Goal: Task Accomplishment & Management: Manage account settings

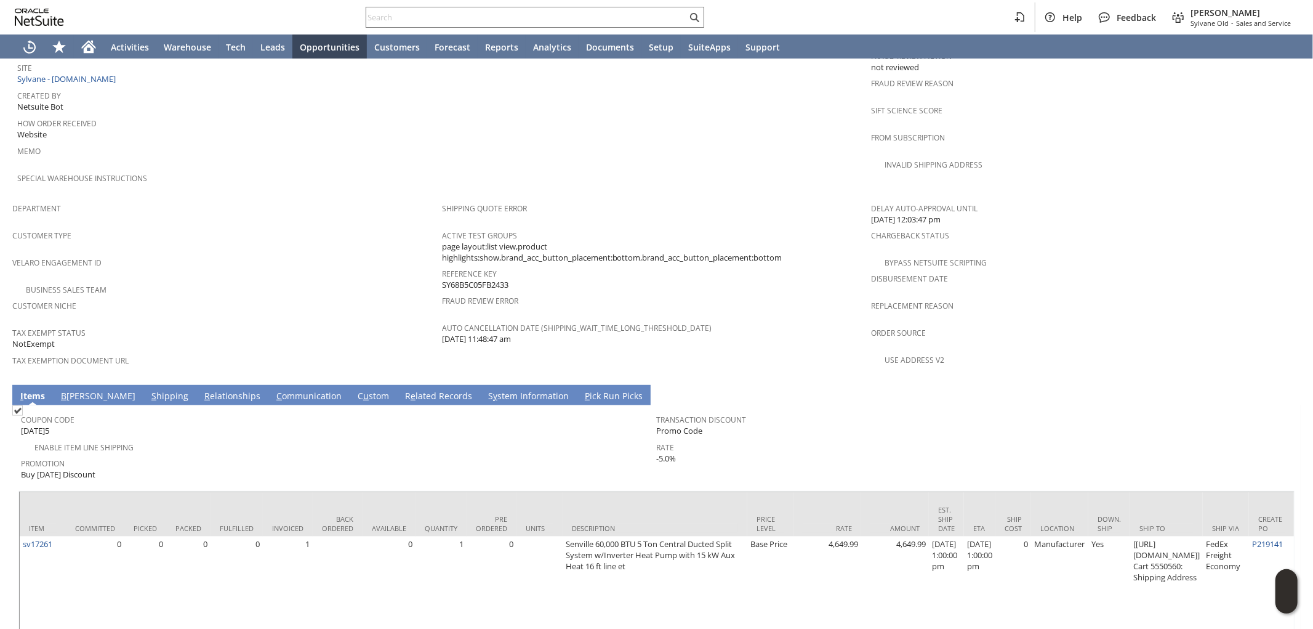
scroll to position [660, 0]
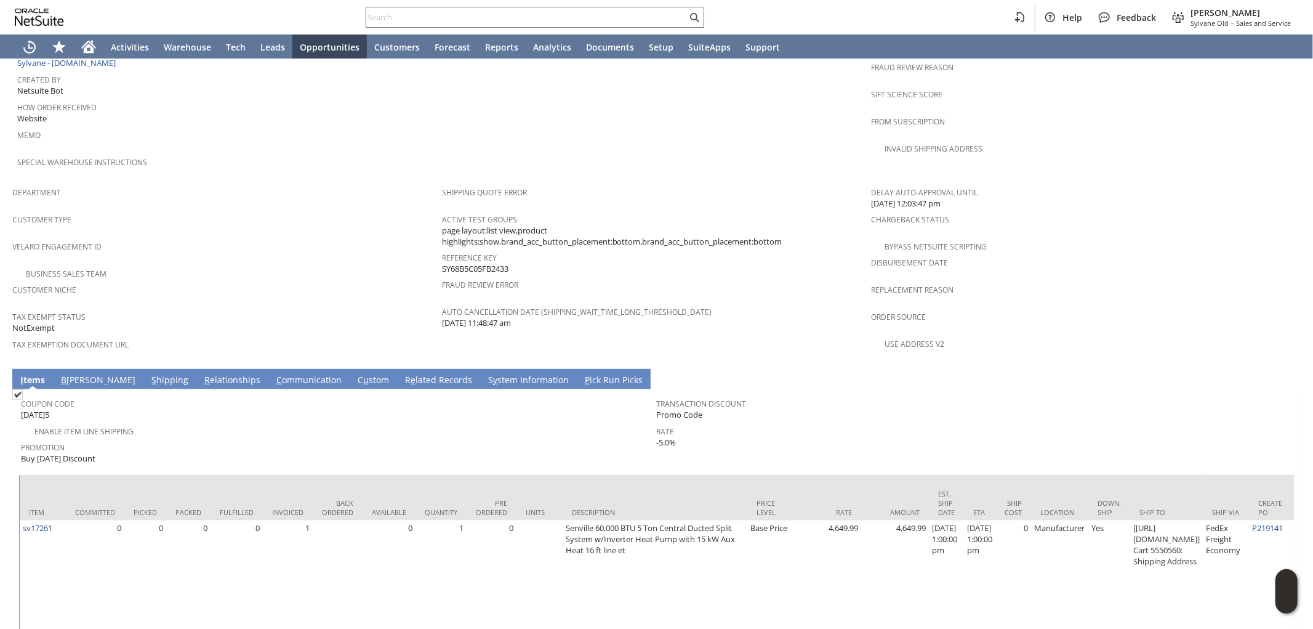
drag, startPoint x: 516, startPoint y: 231, endPoint x: 440, endPoint y: 235, distance: 75.9
click at [442, 249] on div "Reference Key SY68B5C05FB2433" at bounding box center [654, 262] width 424 height 26
copy span "SY68B5C05FB2433"
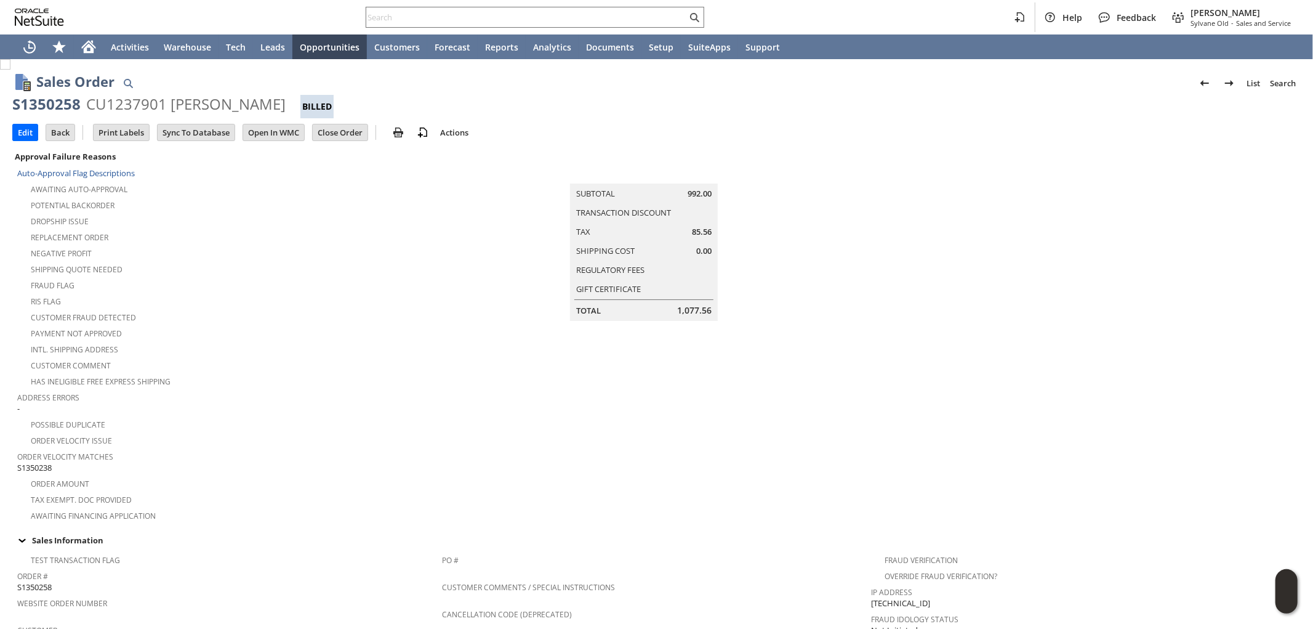
scroll to position [158, 0]
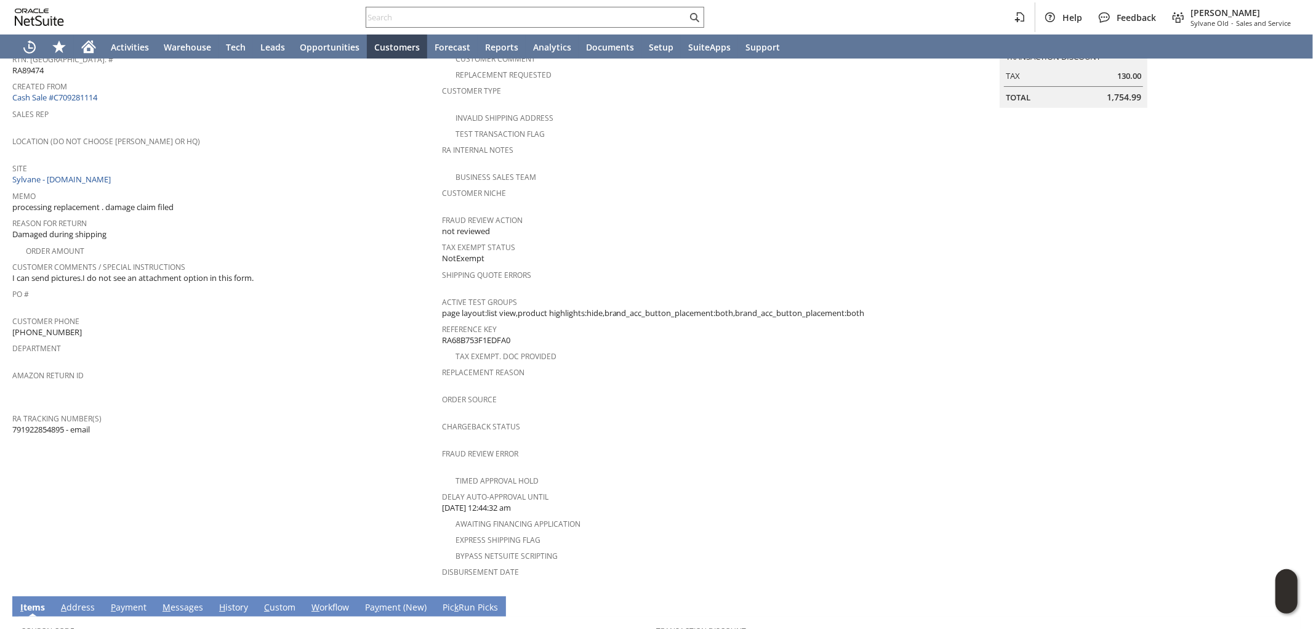
scroll to position [153, 0]
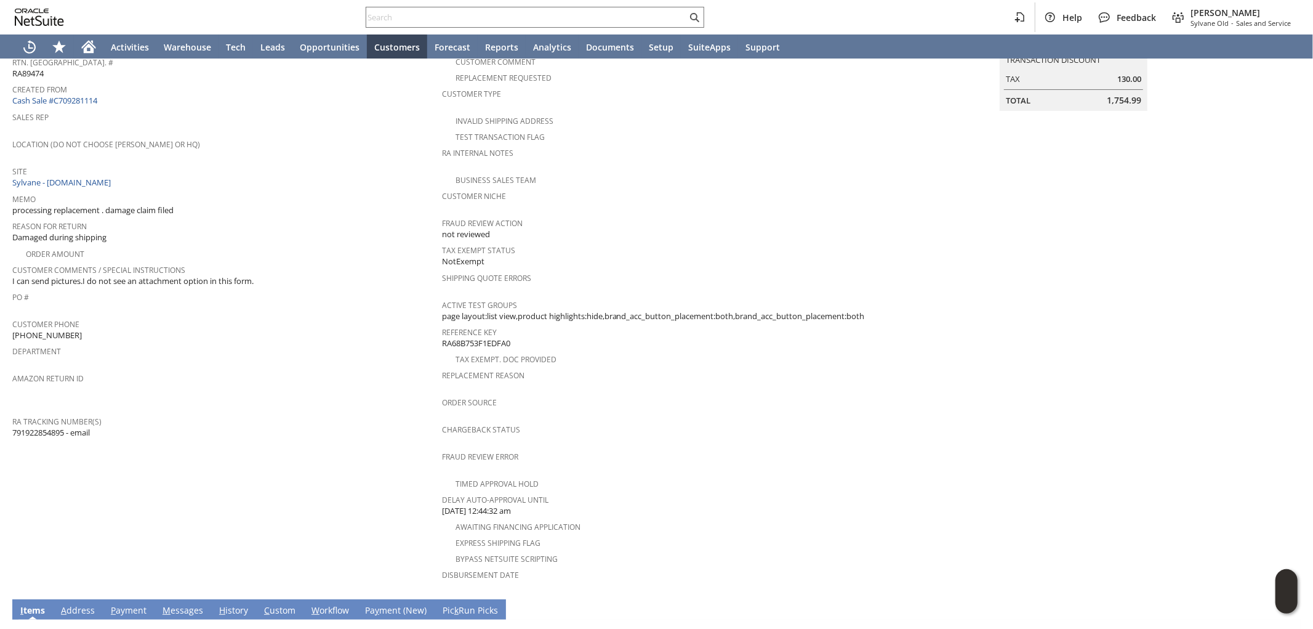
drag, startPoint x: 65, startPoint y: 411, endPoint x: 13, endPoint y: 416, distance: 51.9
click at [13, 427] on span "791922854895 - email" at bounding box center [51, 433] width 78 height 12
copy span "791922854895"
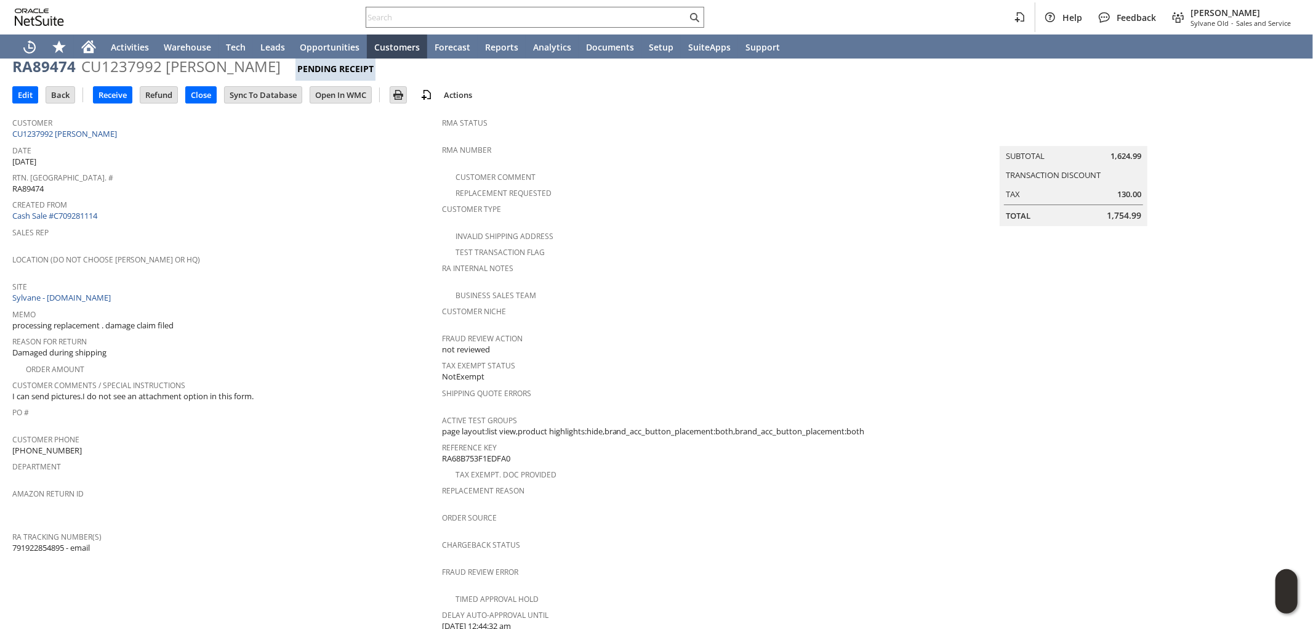
scroll to position [0, 0]
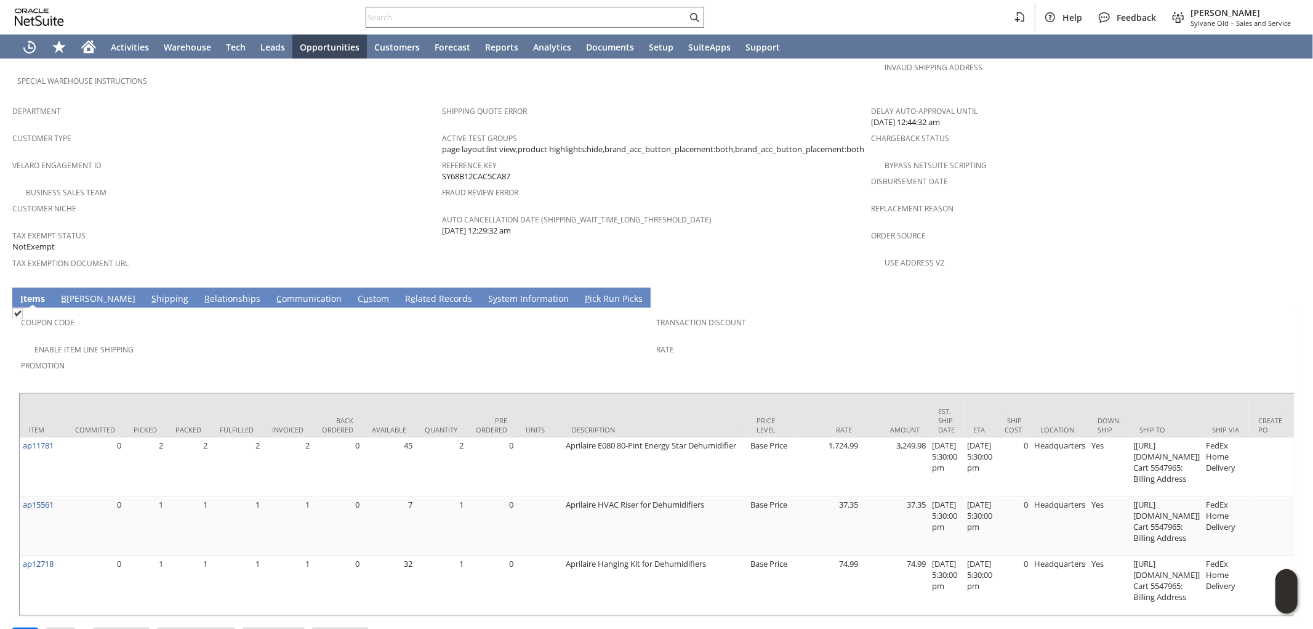
scroll to position [743, 0]
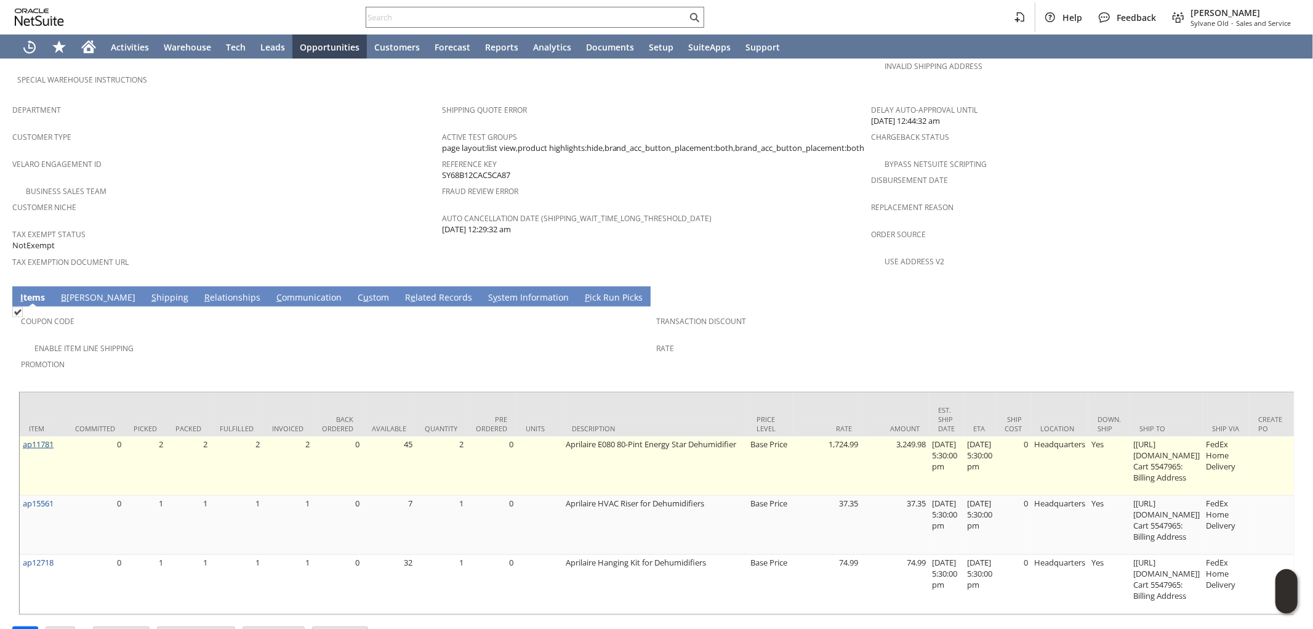
click at [43, 438] on link "ap11781" at bounding box center [38, 443] width 31 height 11
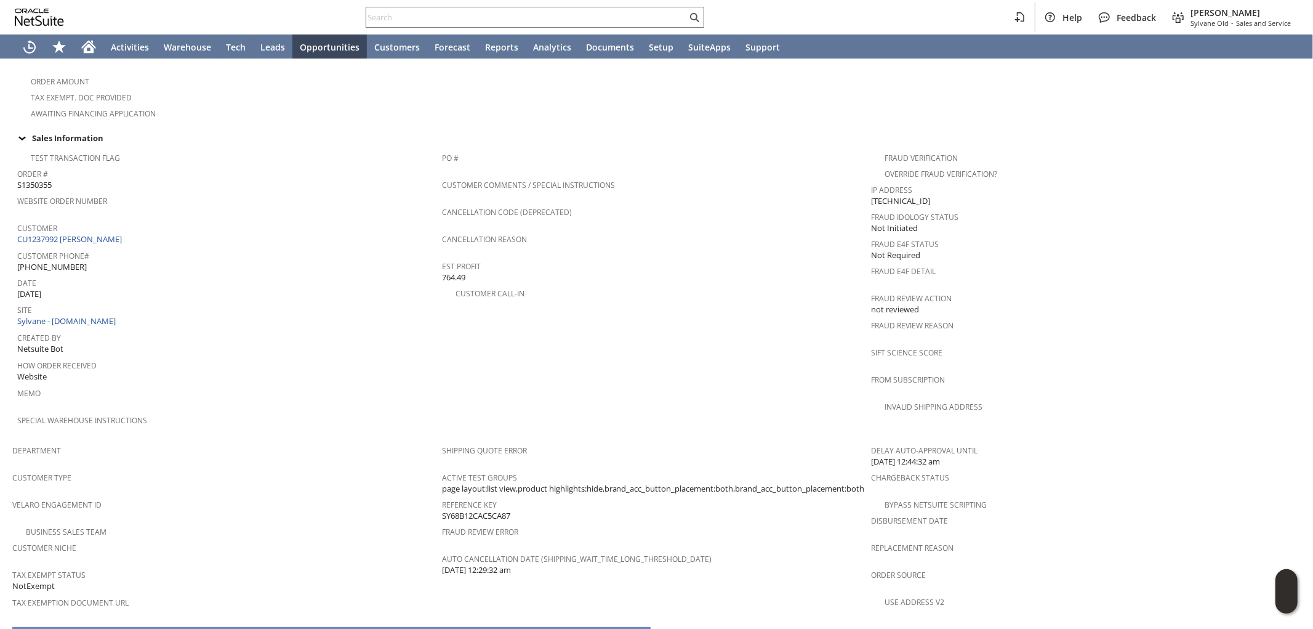
scroll to position [547, 0]
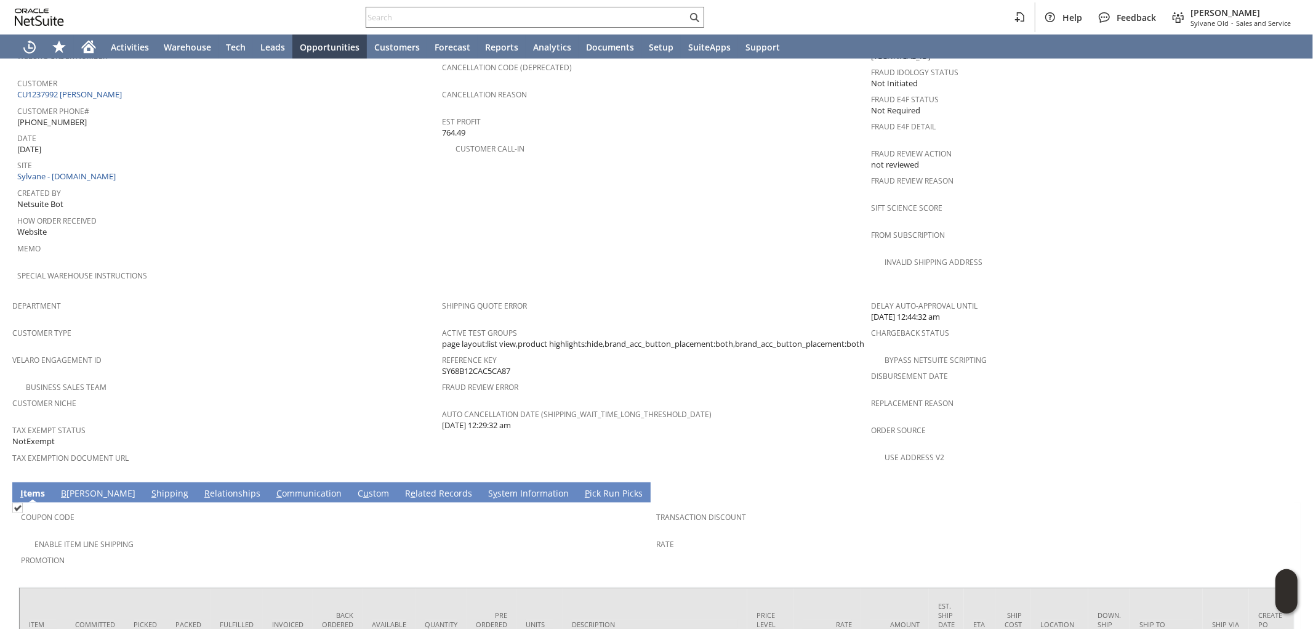
click at [585, 535] on div "Enable Item Line Shipping" at bounding box center [339, 542] width 636 height 15
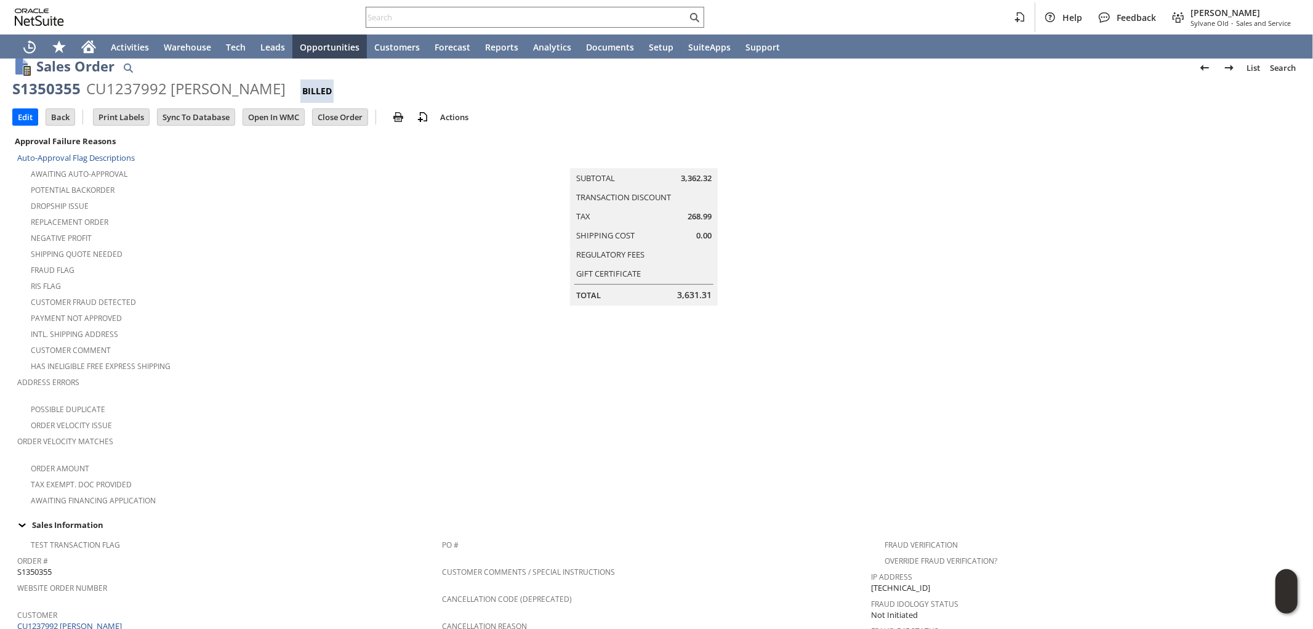
scroll to position [0, 0]
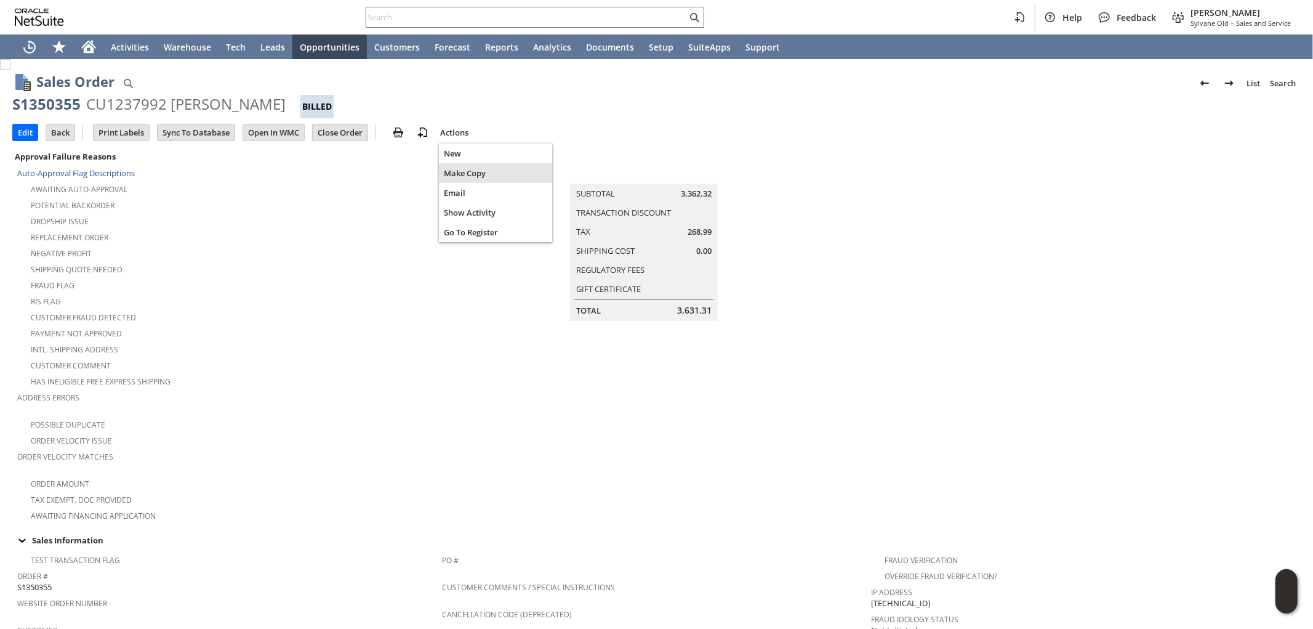
click at [462, 164] on div "Make Copy" at bounding box center [495, 173] width 113 height 20
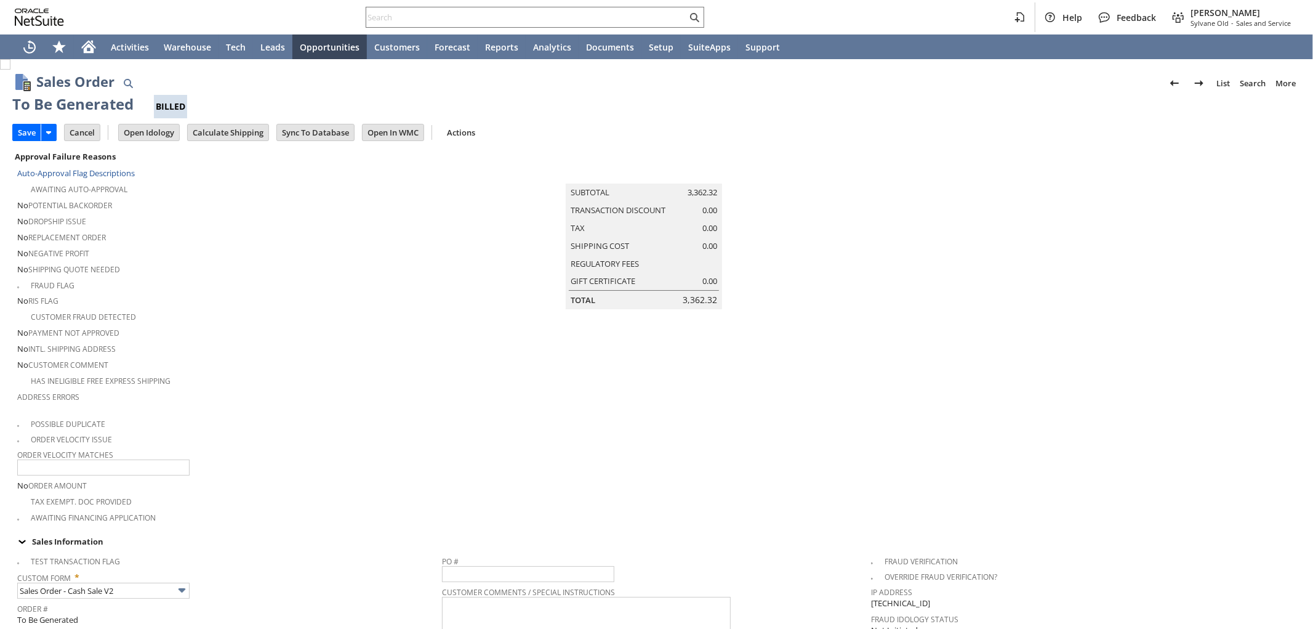
scroll to position [938, 0]
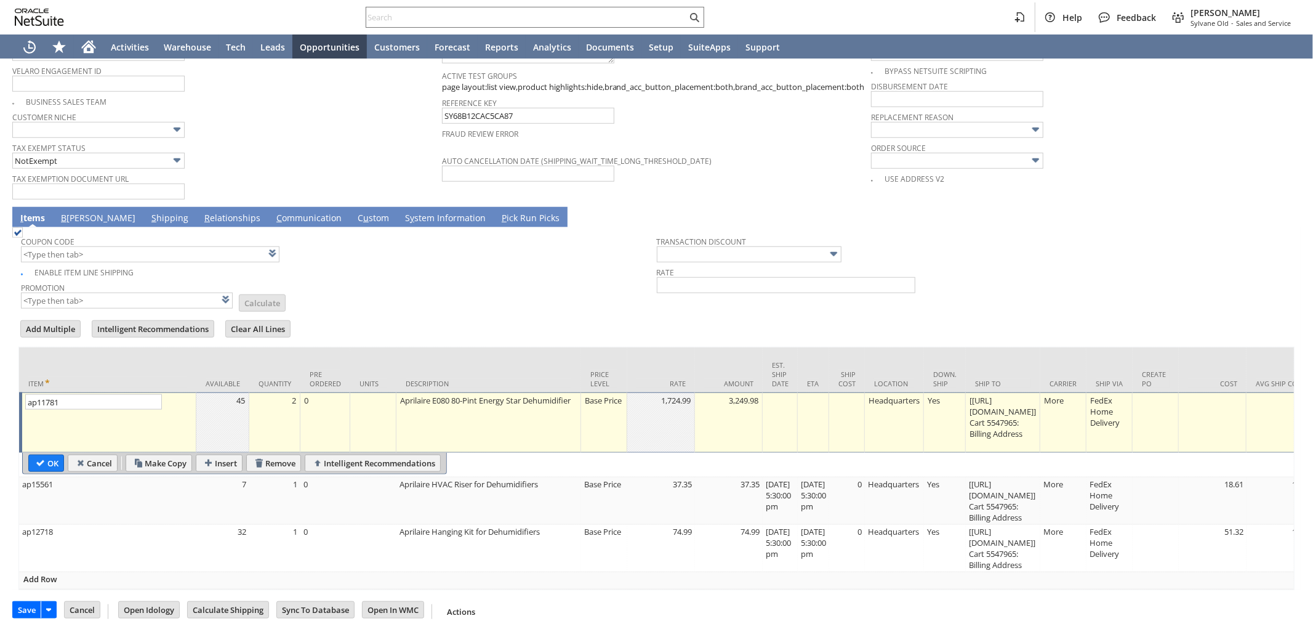
type input "Intelligent Recommendations¹⁰"
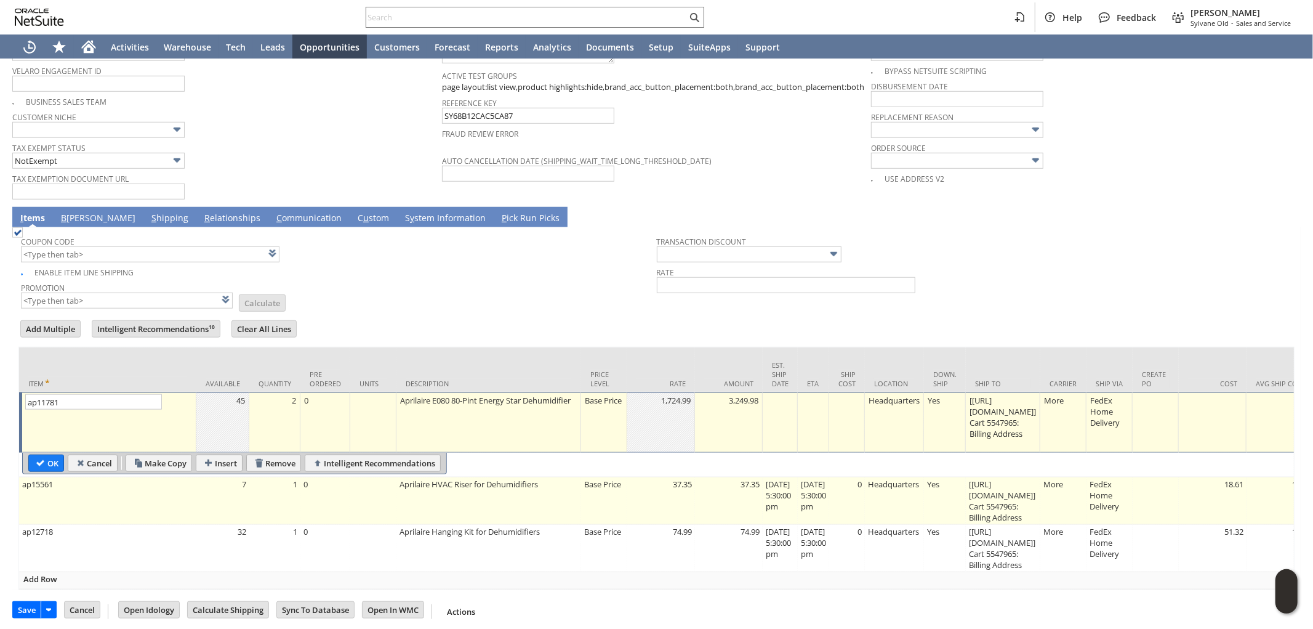
click at [544, 489] on td "Aprilaire HVAC Riser for Dehumidifiers" at bounding box center [489, 500] width 185 height 47
type input "ap15561"
type input "OK"
type input "Make Copy"
type textarea "Aprilaire HVAC Riser for Dehumidifiers"
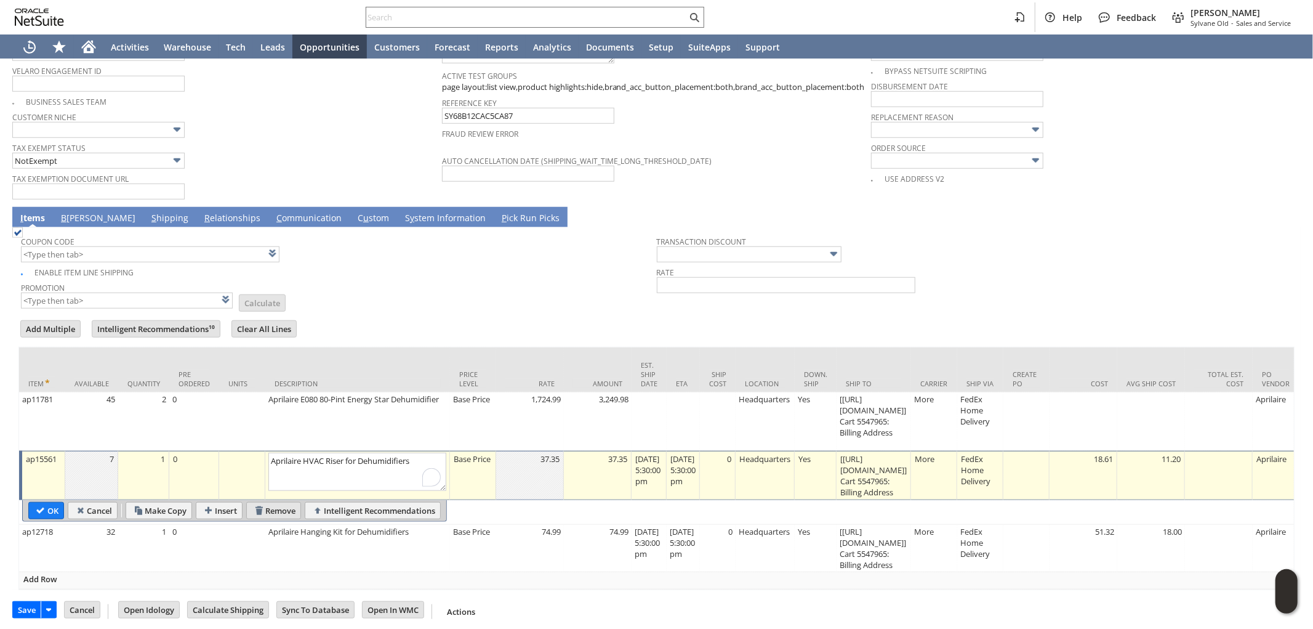
click at [278, 502] on input "Remove" at bounding box center [274, 510] width 54 height 16
type input "ap12718"
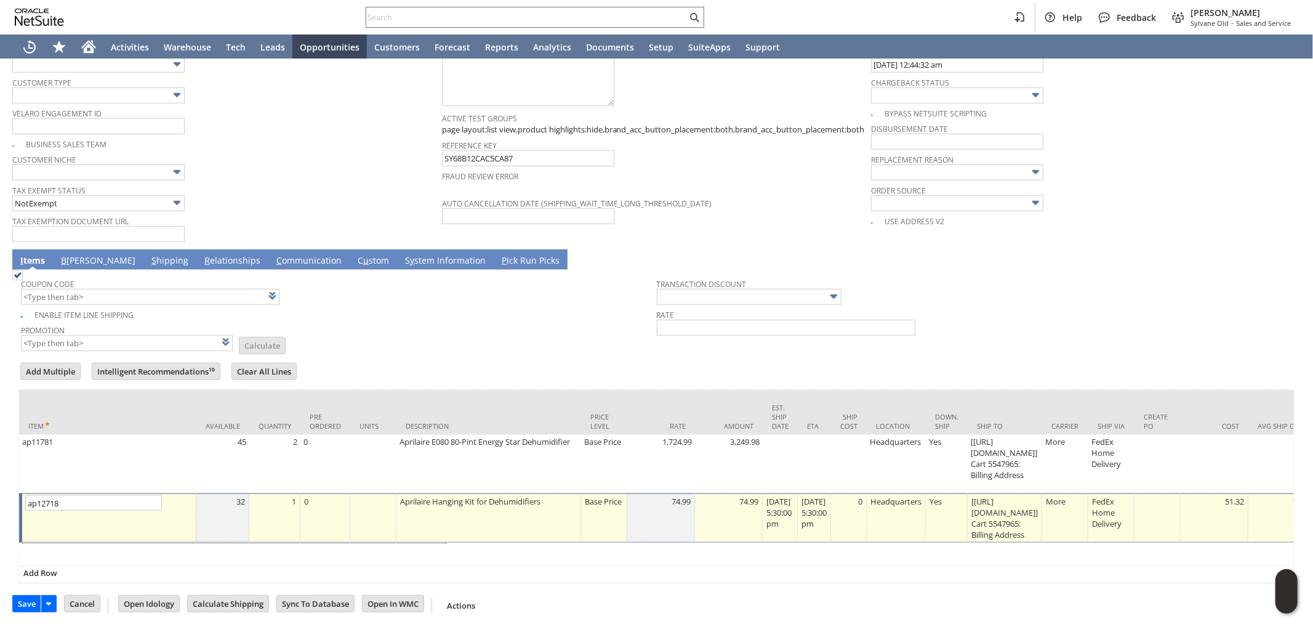
scroll to position [892, 0]
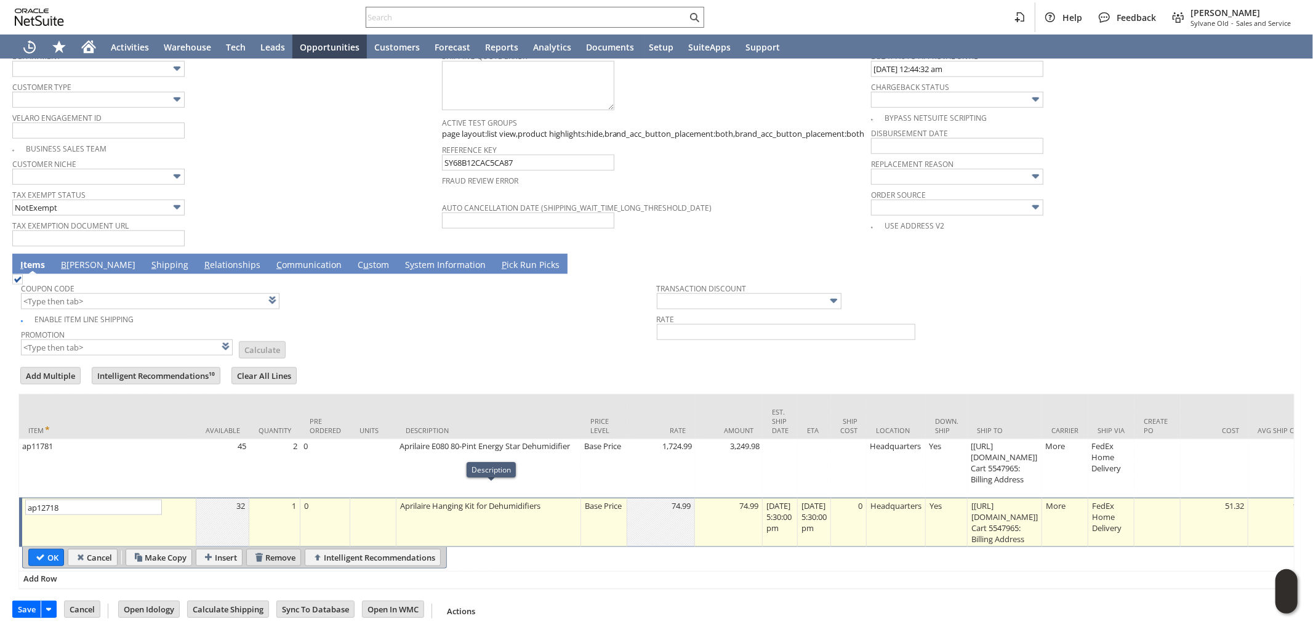
click at [294, 549] on input "Remove" at bounding box center [274, 557] width 54 height 16
type input "Add"
type input "Copy Previous"
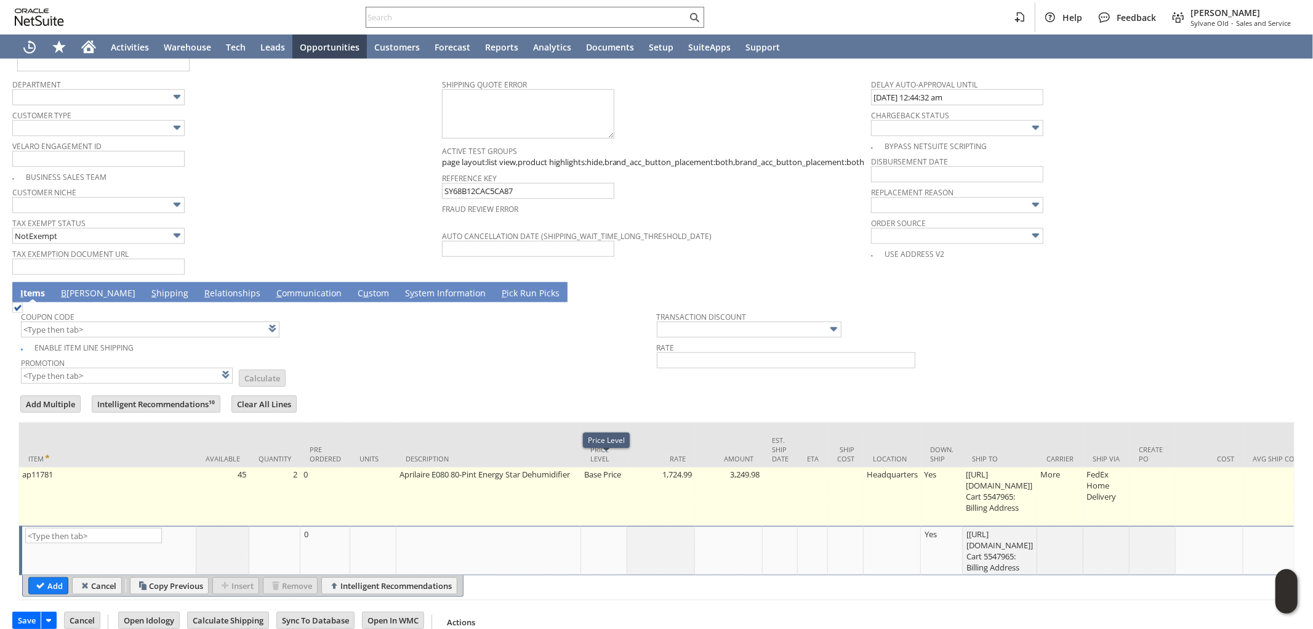
click at [620, 480] on td "Base Price" at bounding box center [604, 496] width 46 height 59
type input "Base Price"
type input "OK"
type input "Make Copy"
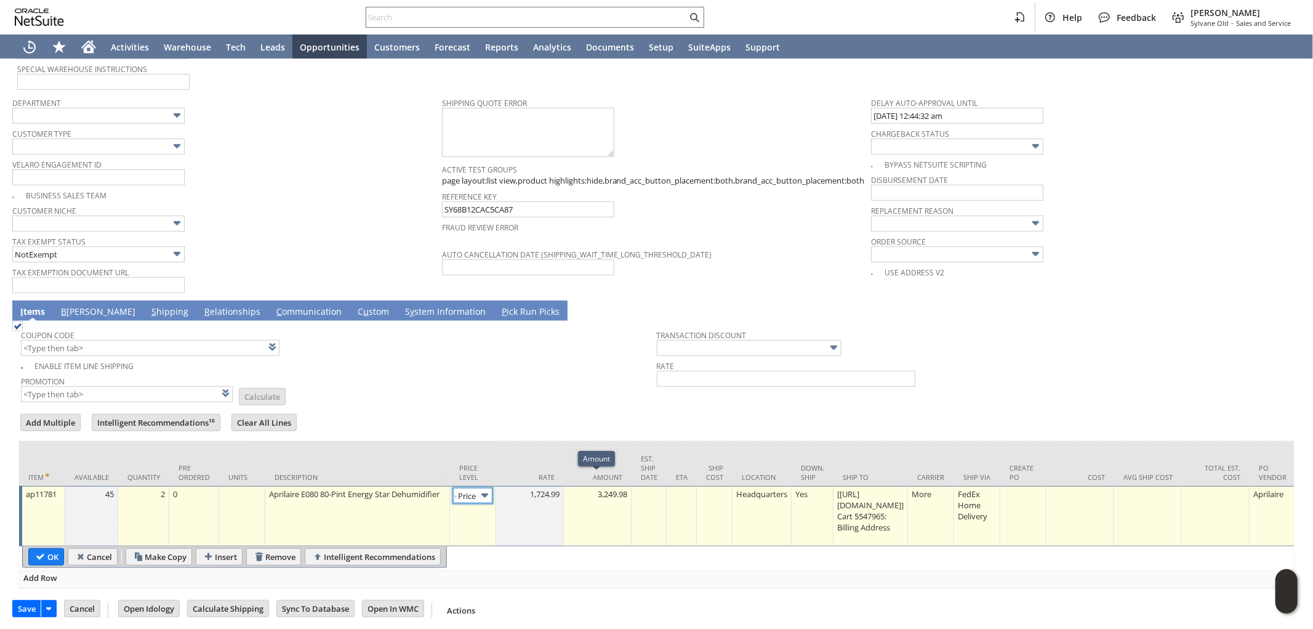
scroll to position [0, 0]
click at [482, 488] on img at bounding box center [485, 495] width 14 height 14
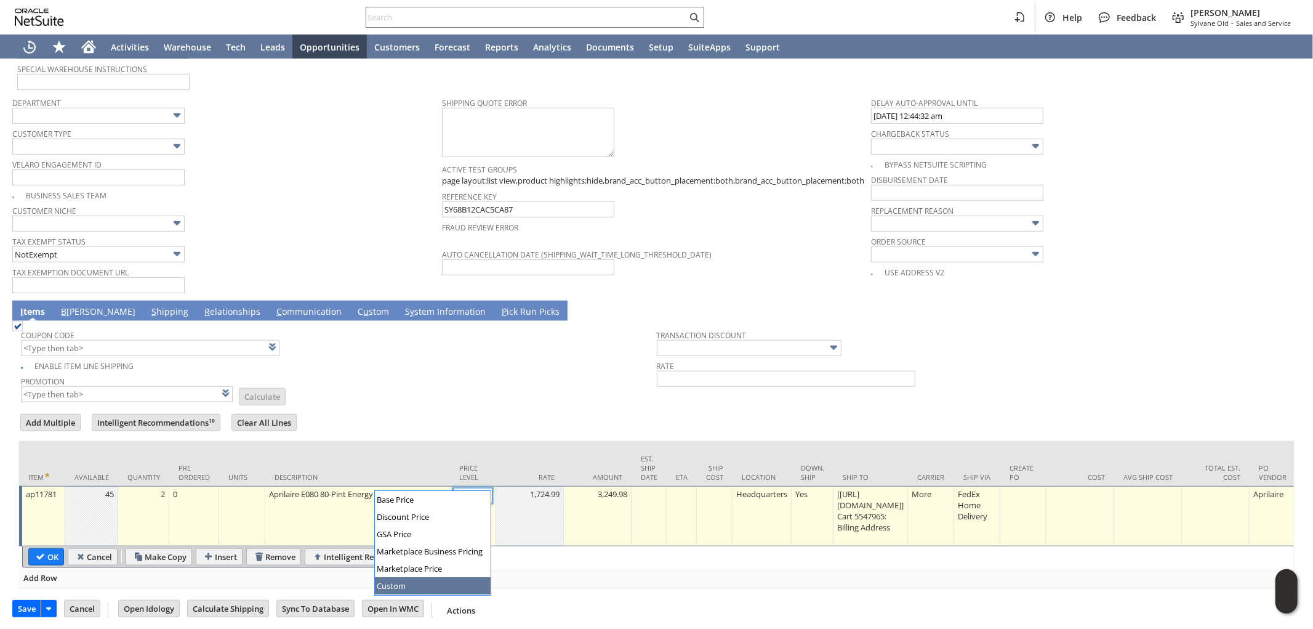
type input "Custom"
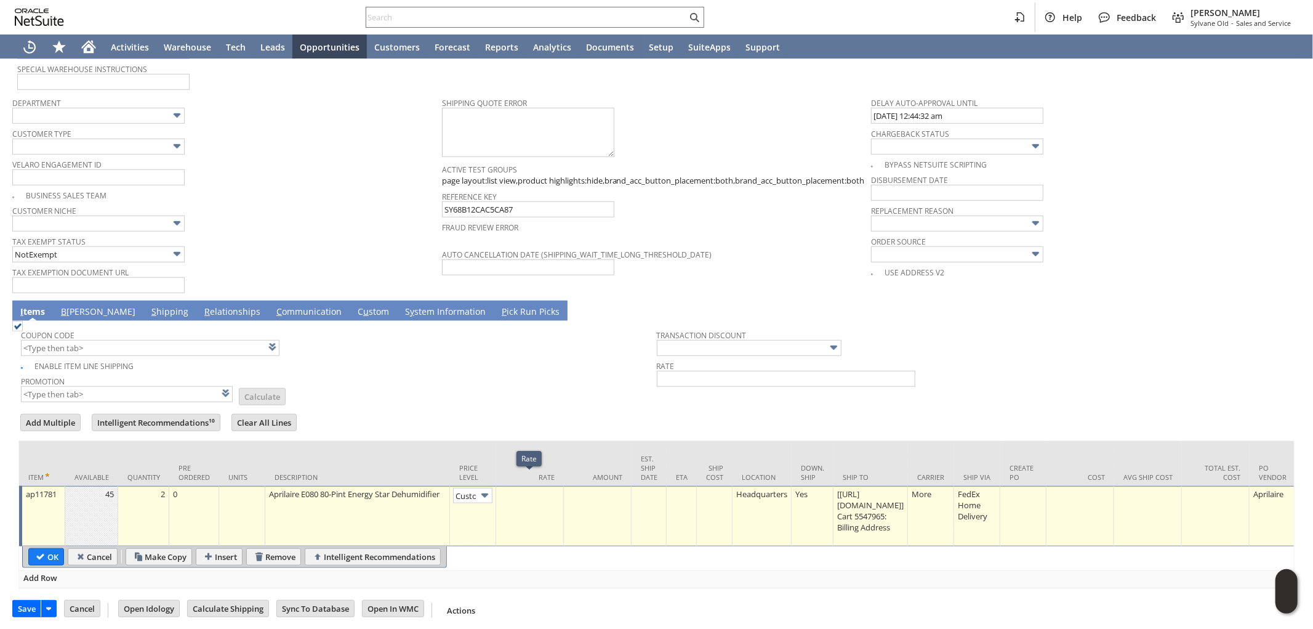
click at [547, 502] on td at bounding box center [530, 516] width 68 height 60
type input "0.00"
click at [603, 488] on td at bounding box center [598, 516] width 68 height 60
type input "0.00"
drag, startPoint x: 50, startPoint y: 544, endPoint x: 652, endPoint y: 318, distance: 642.3
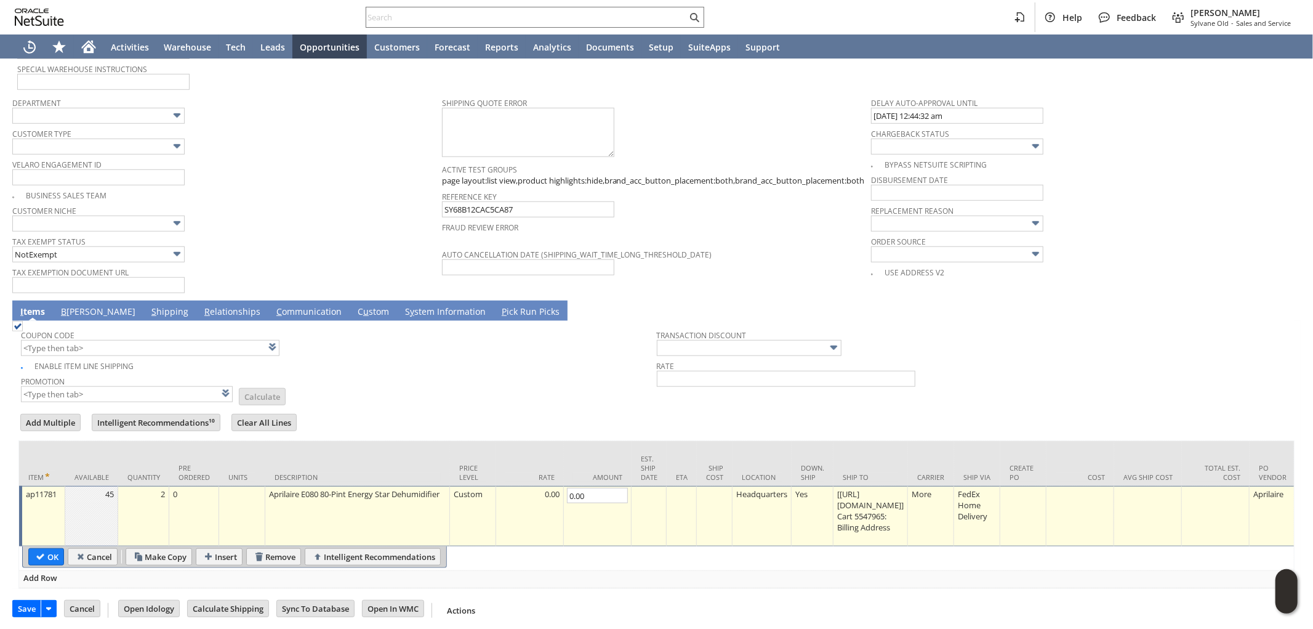
click at [50, 549] on input "OK" at bounding box center [46, 557] width 34 height 16
type input "Add"
type input "Copy Previous"
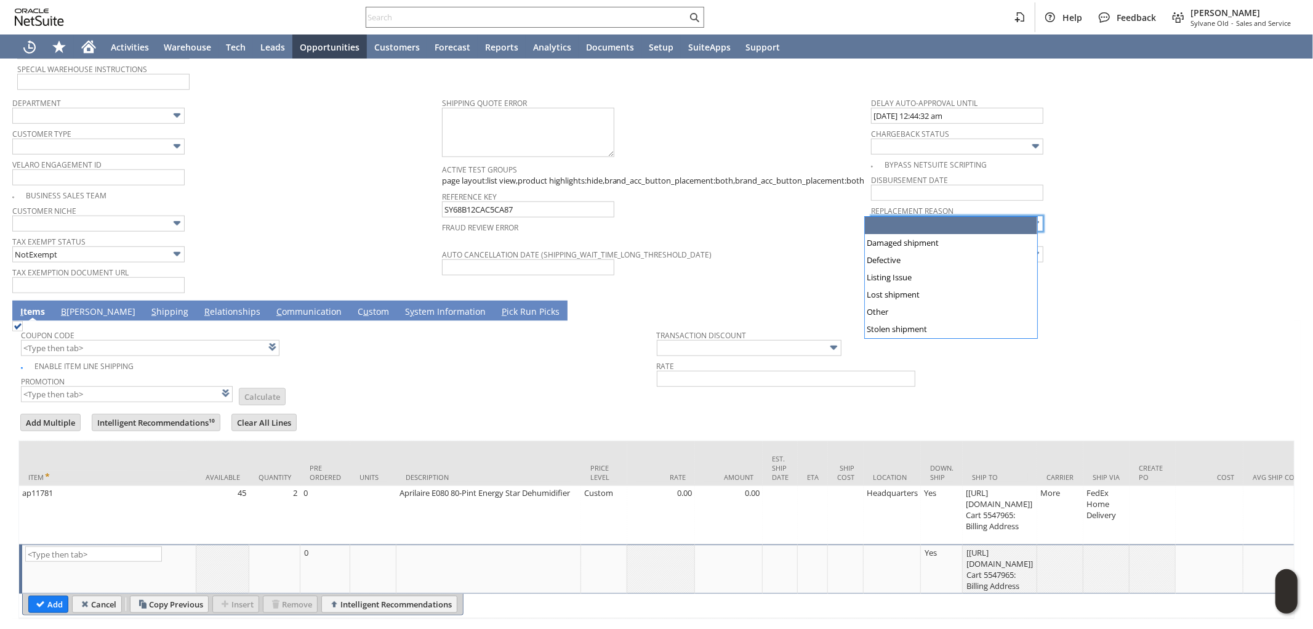
click at [972, 216] on input "text" at bounding box center [957, 224] width 172 height 16
type input "Damaged shipment"
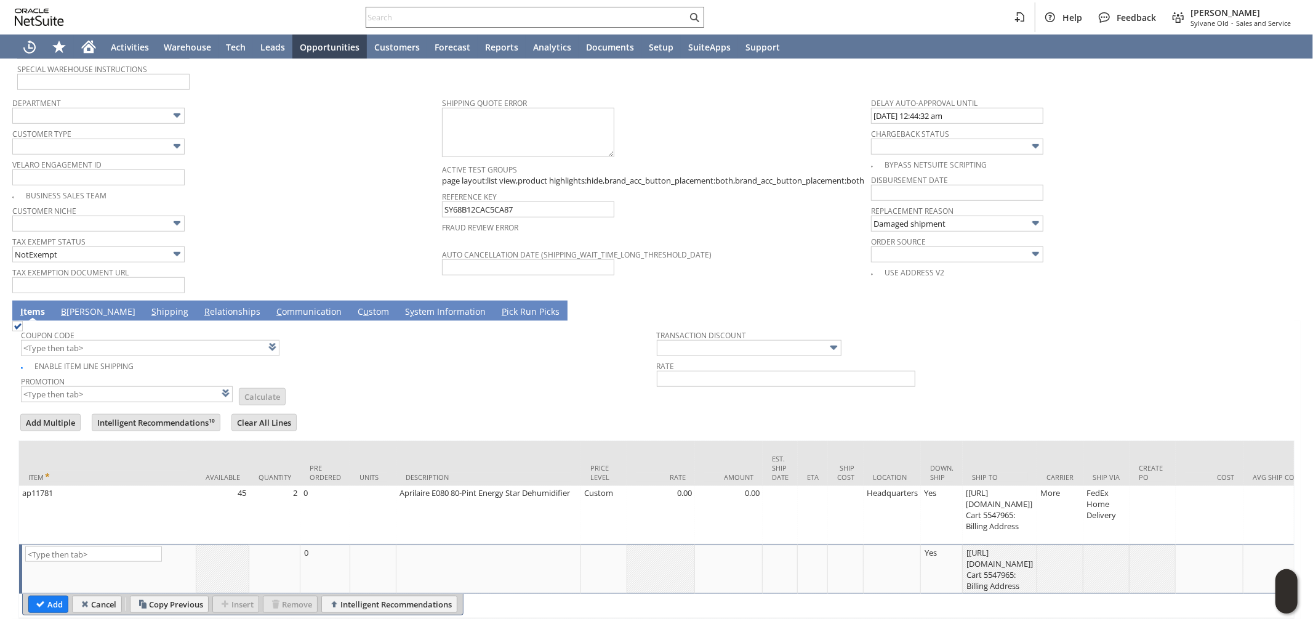
click at [148, 305] on link "S hipping" at bounding box center [169, 312] width 43 height 14
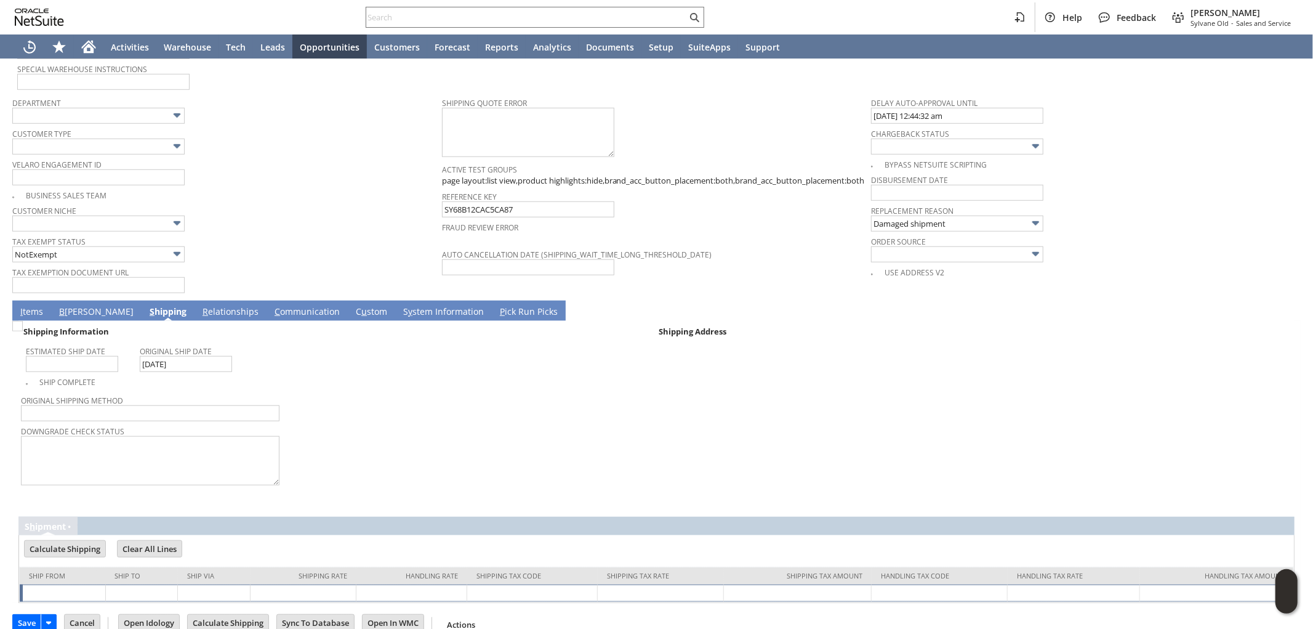
click at [80, 305] on link "B illing" at bounding box center [96, 312] width 81 height 14
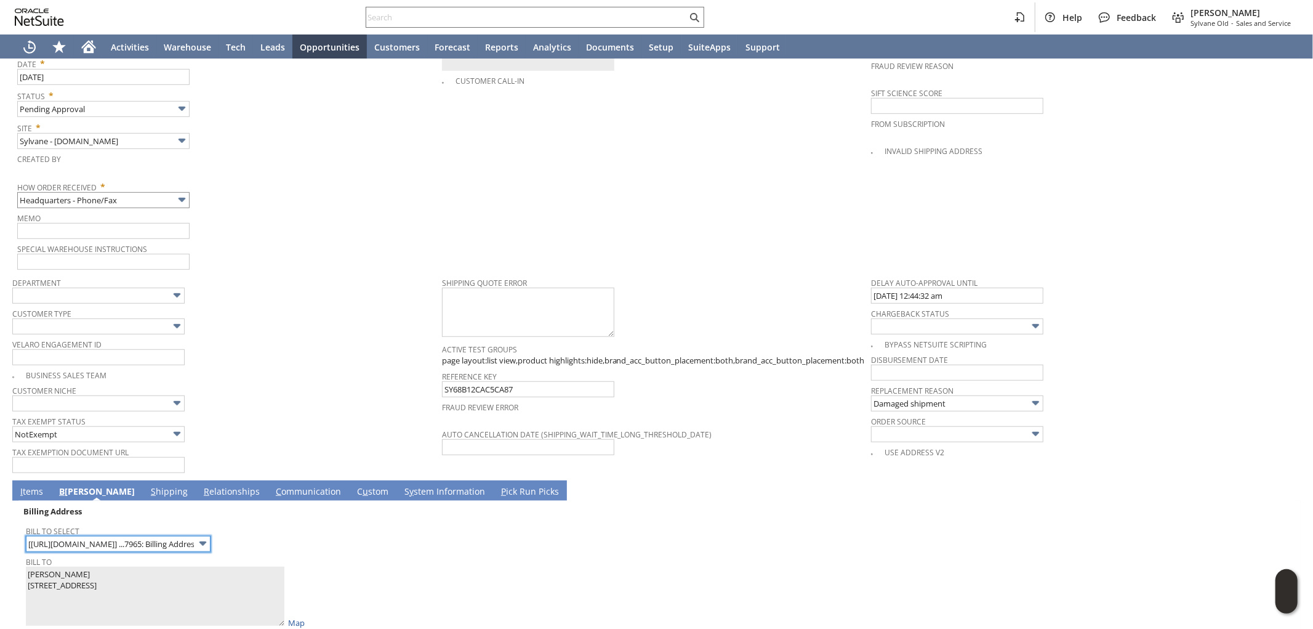
scroll to position [639, 0]
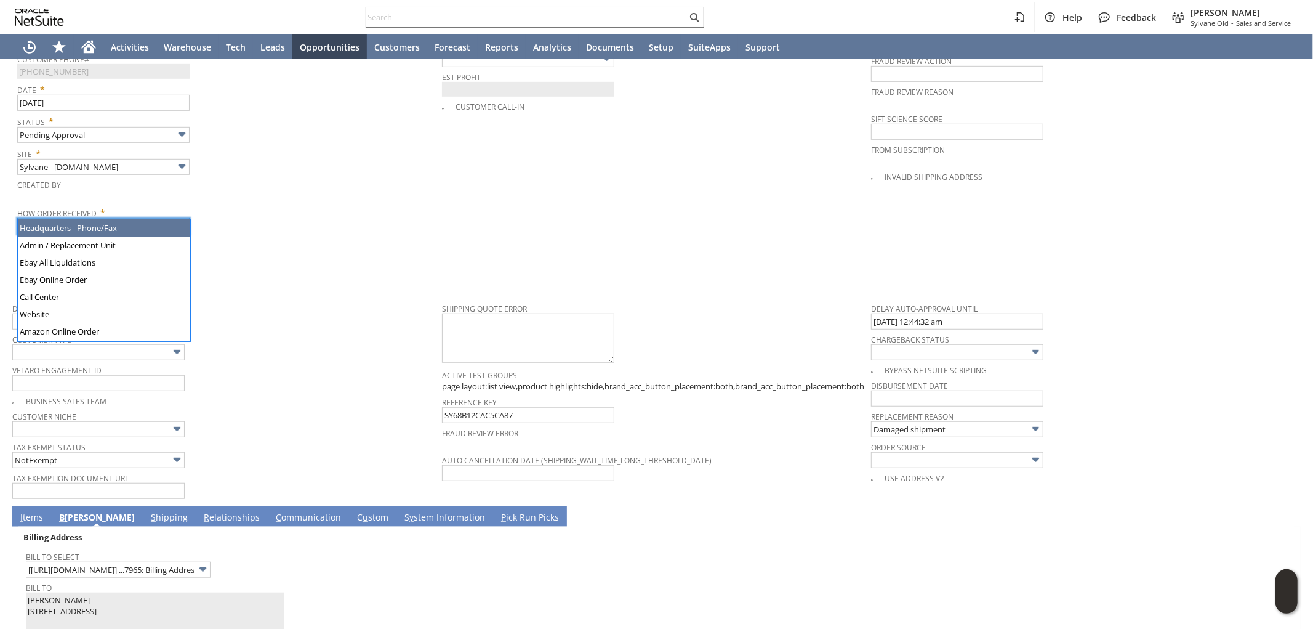
click at [140, 218] on input "Headquarters - Phone/Fax" at bounding box center [103, 226] width 172 height 16
type input "Admin / Replacement Unit"
type input "ap11781"
type input "OK"
type input "Make Copy"
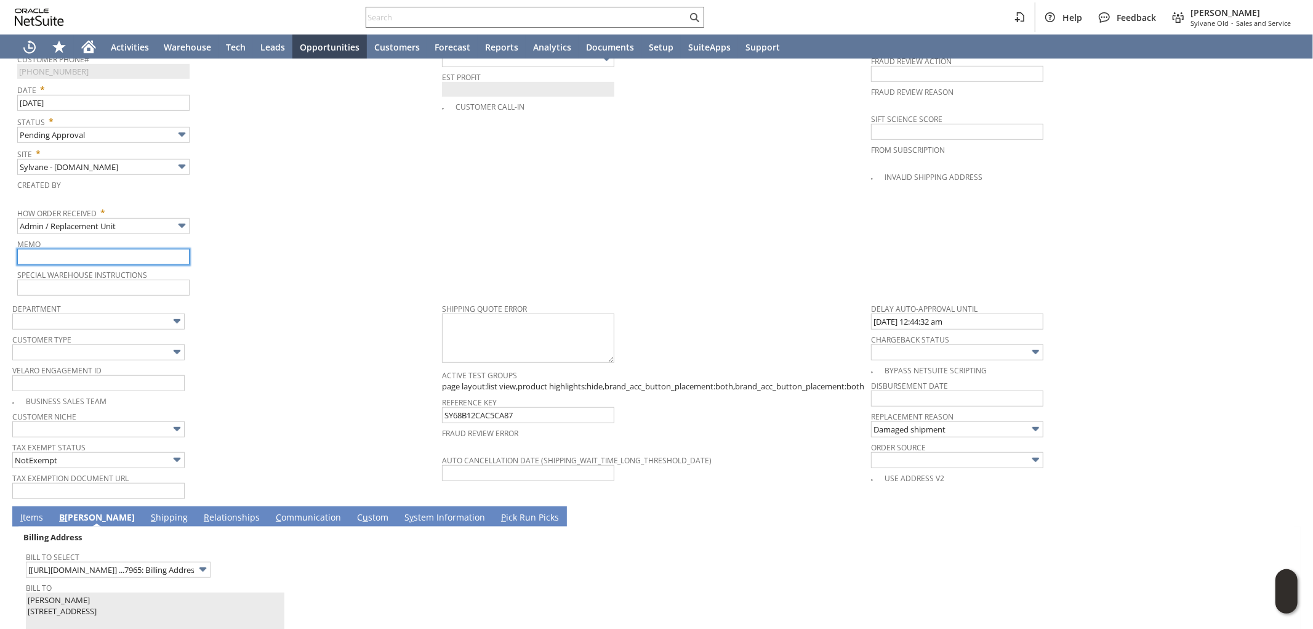
click at [118, 249] on input "text" at bounding box center [103, 257] width 172 height 16
type input "Replacement order / damage claim filed"
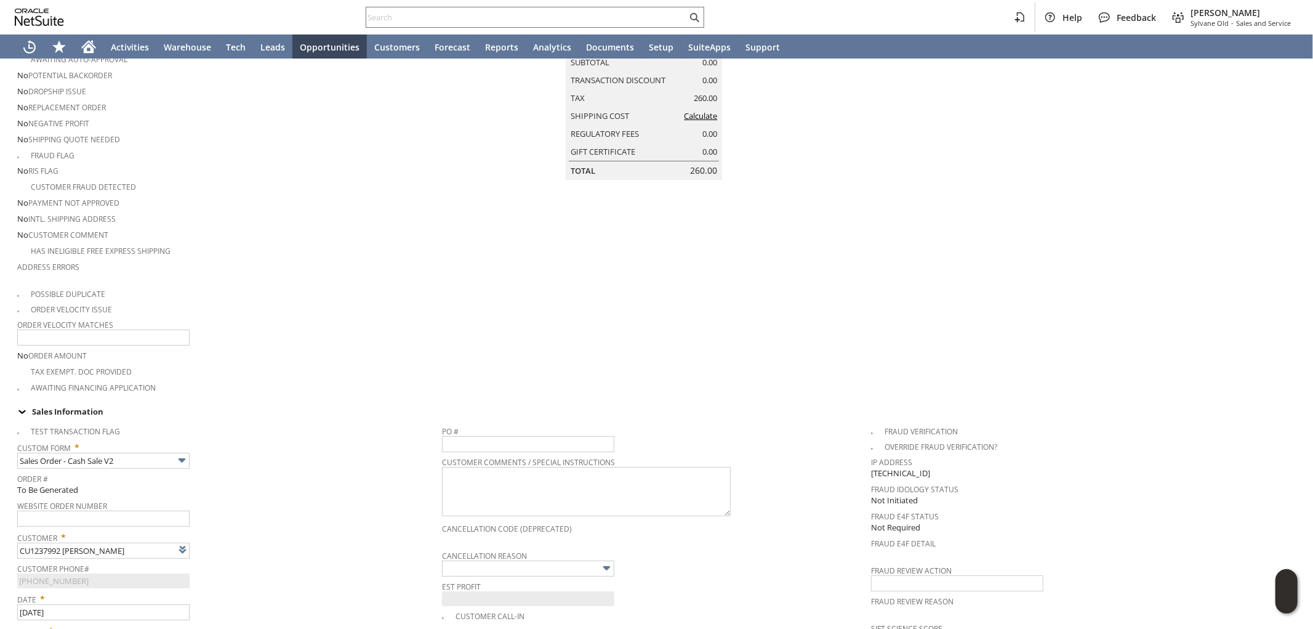
scroll to position [92, 0]
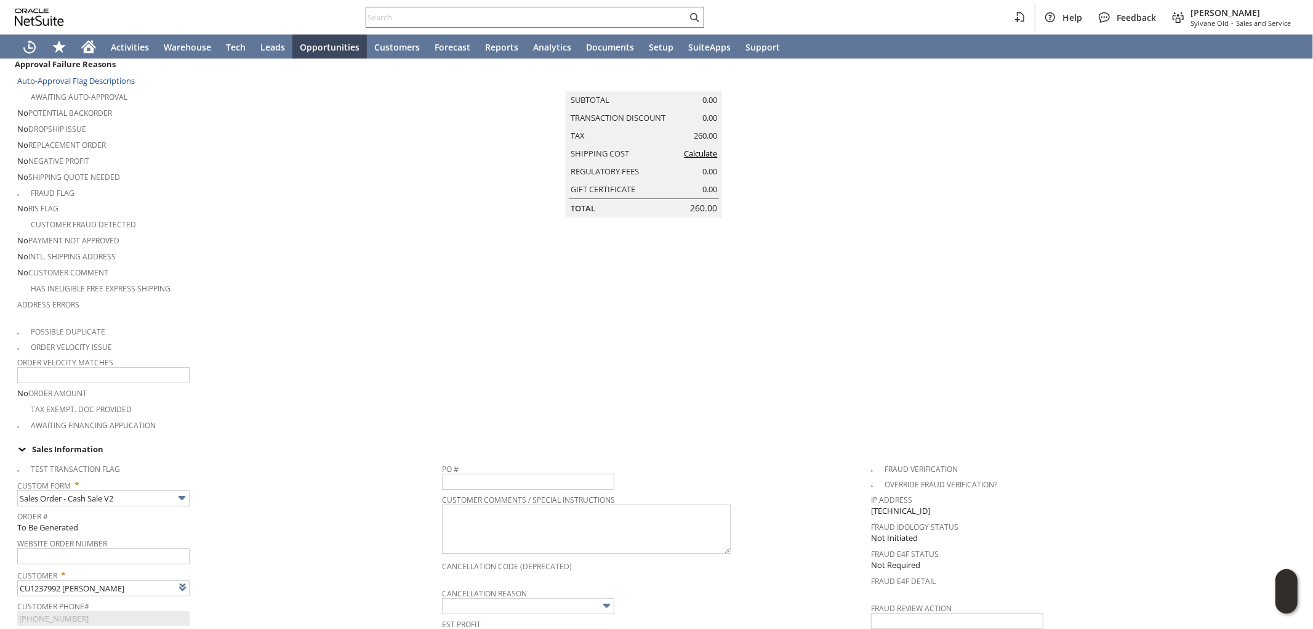
click at [706, 159] on link "Calculate" at bounding box center [700, 153] width 33 height 11
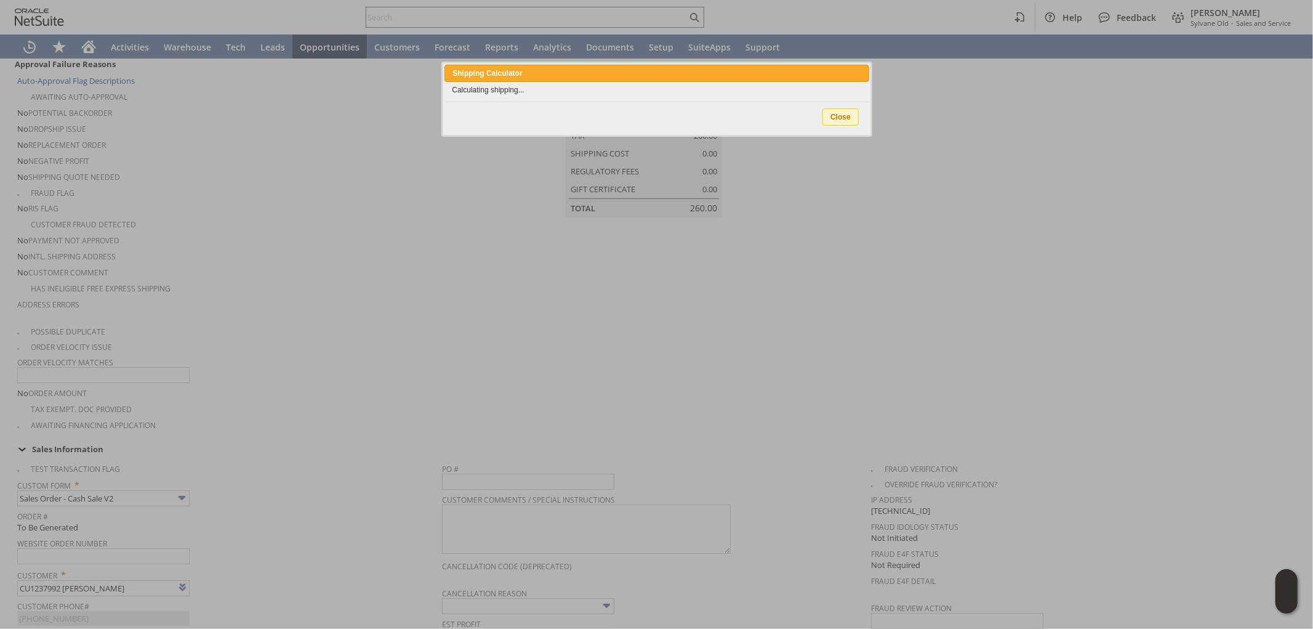
type input "Add"
type input "Copy Previous"
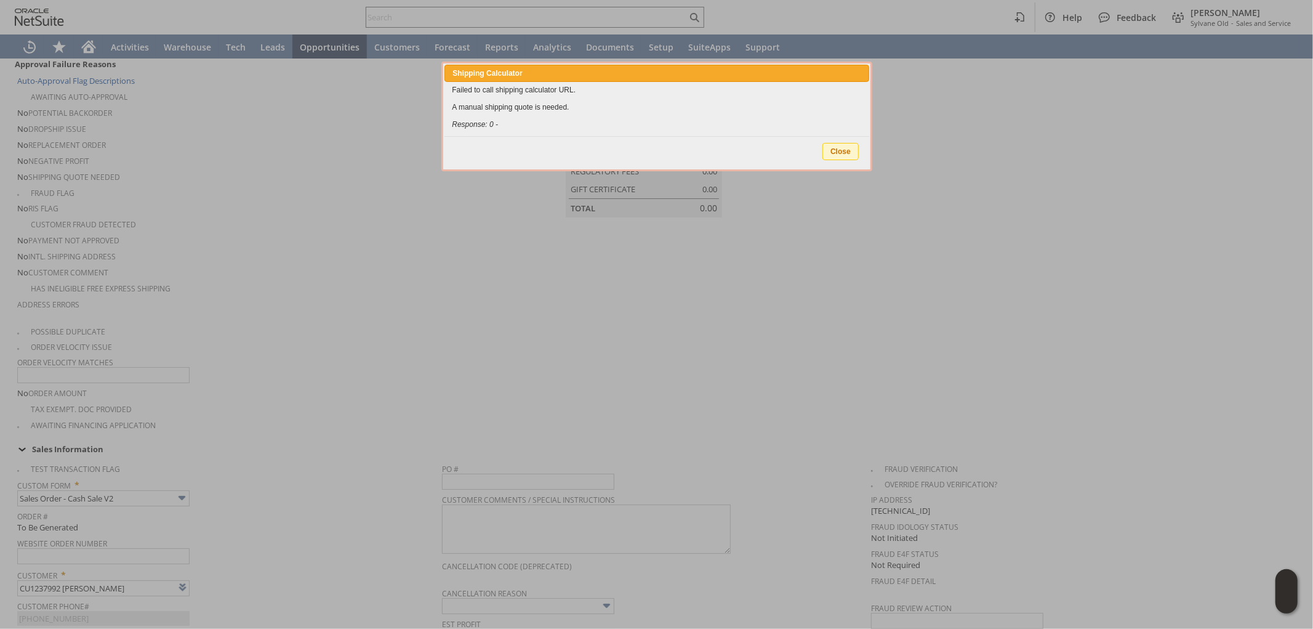
click at [845, 154] on span "Close" at bounding box center [840, 151] width 35 height 16
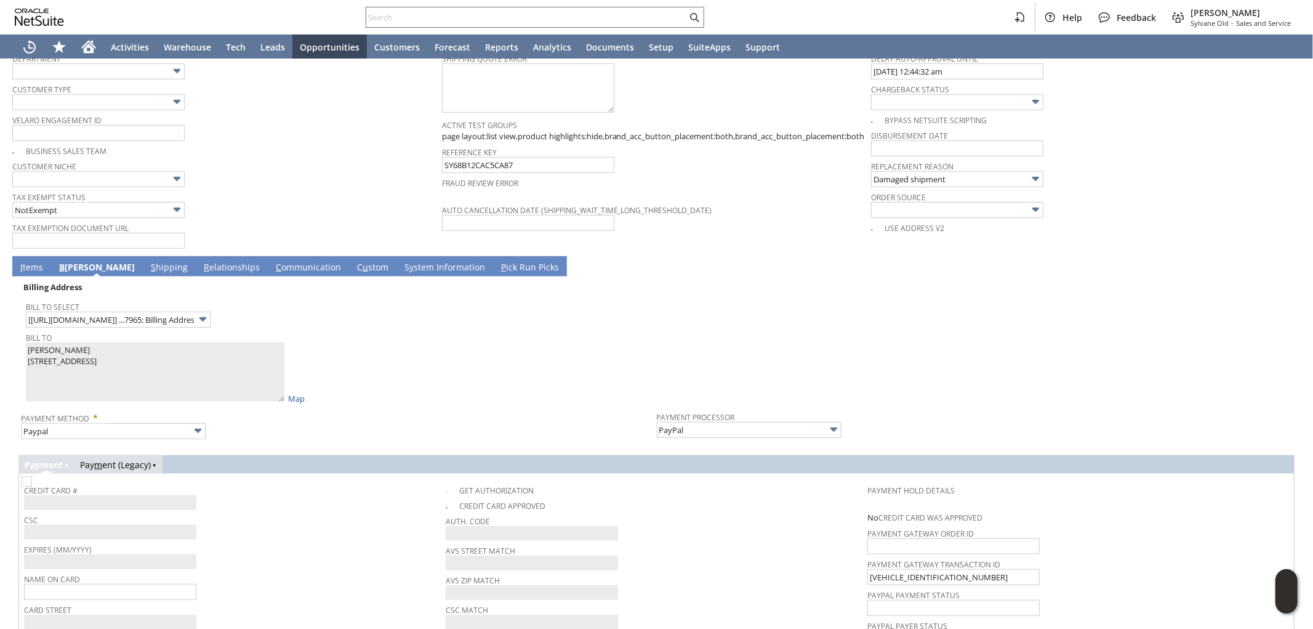
scroll to position [913, 0]
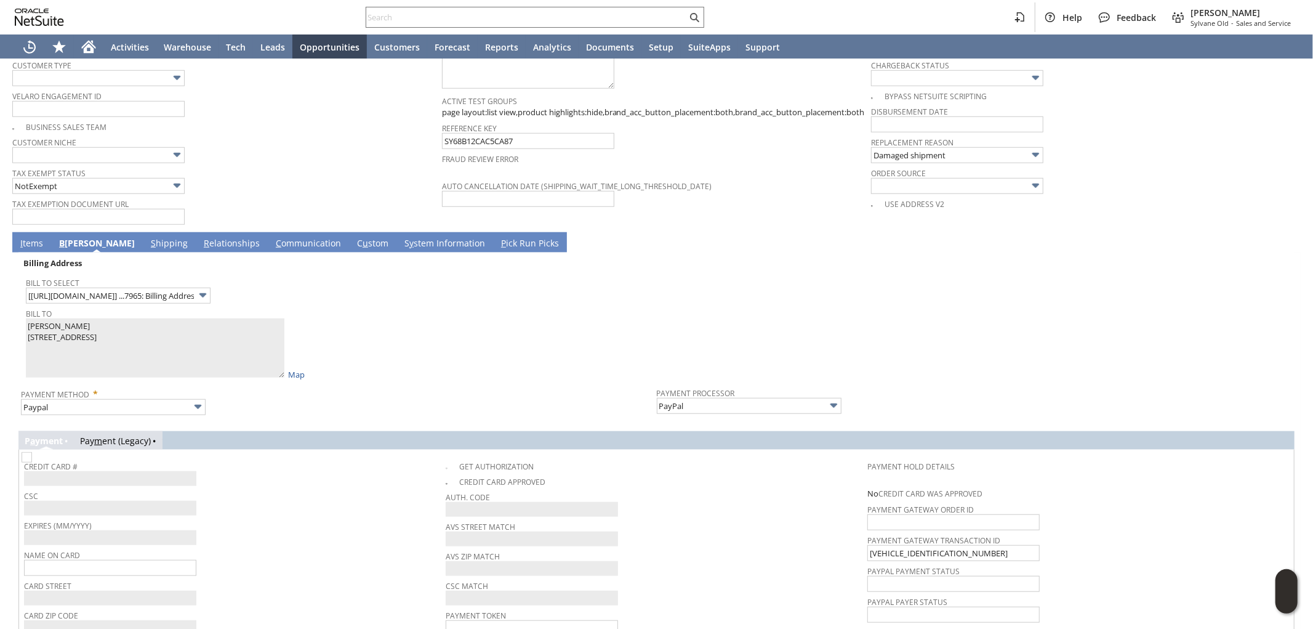
click at [34, 237] on link "I tems" at bounding box center [31, 244] width 29 height 14
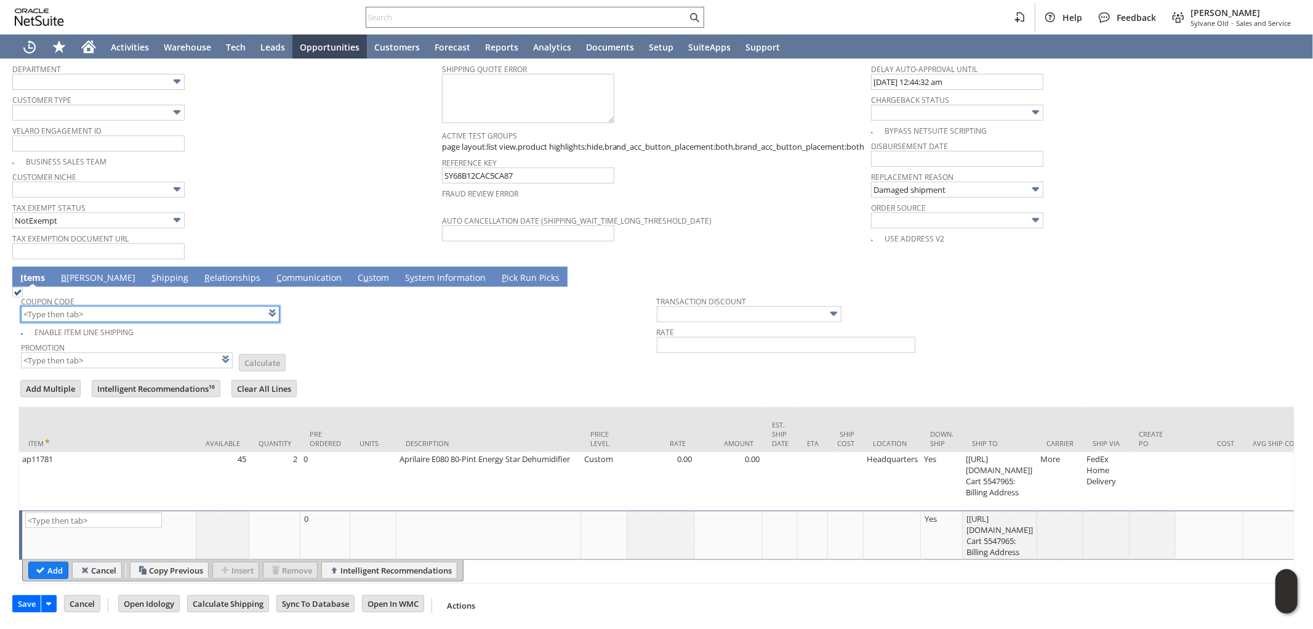
scroll to position [863, 0]
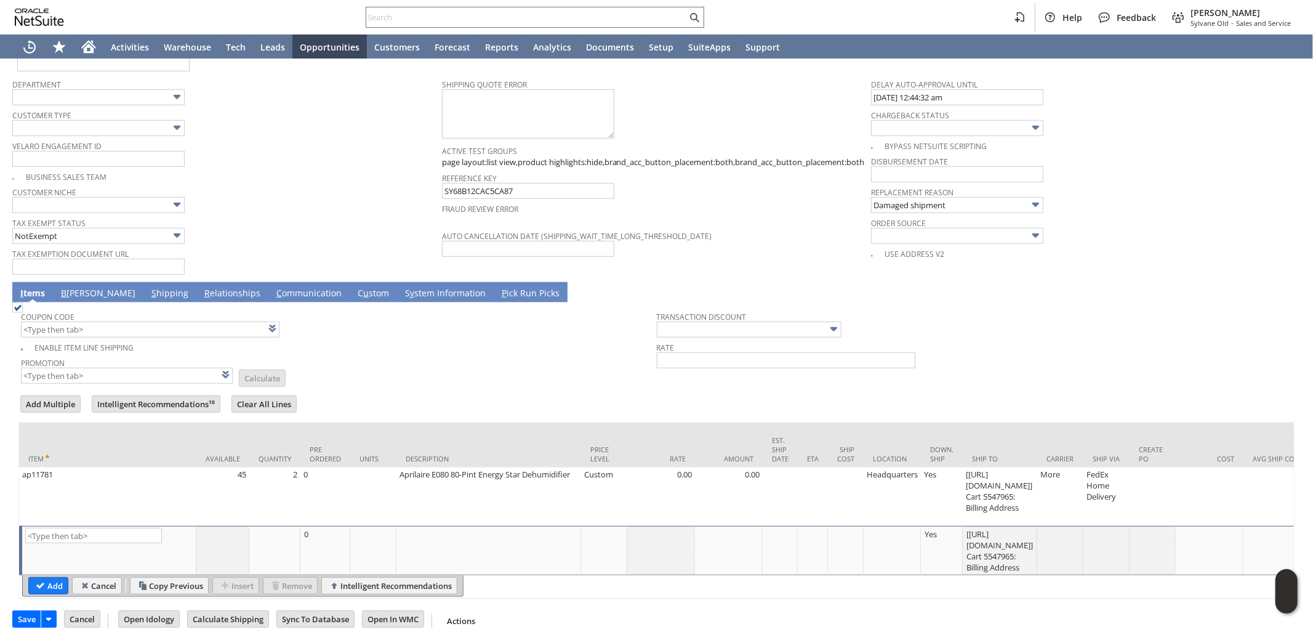
click at [360, 354] on td "Promotion List Calculate" at bounding box center [339, 369] width 636 height 31
click at [53, 578] on input "Add" at bounding box center [48, 586] width 39 height 16
click at [533, 395] on form "Add Multiple Intelligent Recommendations¹⁰ Clear All Lines Line Items All Item …" at bounding box center [656, 496] width 1277 height 206
click at [217, 611] on input "Calculate Shipping" at bounding box center [228, 619] width 81 height 16
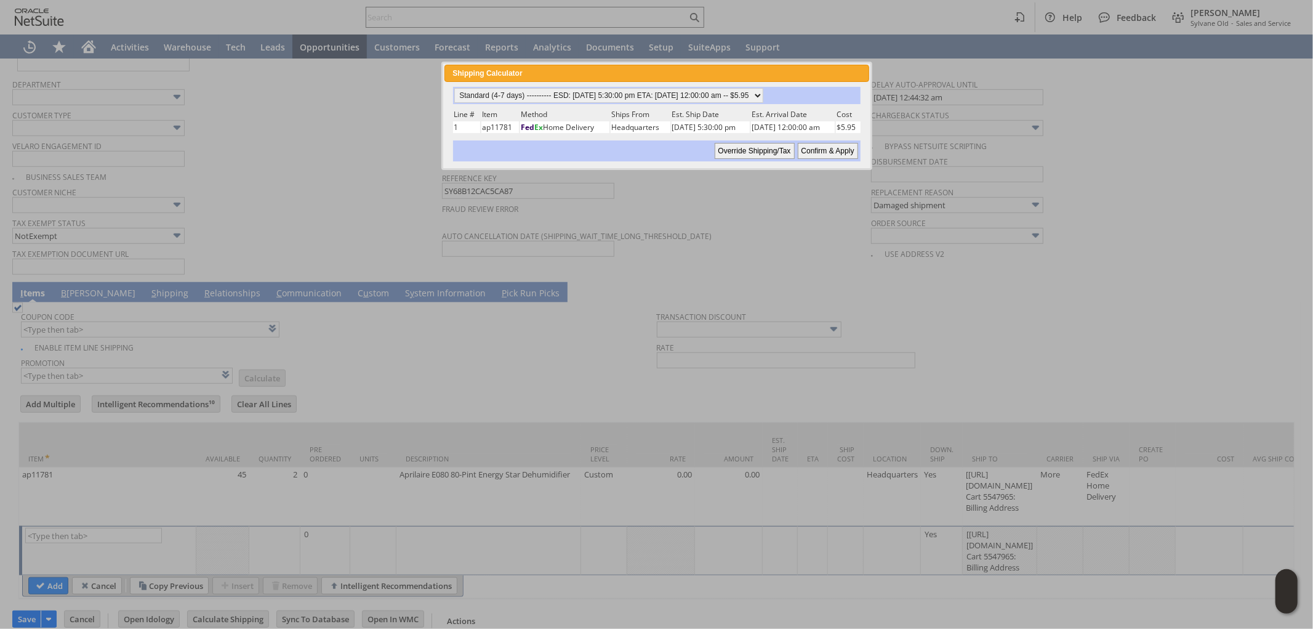
click at [772, 147] on input "Override Shipping/Tax" at bounding box center [755, 151] width 80 height 16
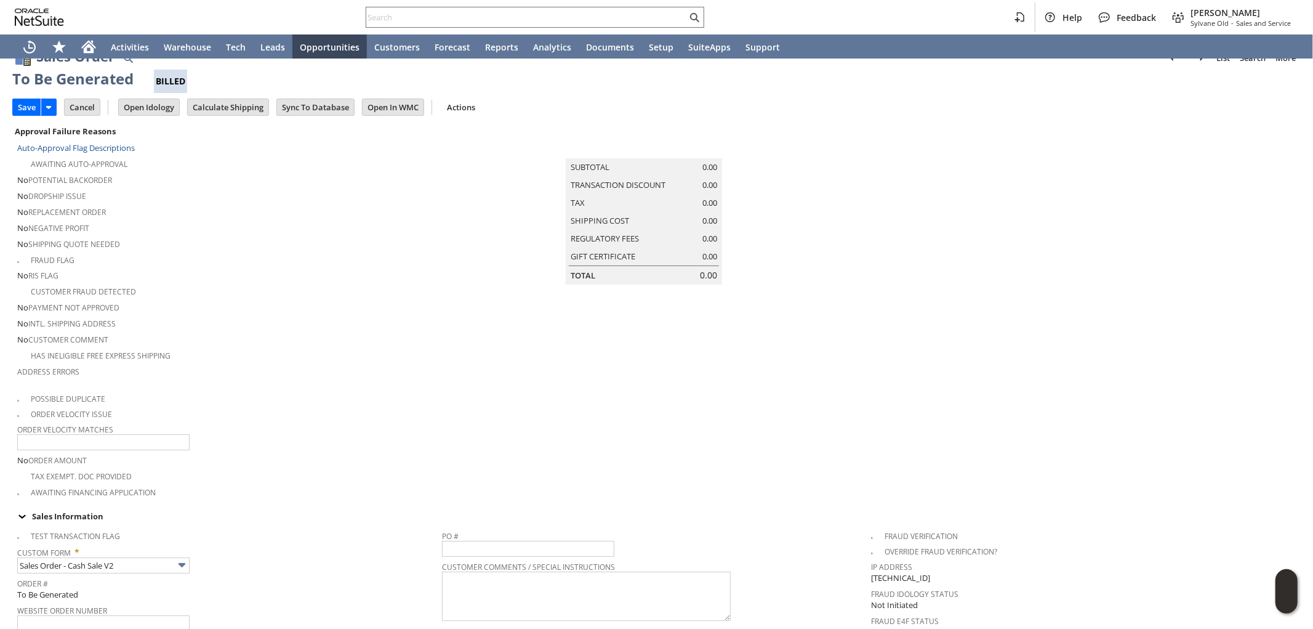
scroll to position [0, 0]
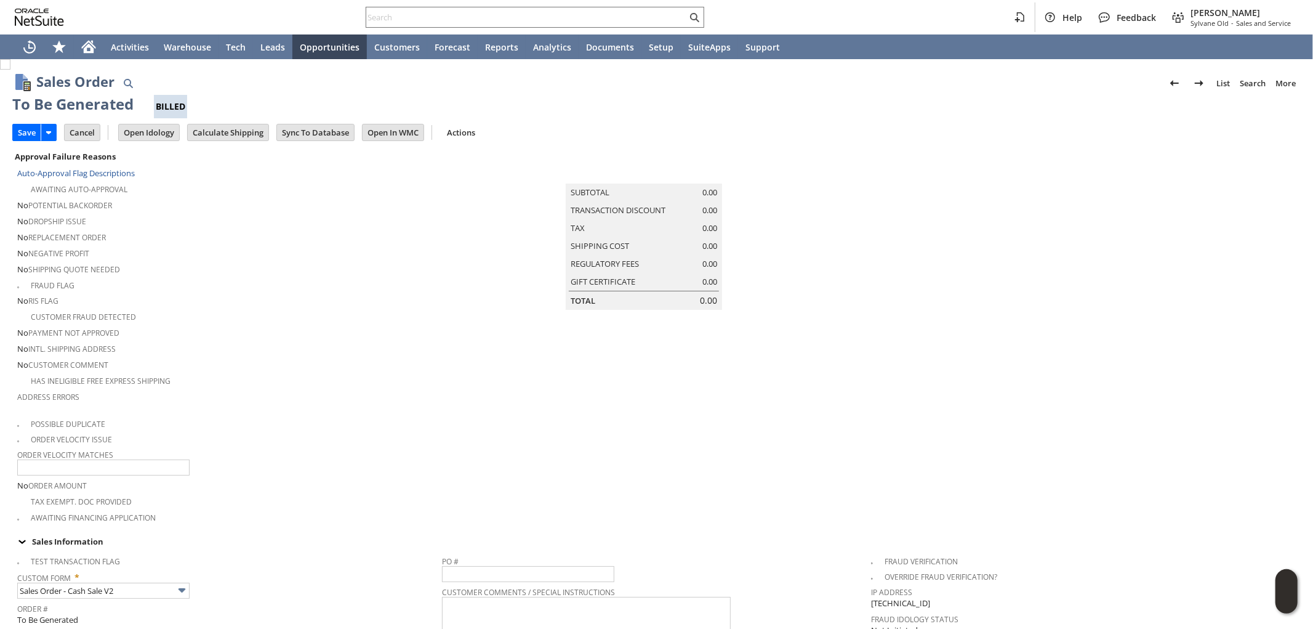
click at [27, 142] on td "Save" at bounding box center [38, 132] width 52 height 23
click at [26, 137] on input "Save" at bounding box center [27, 132] width 28 height 16
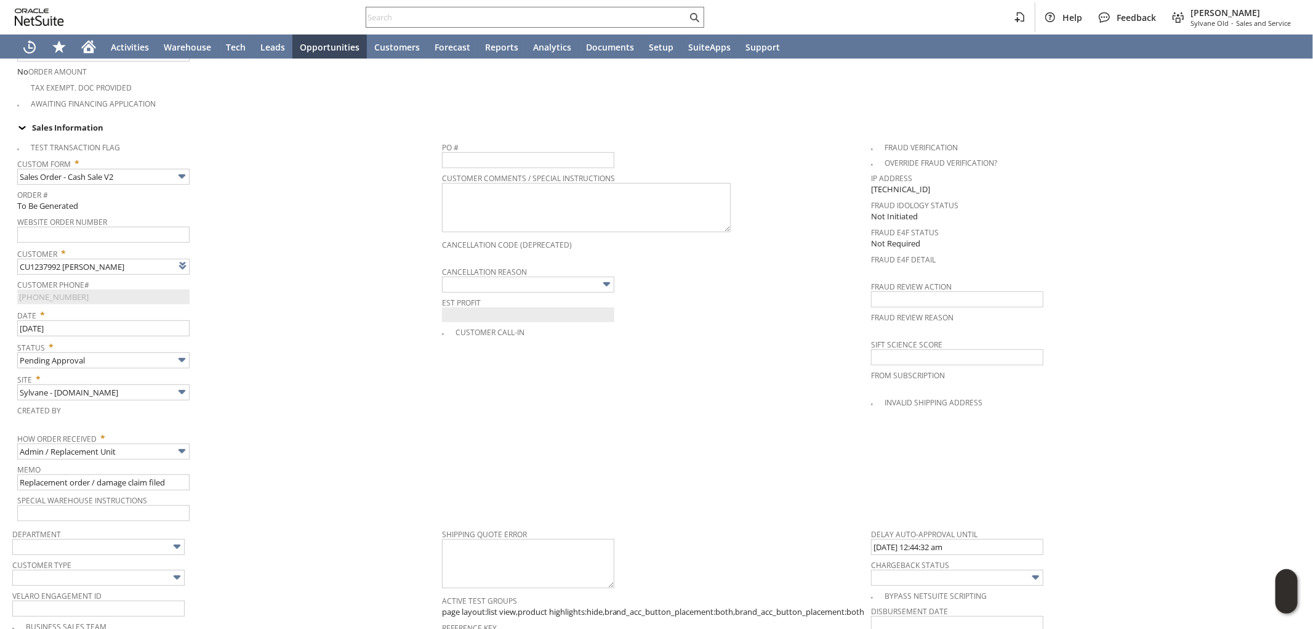
scroll to position [410, 0]
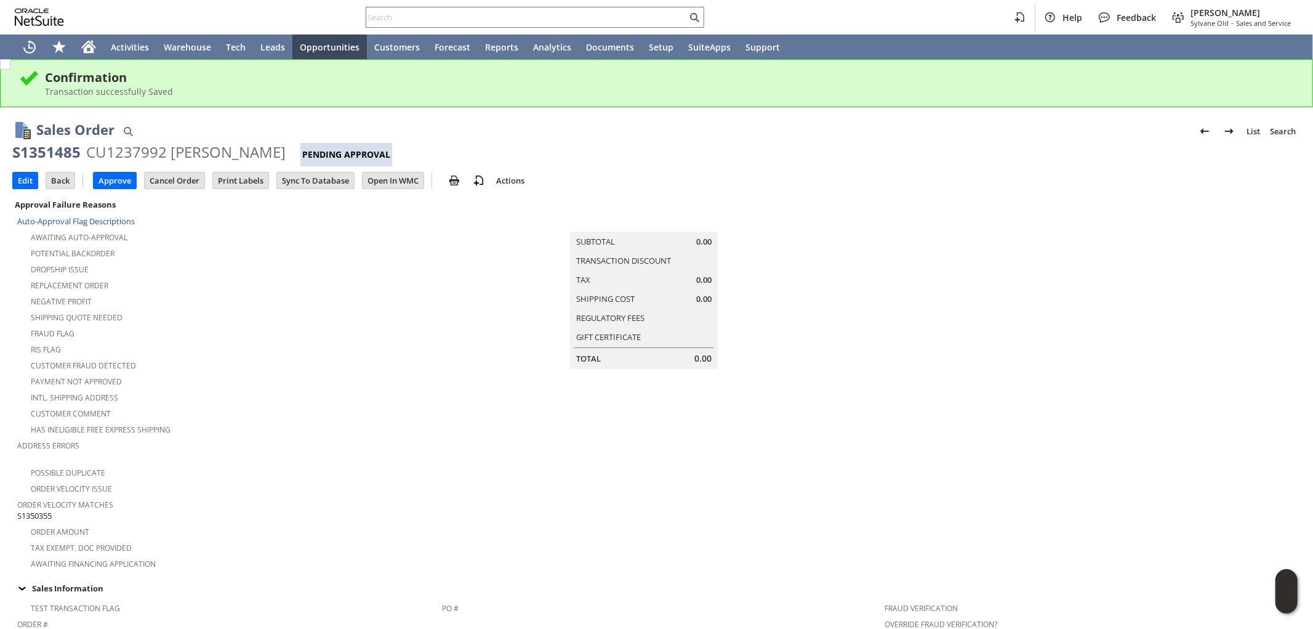
drag, startPoint x: 1234, startPoint y: 421, endPoint x: 1226, endPoint y: 424, distance: 8.4
click at [1233, 421] on td at bounding box center [1086, 383] width 430 height 374
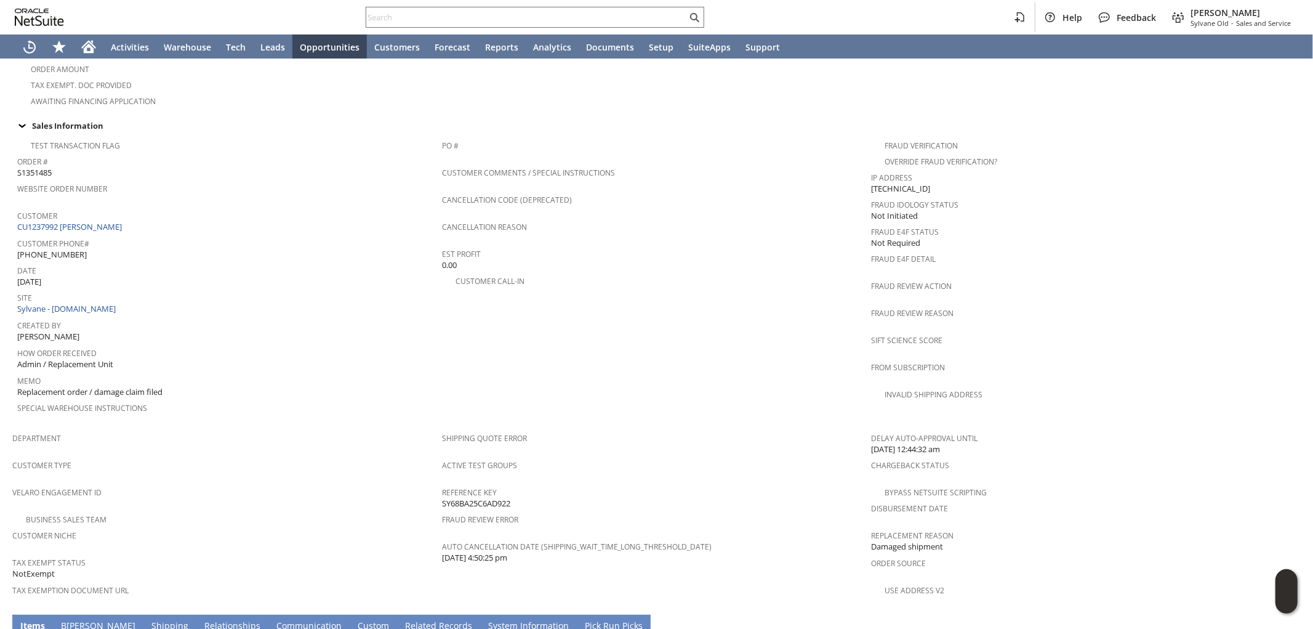
scroll to position [469, 0]
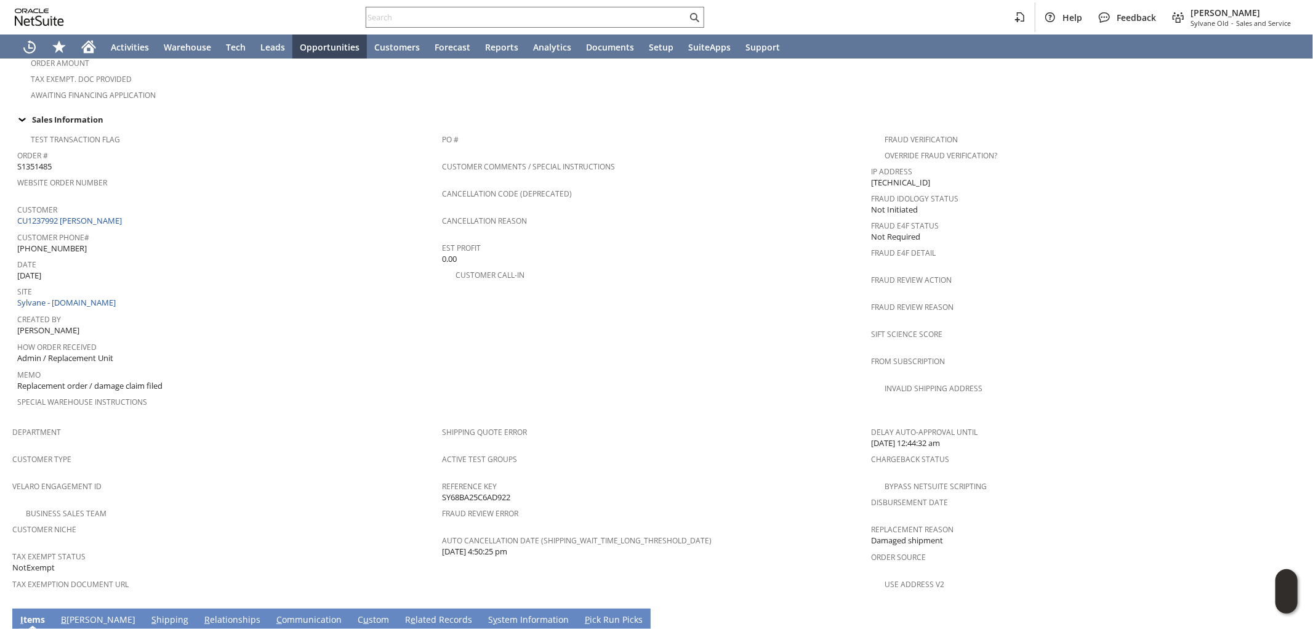
drag, startPoint x: 515, startPoint y: 462, endPoint x: 440, endPoint y: 465, distance: 74.6
click at [442, 477] on div "Reference Key SY68BA25C6AD922" at bounding box center [654, 490] width 424 height 26
copy span "SY68BA25C6AD922"
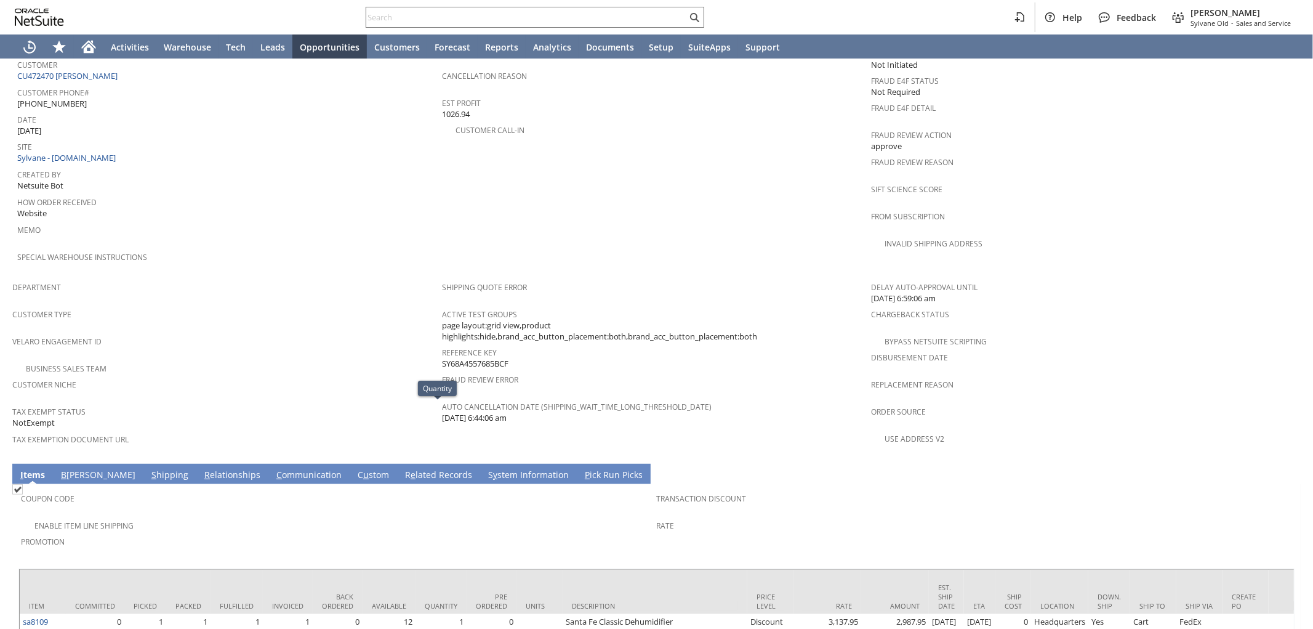
scroll to position [565, 0]
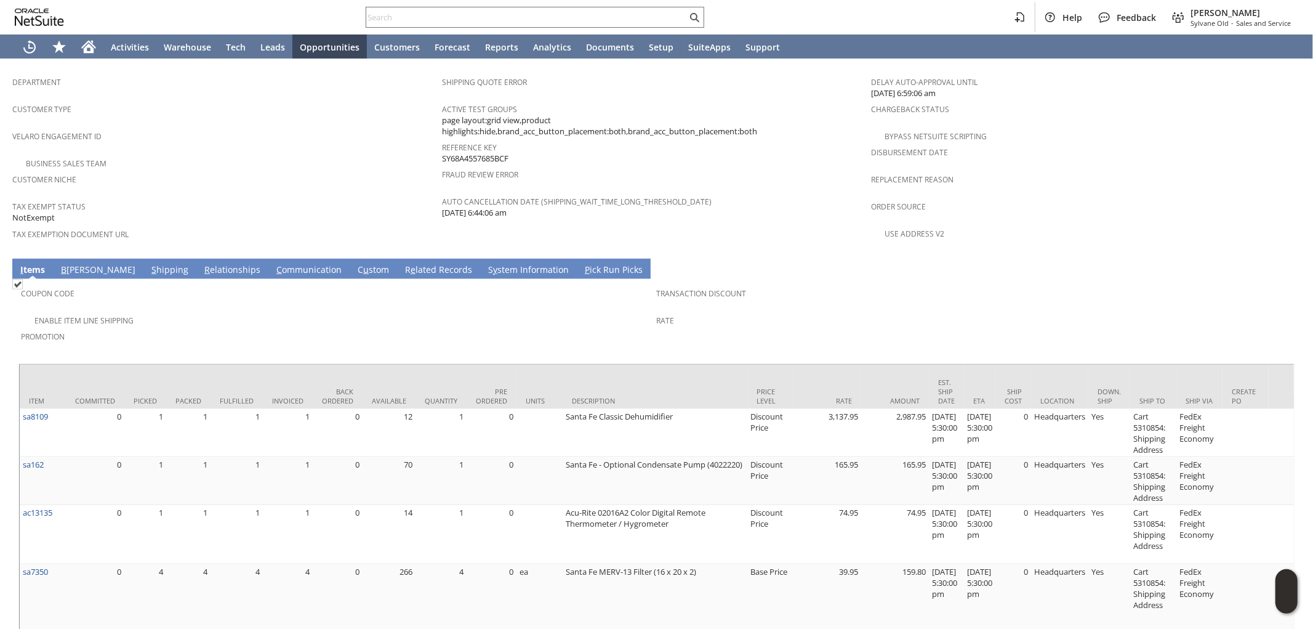
click at [148, 264] on link "S hipping" at bounding box center [169, 271] width 43 height 14
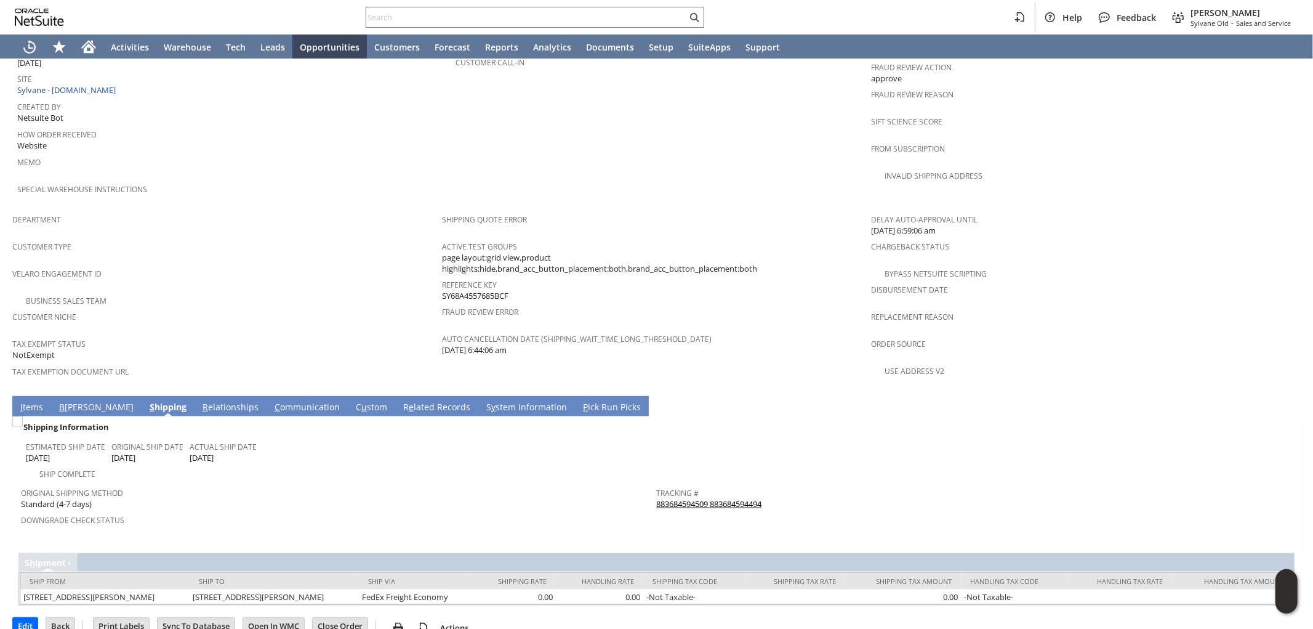
click at [735, 498] on link "883684594509 883684594494" at bounding box center [709, 503] width 105 height 11
click at [33, 401] on link "I tems" at bounding box center [31, 408] width 29 height 14
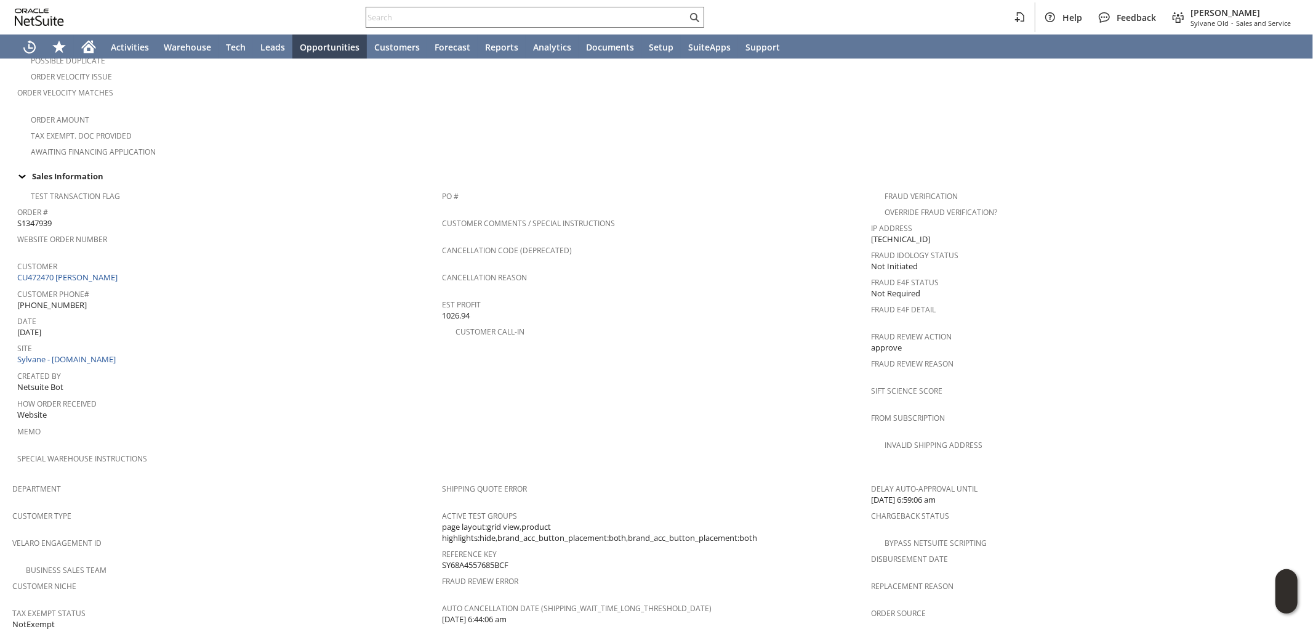
scroll to position [342, 0]
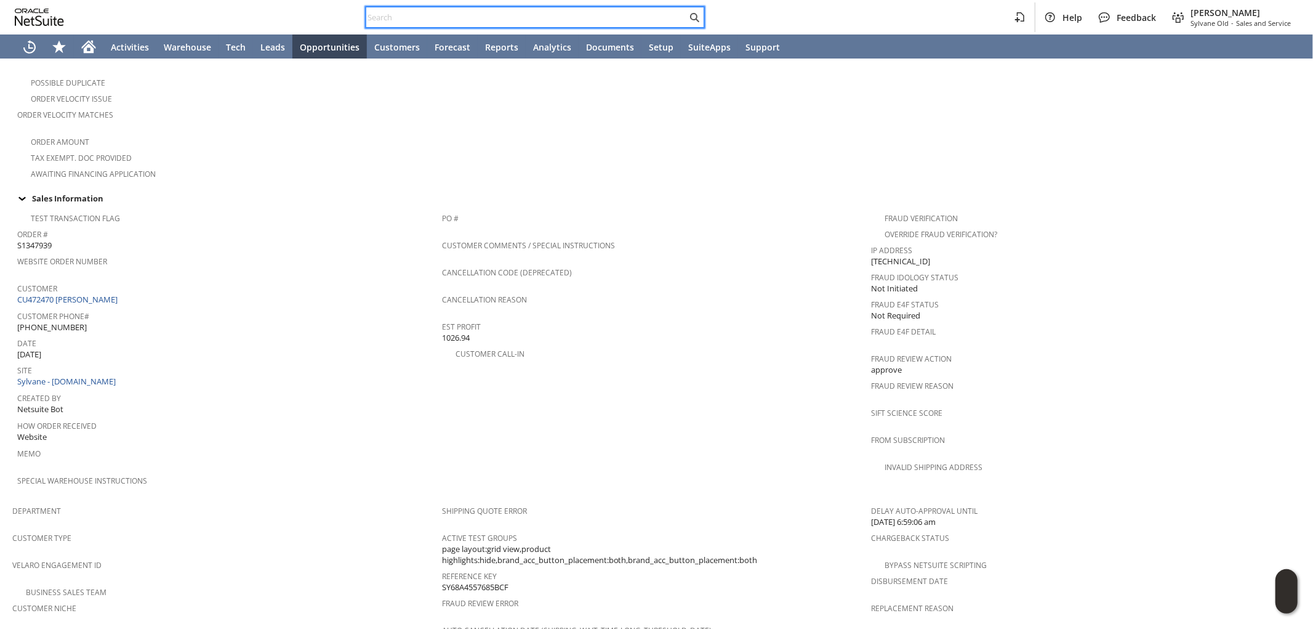
drag, startPoint x: 601, startPoint y: 15, endPoint x: 502, endPoint y: 15, distance: 98.5
click at [599, 15] on input "text" at bounding box center [526, 17] width 321 height 15
paste input "SY68AE0D2EE018C"
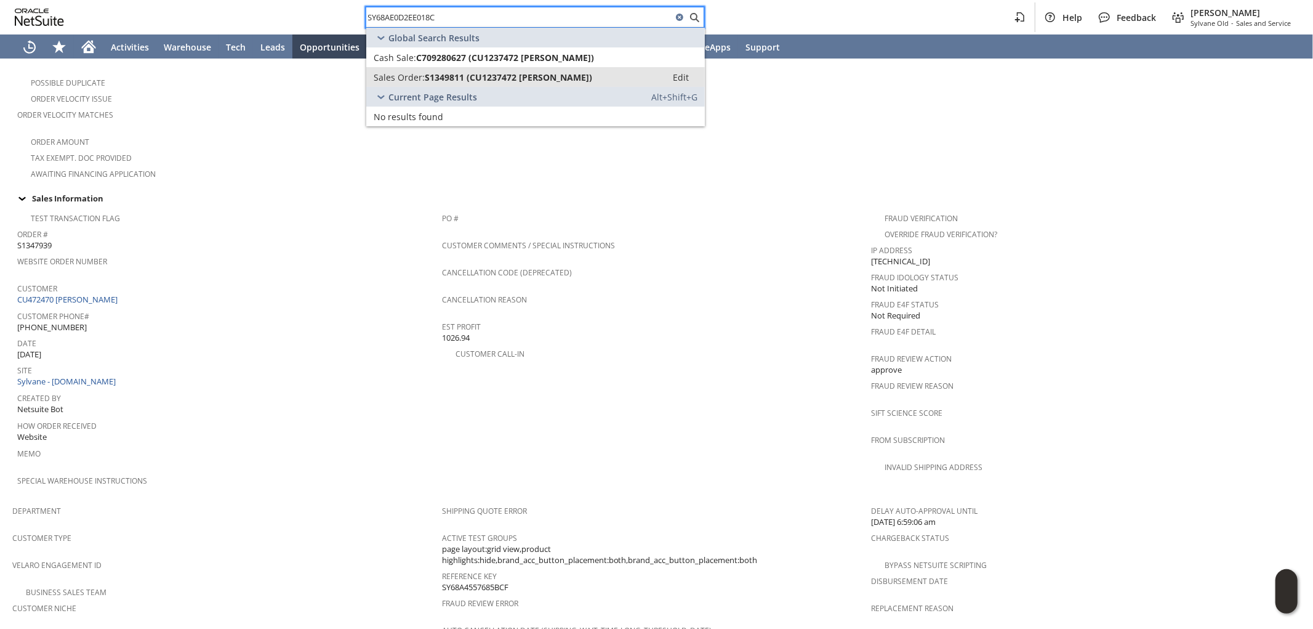
type input "SY68AE0D2EE018C"
click at [494, 74] on span "S1349811 (CU1237472 Catherine Whiteside)" at bounding box center [508, 77] width 167 height 12
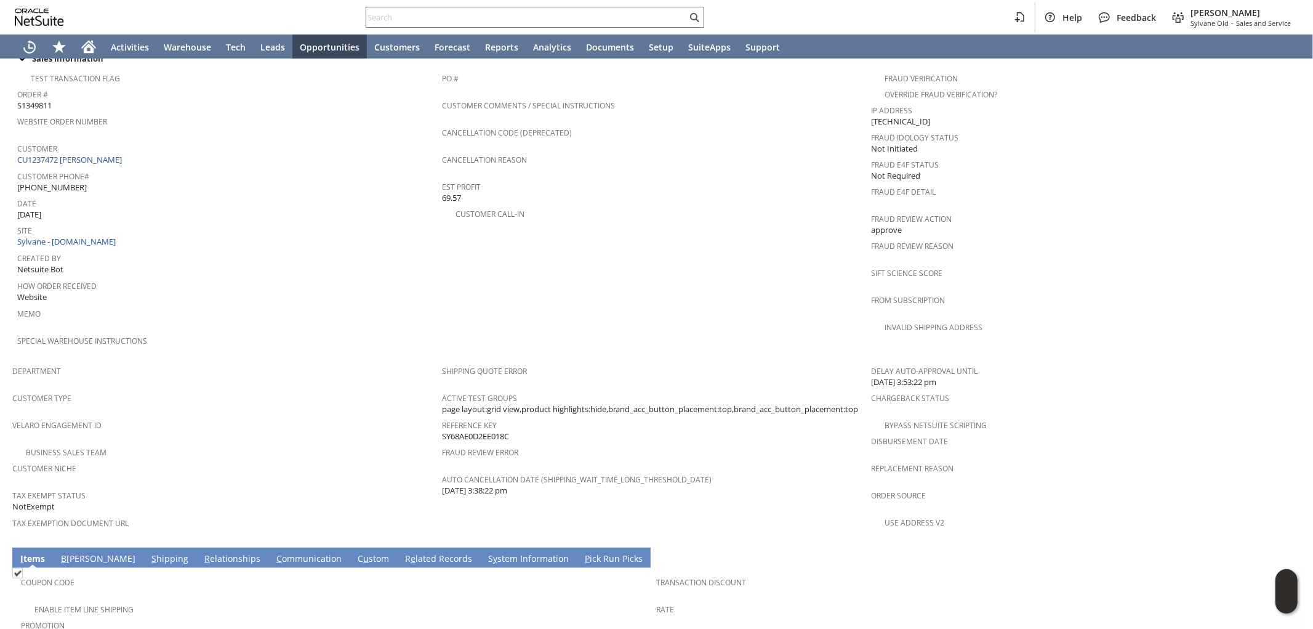
scroll to position [626, 0]
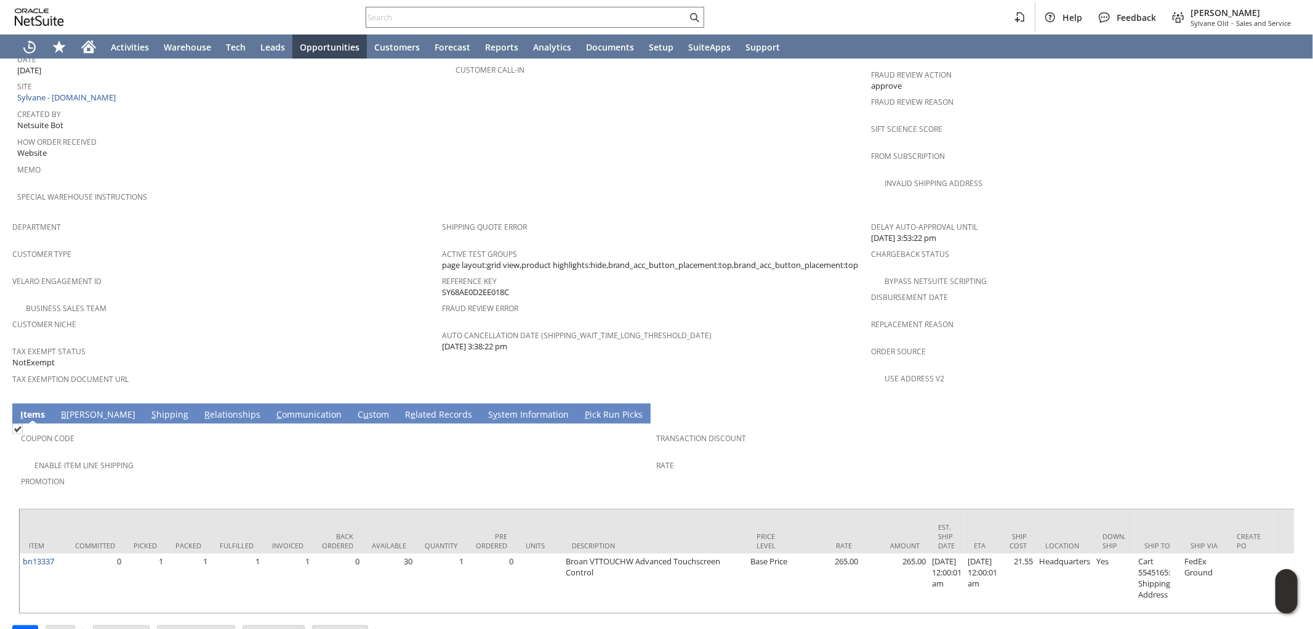
click at [599, 472] on div "Promotion" at bounding box center [336, 485] width 630 height 26
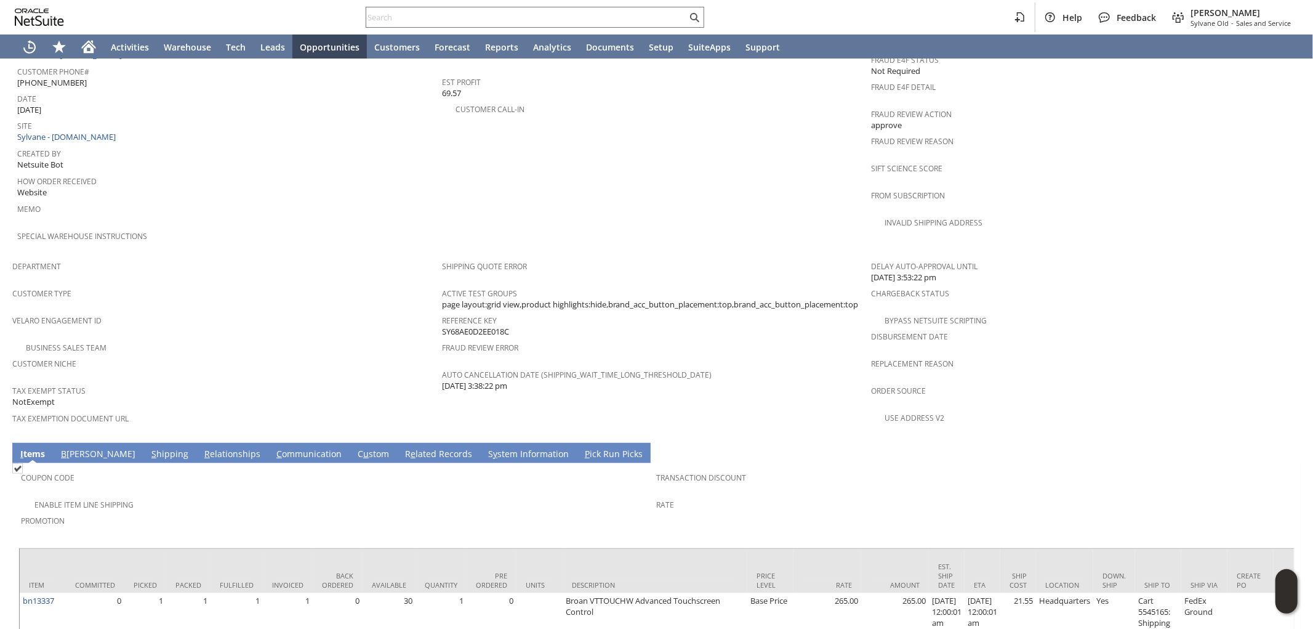
scroll to position [410, 0]
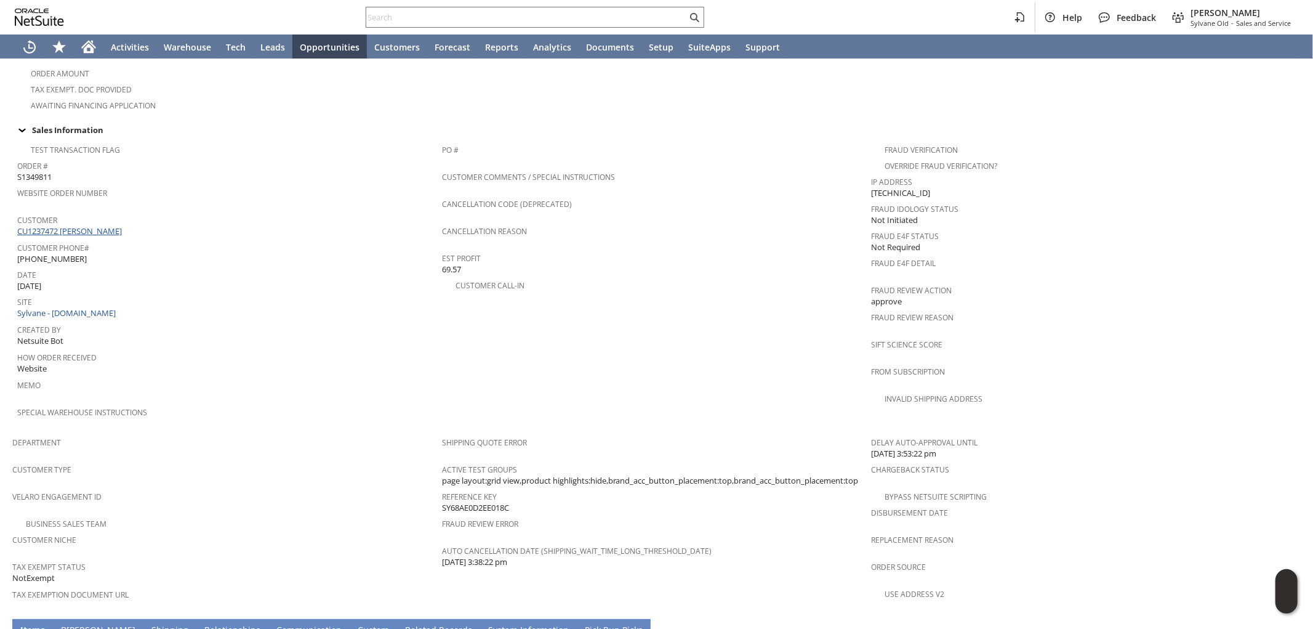
click at [108, 225] on link "CU1237472 [PERSON_NAME]" at bounding box center [71, 230] width 108 height 11
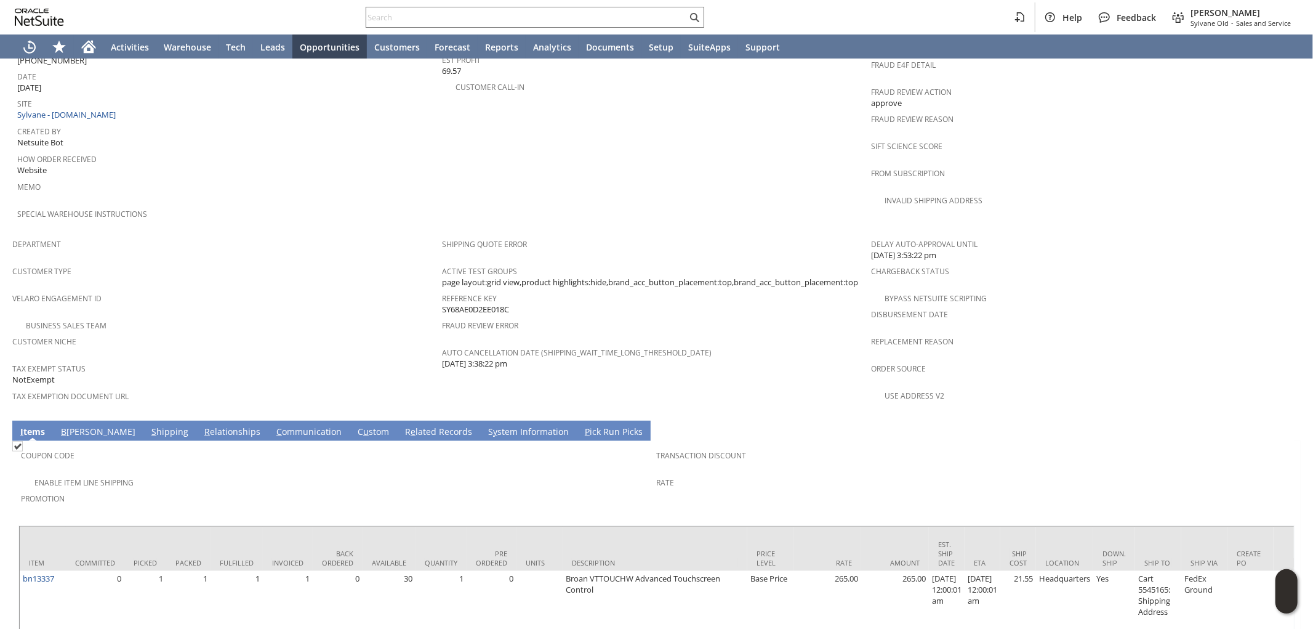
scroll to position [626, 0]
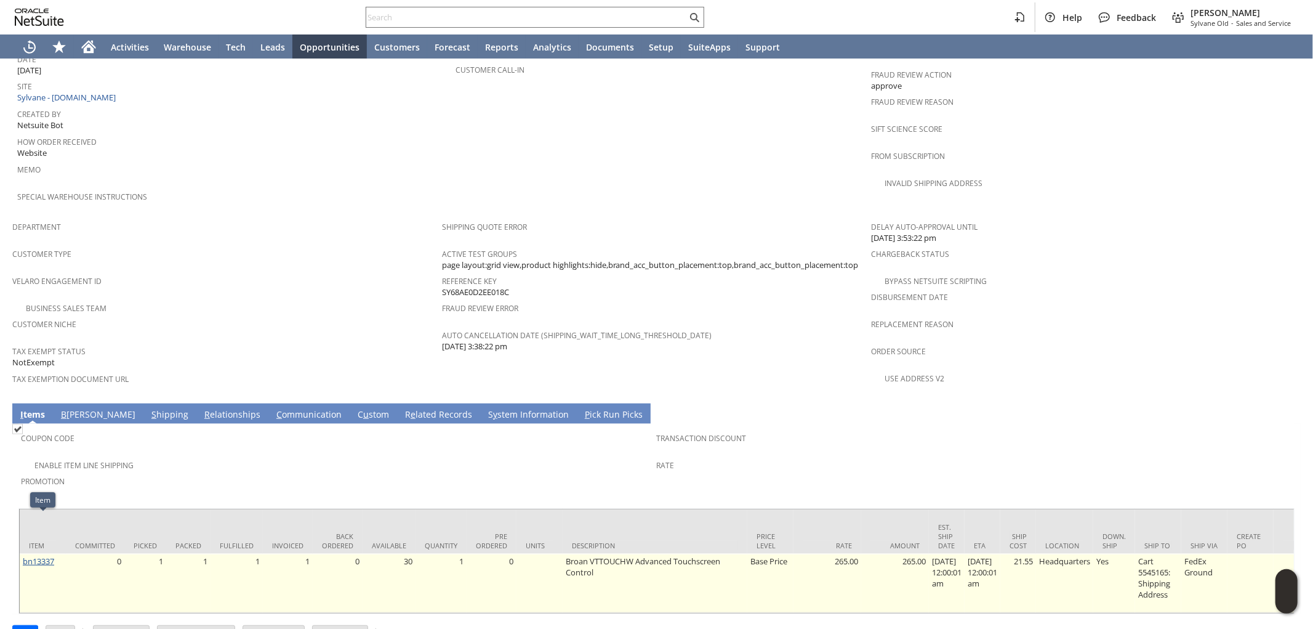
click at [39, 555] on link "bn13337" at bounding box center [38, 560] width 31 height 11
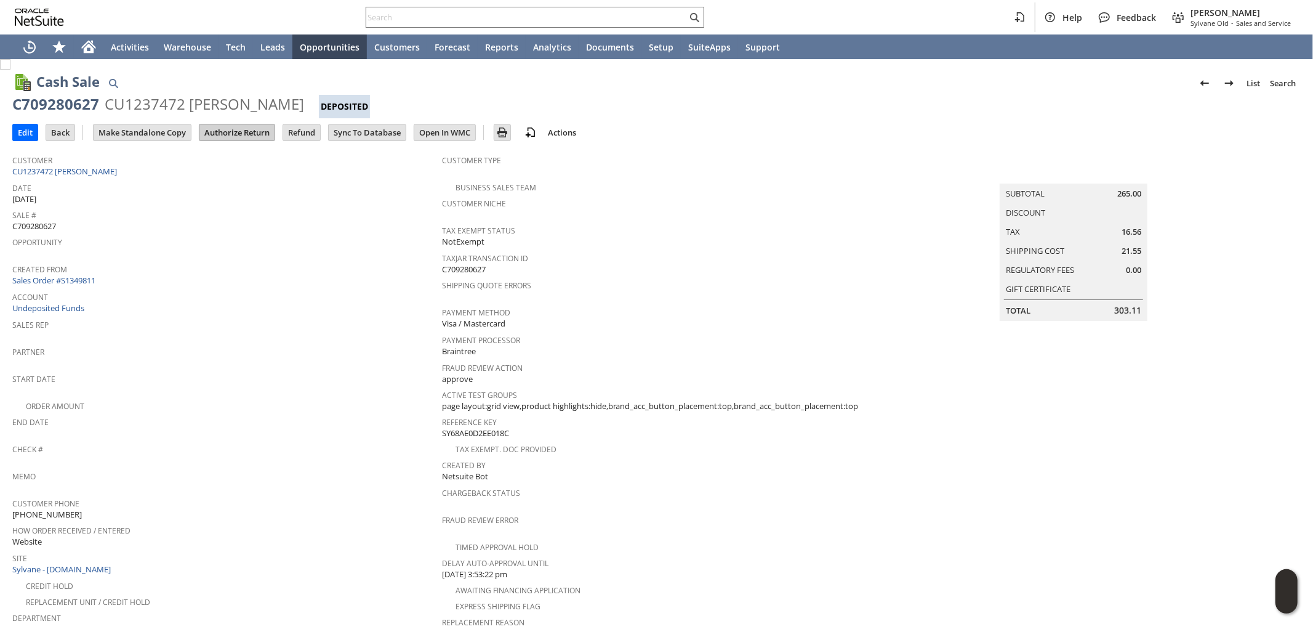
click at [247, 131] on input "Authorize Return" at bounding box center [237, 132] width 75 height 16
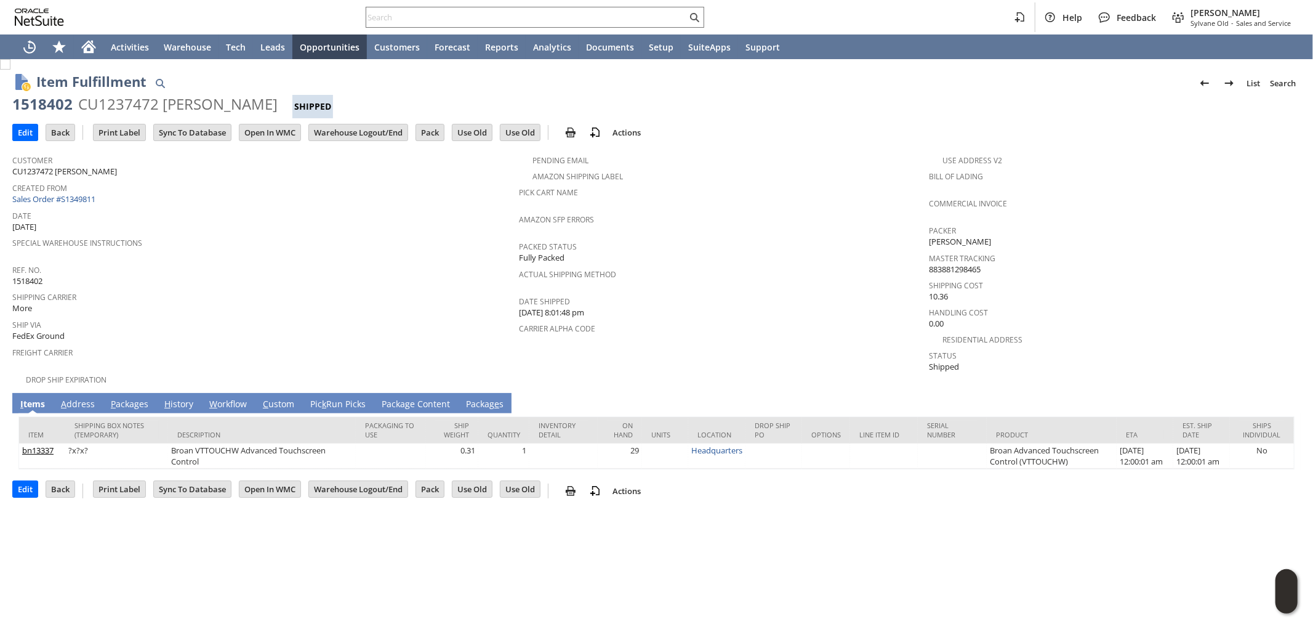
click at [73, 398] on link "A ddress" at bounding box center [78, 405] width 40 height 14
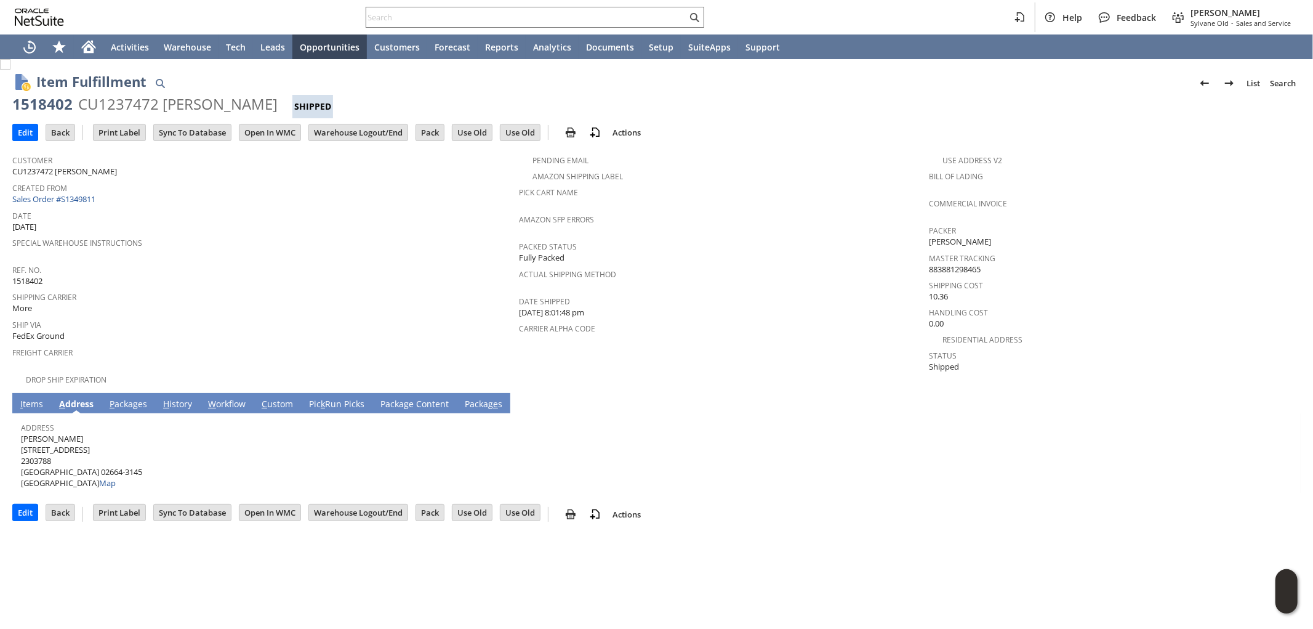
drag, startPoint x: 71, startPoint y: 422, endPoint x: 22, endPoint y: 428, distance: 50.2
click at [22, 433] on span "[PERSON_NAME] [STREET_ADDRESS] Map" at bounding box center [81, 461] width 121 height 56
copy span "[PERSON_NAME]"
drag, startPoint x: 75, startPoint y: 438, endPoint x: 22, endPoint y: 437, distance: 52.4
click at [22, 437] on span "[PERSON_NAME] [STREET_ADDRESS] Map" at bounding box center [81, 461] width 121 height 56
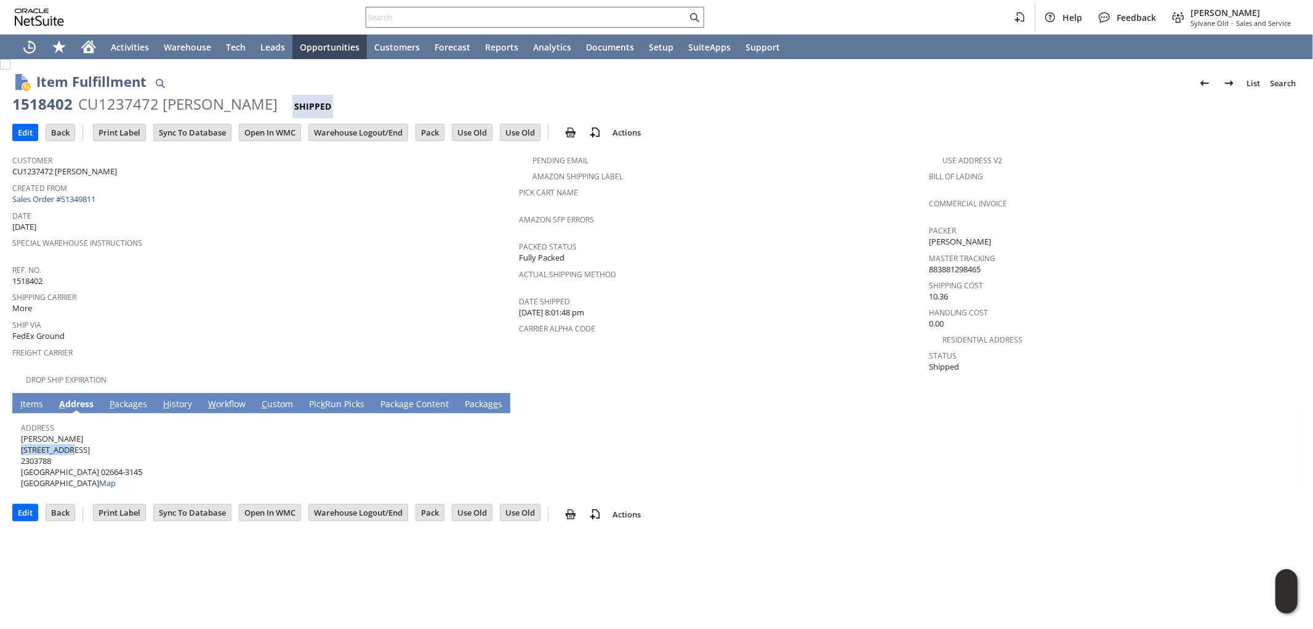
copy span "[STREET_ADDRESS]"
click at [112, 459] on span "[PERSON_NAME] [STREET_ADDRESS] Map" at bounding box center [81, 461] width 121 height 56
drag, startPoint x: 111, startPoint y: 460, endPoint x: 131, endPoint y: 459, distance: 20.4
click at [131, 459] on span "[PERSON_NAME] [STREET_ADDRESS] Map" at bounding box center [81, 461] width 121 height 56
copy span "02664"
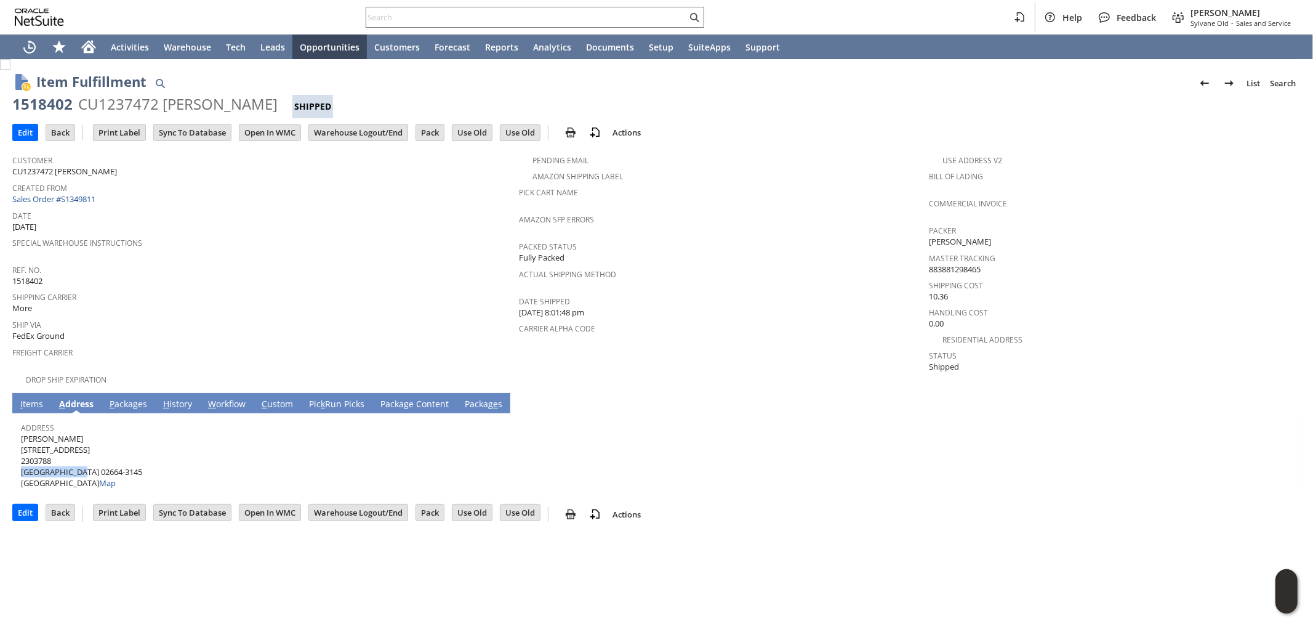
drag, startPoint x: 21, startPoint y: 458, endPoint x: 144, endPoint y: 423, distance: 127.9
click at [91, 457] on span "[PERSON_NAME] [STREET_ADDRESS] Map" at bounding box center [81, 461] width 121 height 56
copy span "[GEOGRAPHIC_DATA]"
click at [124, 398] on link "P ackages" at bounding box center [129, 405] width 44 height 14
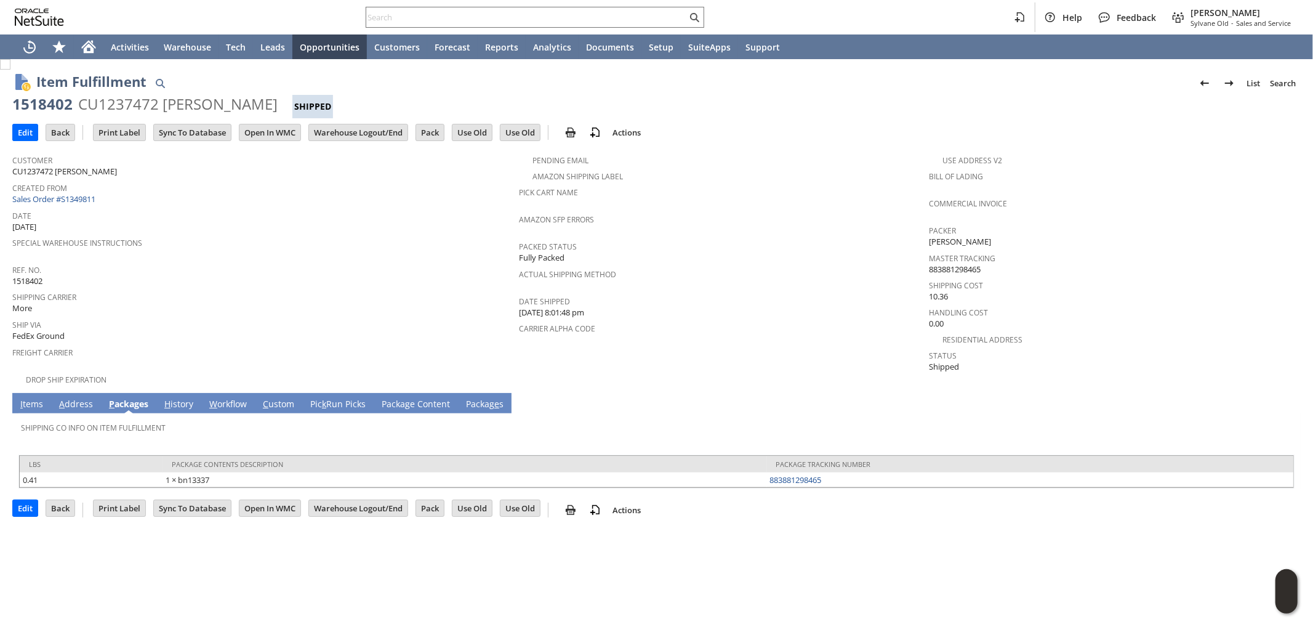
click at [36, 398] on link "I tems" at bounding box center [31, 405] width 29 height 14
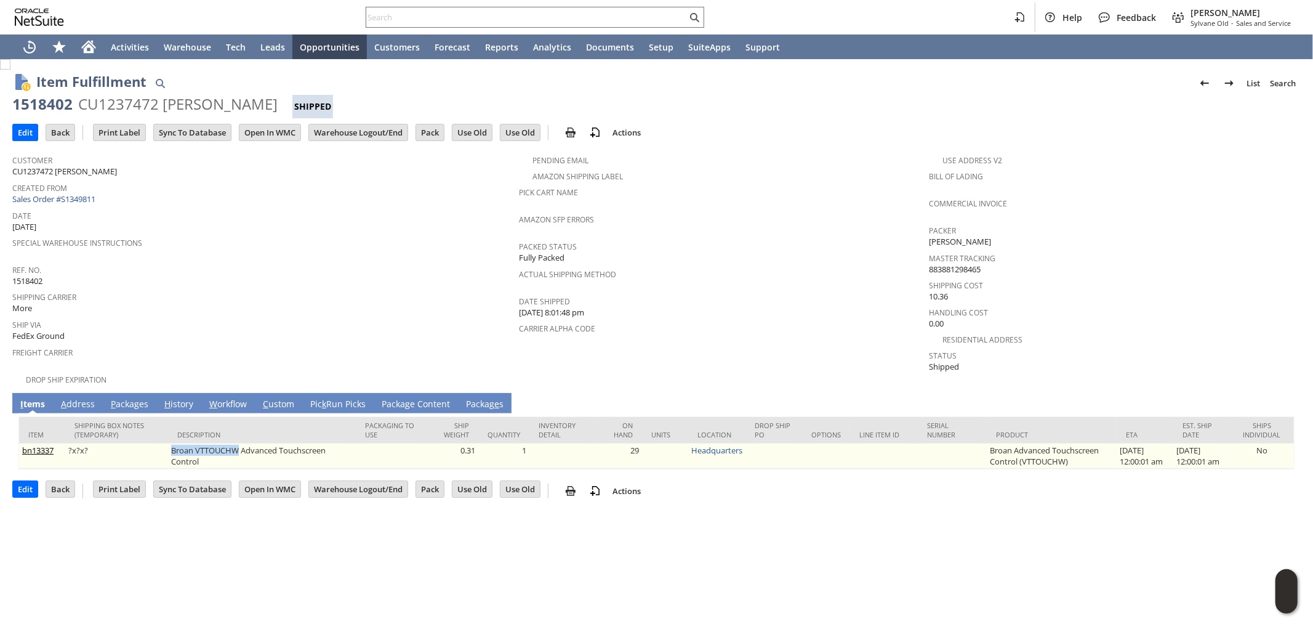
drag, startPoint x: 233, startPoint y: 438, endPoint x: 164, endPoint y: 438, distance: 69.0
click at [168, 443] on td "Broan VTTOUCHW Advanced Touchscreen Control" at bounding box center [262, 455] width 188 height 25
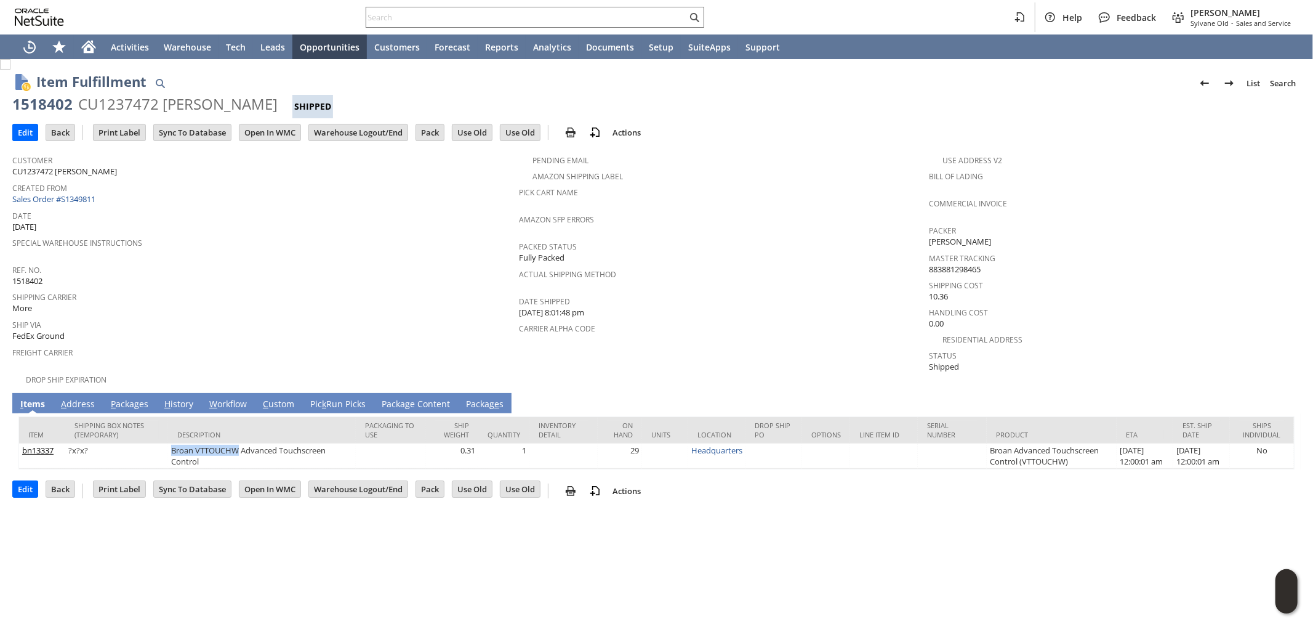
copy td "Broan VTTOUCHW"
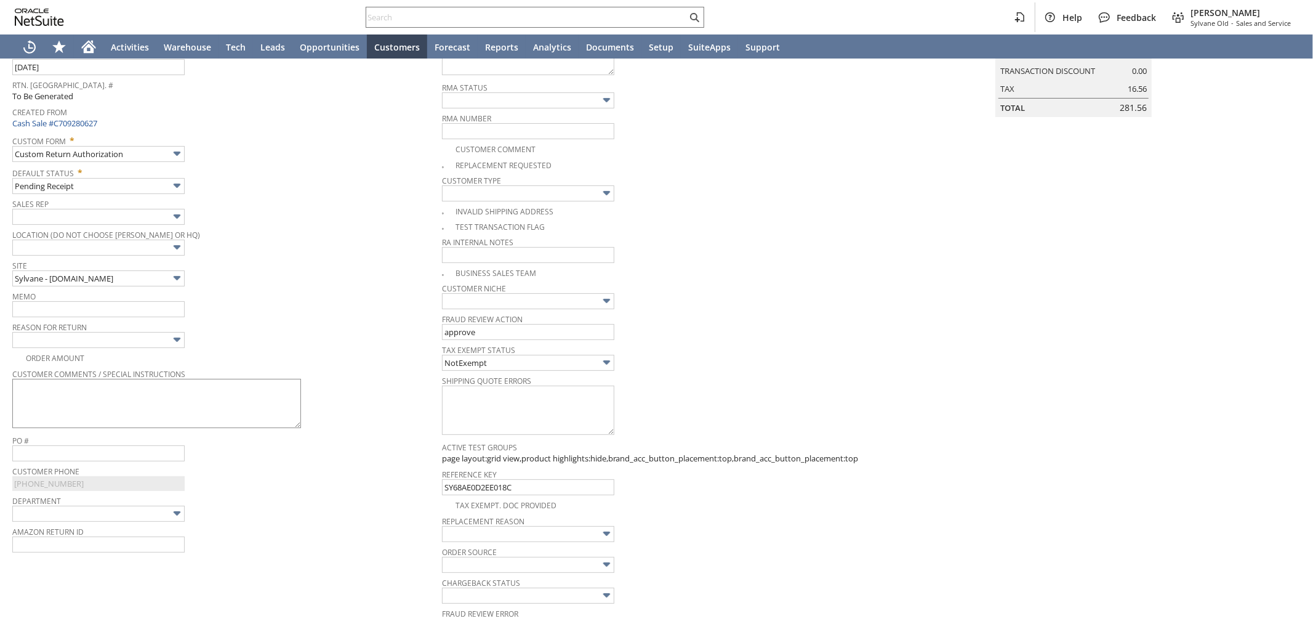
click at [157, 400] on div "Return Authorization List Search More Add To Shortcuts To Be Generated Go Save …" at bounding box center [656, 494] width 1313 height 1145
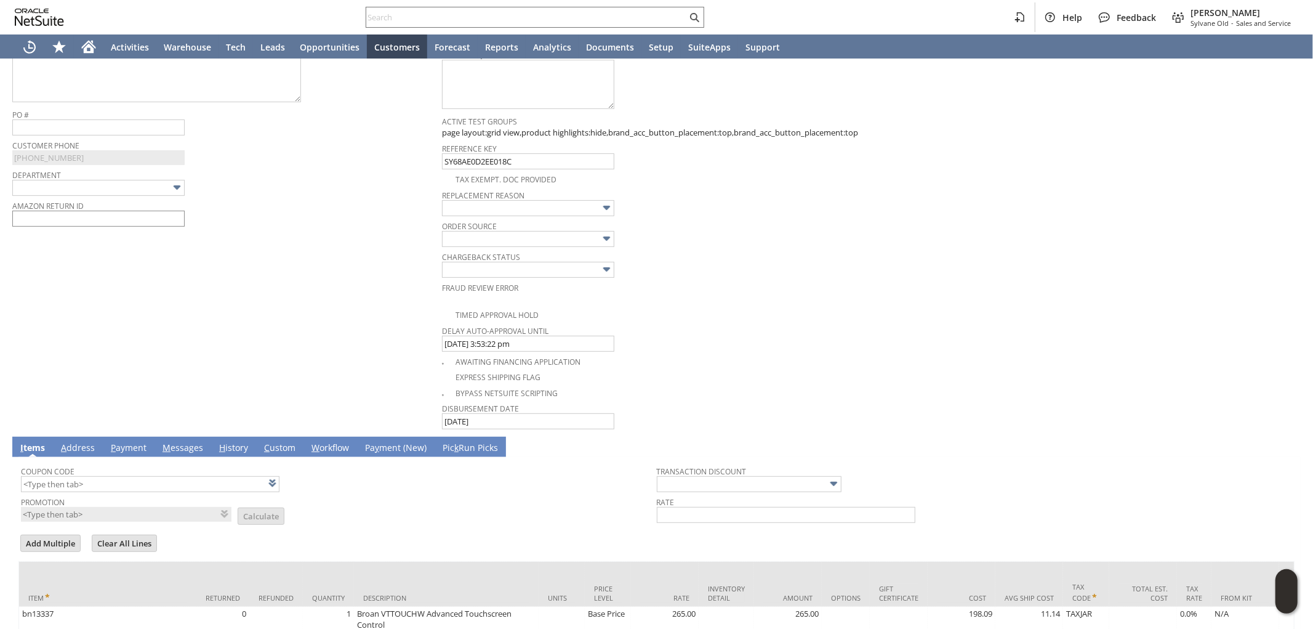
scroll to position [238, 0]
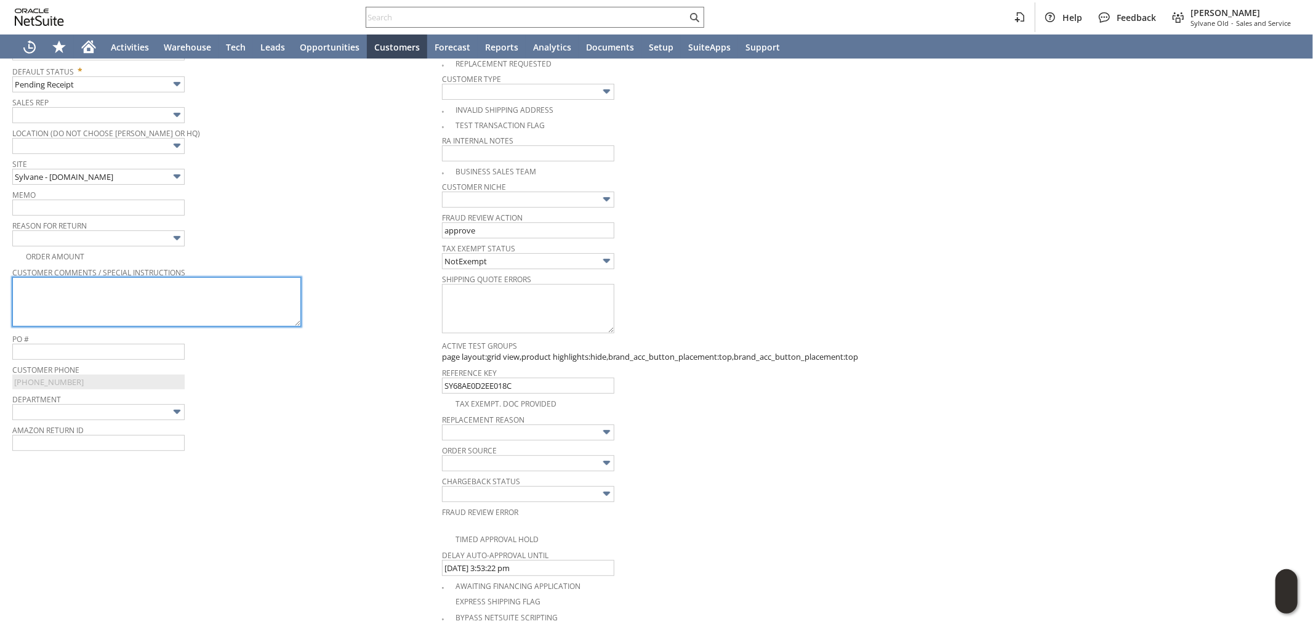
click at [106, 302] on textarea at bounding box center [156, 301] width 289 height 49
paste textarea "purchased a Broan VTTOUCHW Advanced Touch Screen and it is not working so I wou…"
type textarea "purchased a Broan VTTOUCHW Advanced Touch Screen and it is not working so I wou…"
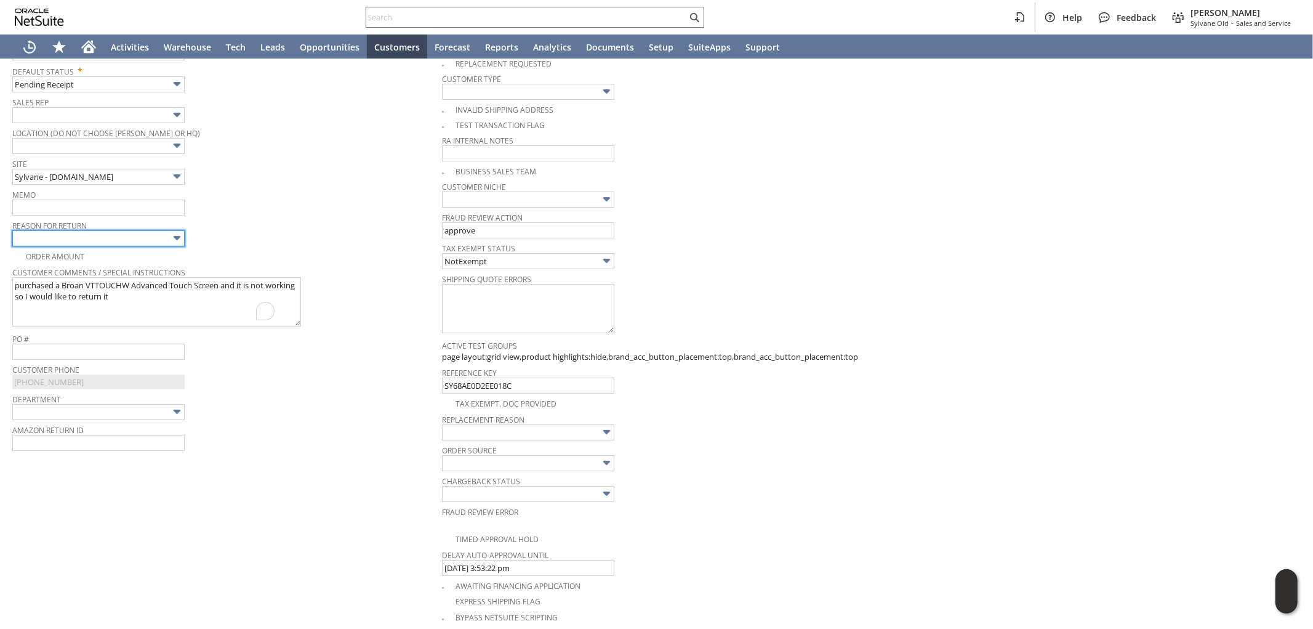
click at [118, 241] on input "text" at bounding box center [98, 238] width 172 height 16
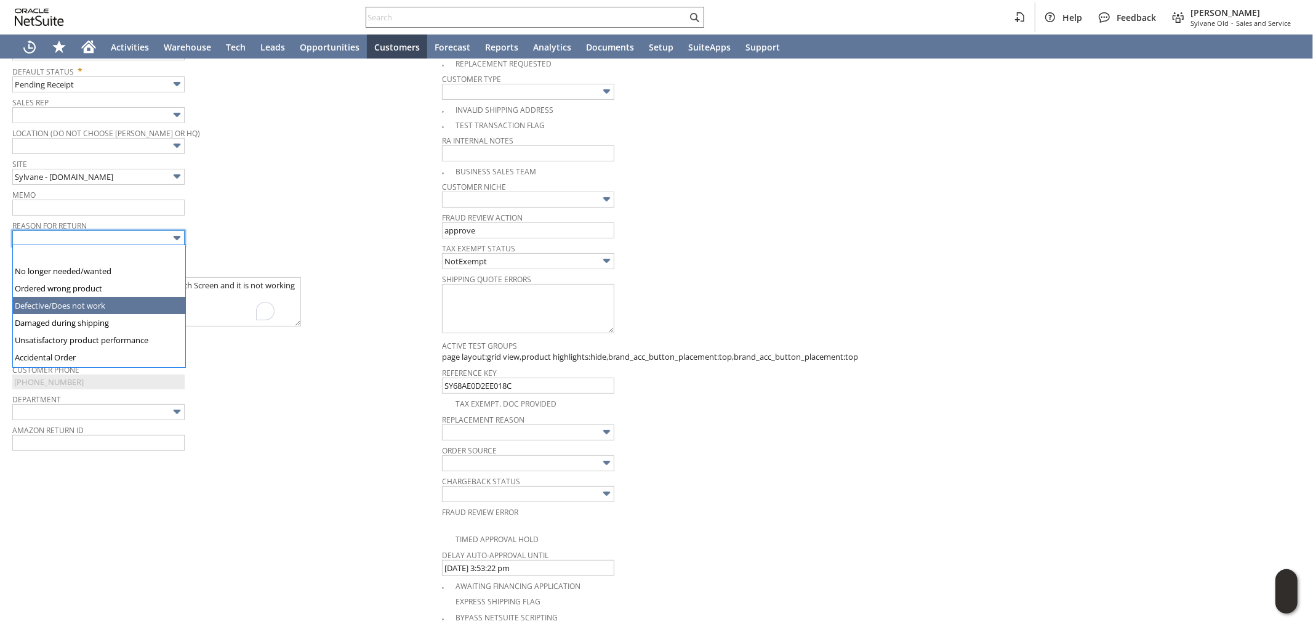
type input "Defective/Does not work"
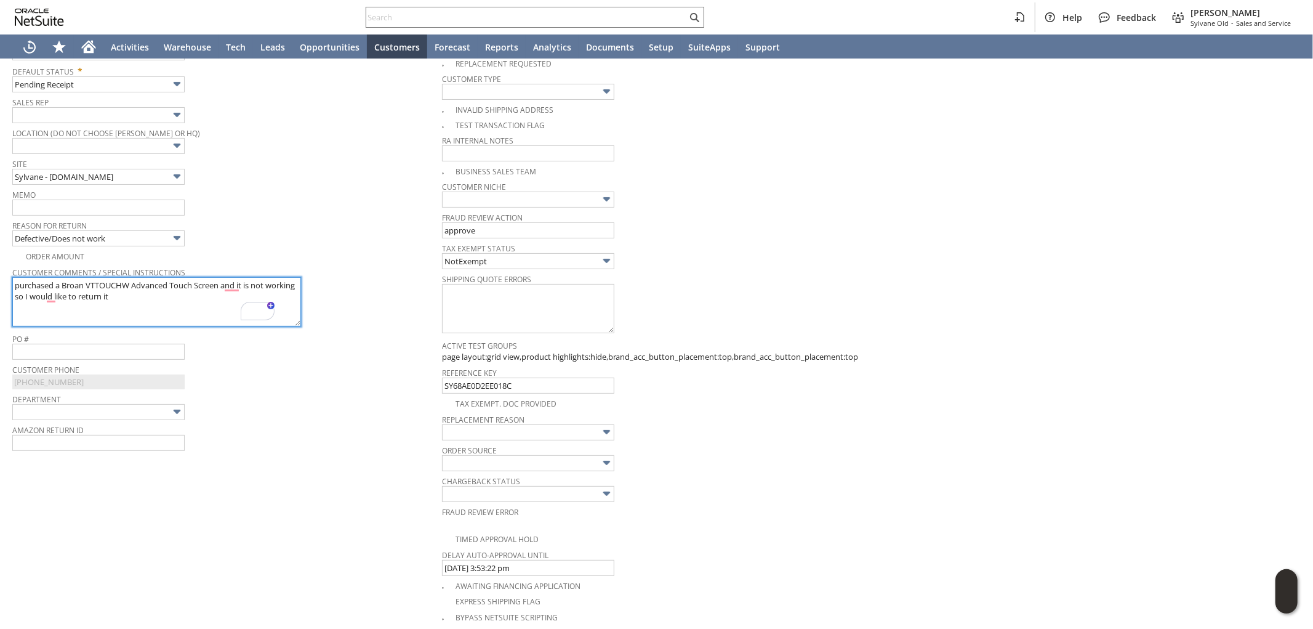
click at [158, 299] on textarea "purchased a Broan VTTOUCHW Advanced Touch Screen and it is not working so I wou…" at bounding box center [156, 301] width 289 height 49
paste textarea "We’ve followed the installation directions, double check everything, then follo…"
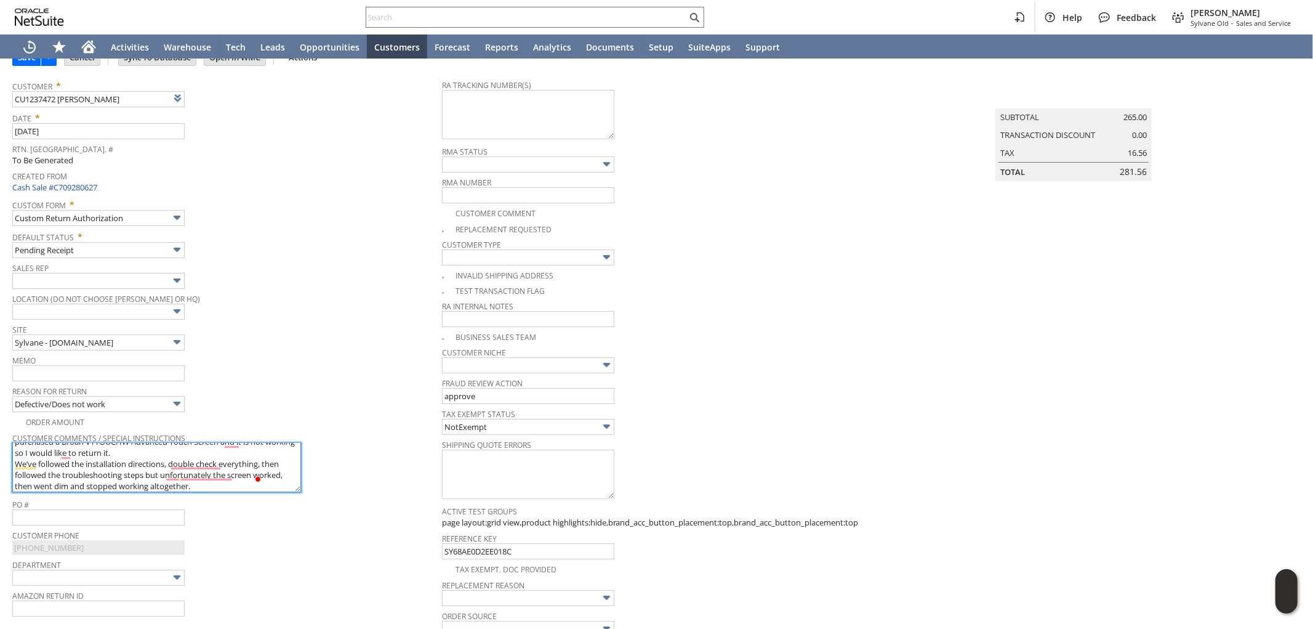
scroll to position [0, 0]
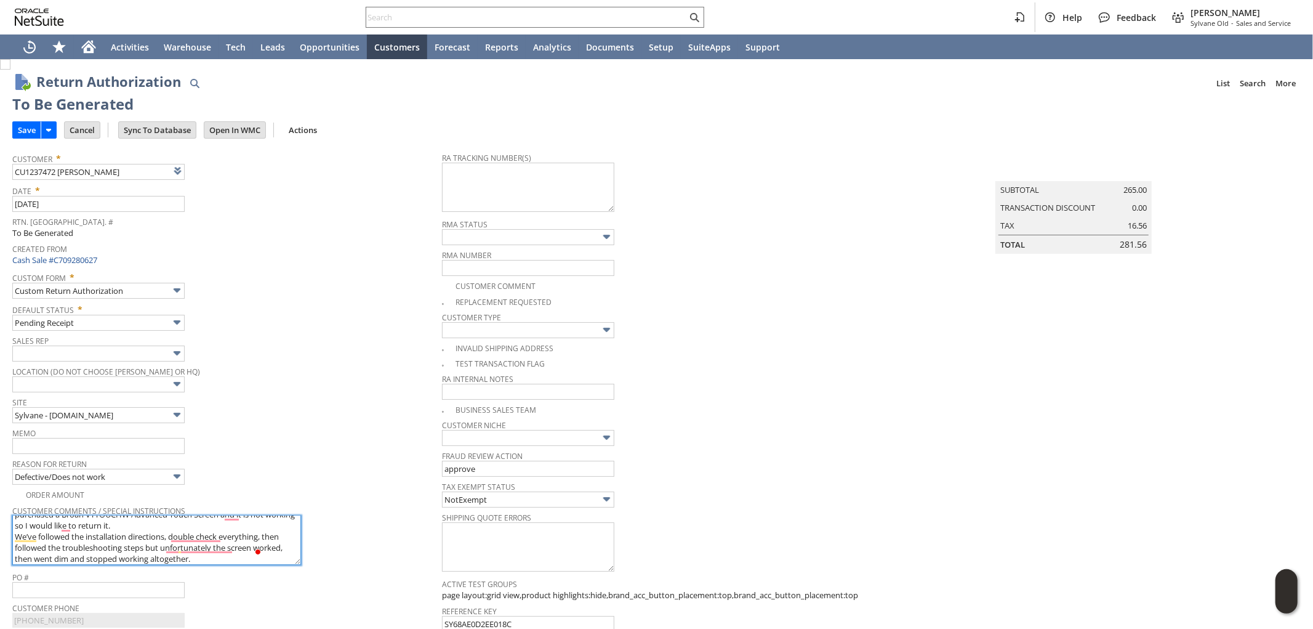
type textarea "purchased a Broan VTTOUCHW Advanced Touch Screen and it is not working so I wou…"
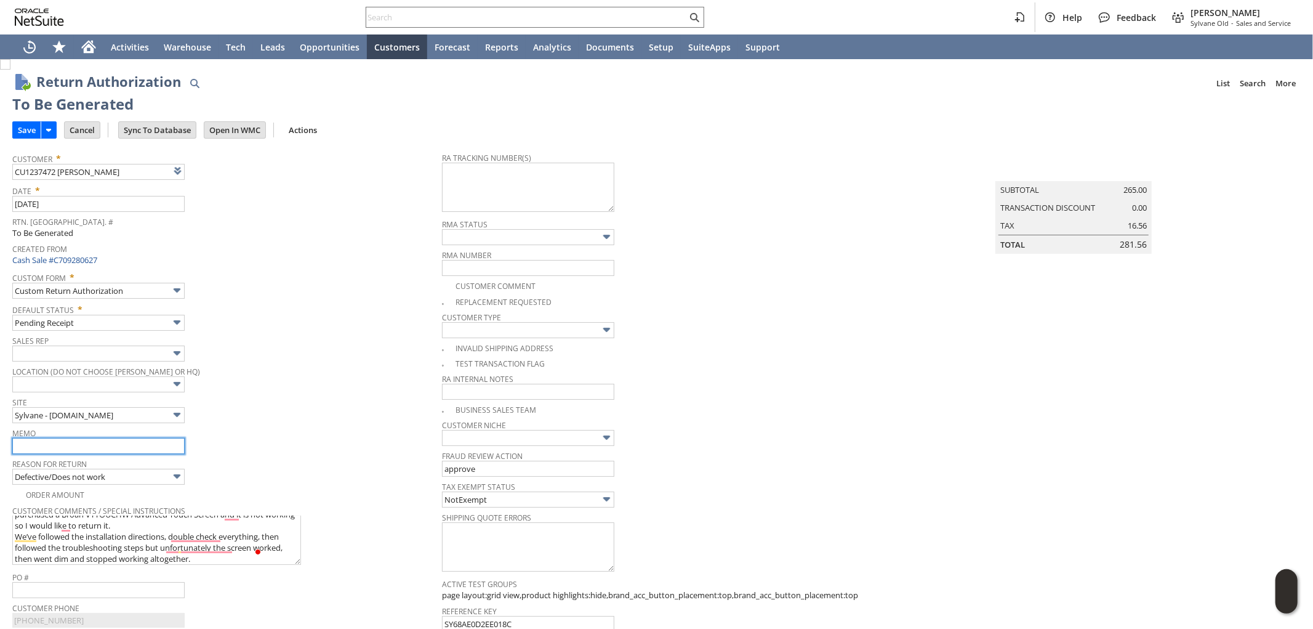
click at [101, 450] on input "text" at bounding box center [98, 446] width 172 height 16
type input "Refund once received"
click at [29, 131] on input "Save" at bounding box center [27, 130] width 28 height 16
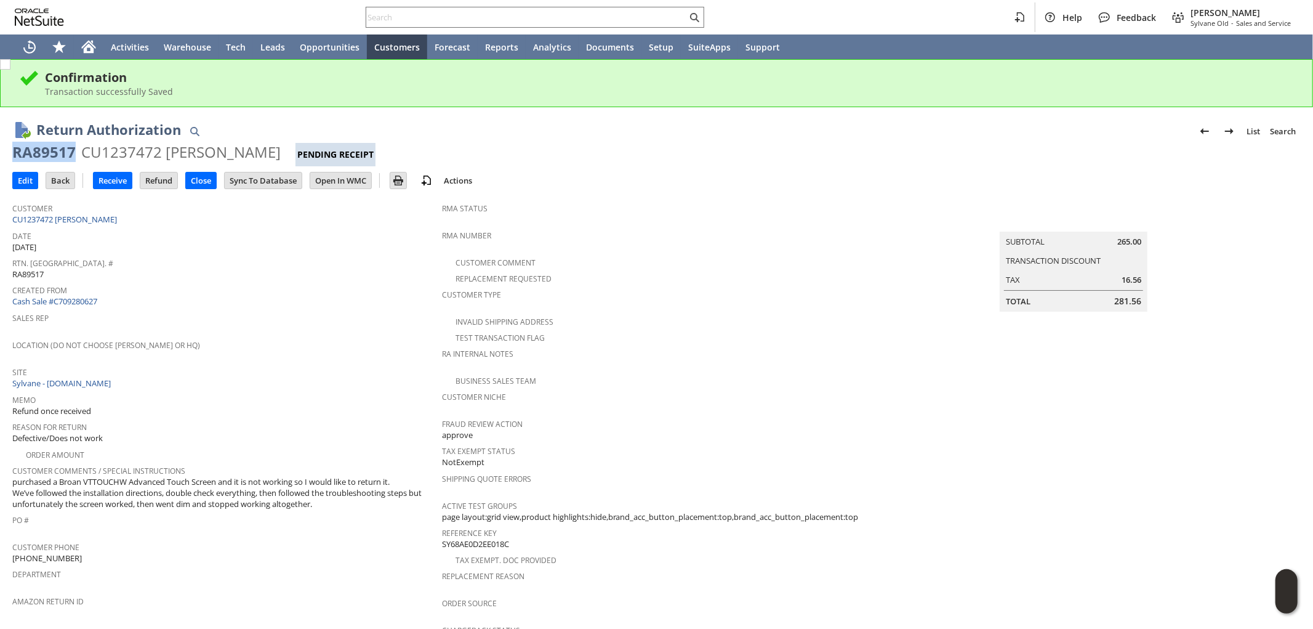
drag, startPoint x: 73, startPoint y: 151, endPoint x: 355, endPoint y: 99, distance: 286.9
click at [16, 150] on div "RA89517" at bounding box center [43, 152] width 63 height 20
copy div "RA89517"
click at [20, 144] on div "RA89517" at bounding box center [43, 152] width 63 height 20
drag, startPoint x: 20, startPoint y: 151, endPoint x: 299, endPoint y: 147, distance: 279.6
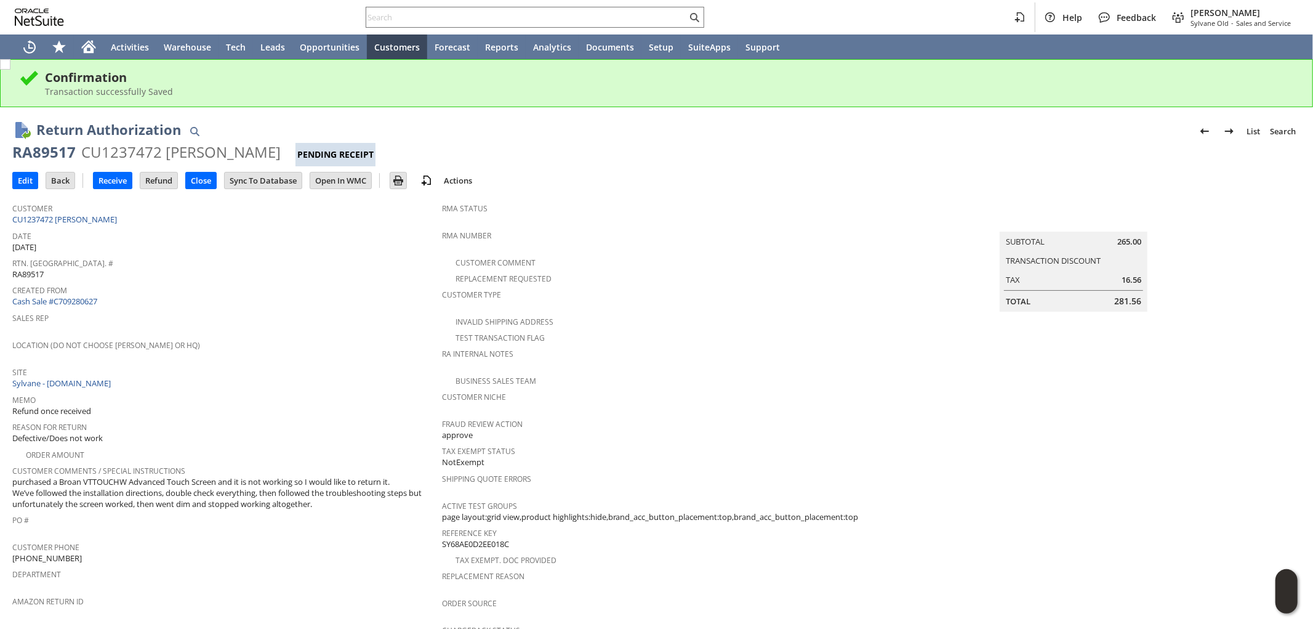
click at [299, 147] on div "RA89517 CU1237472 [PERSON_NAME] Pending Receipt" at bounding box center [656, 154] width 1289 height 24
copy div "RA89517 CU1237472 [PERSON_NAME]"
click at [28, 174] on input "Edit" at bounding box center [25, 180] width 25 height 16
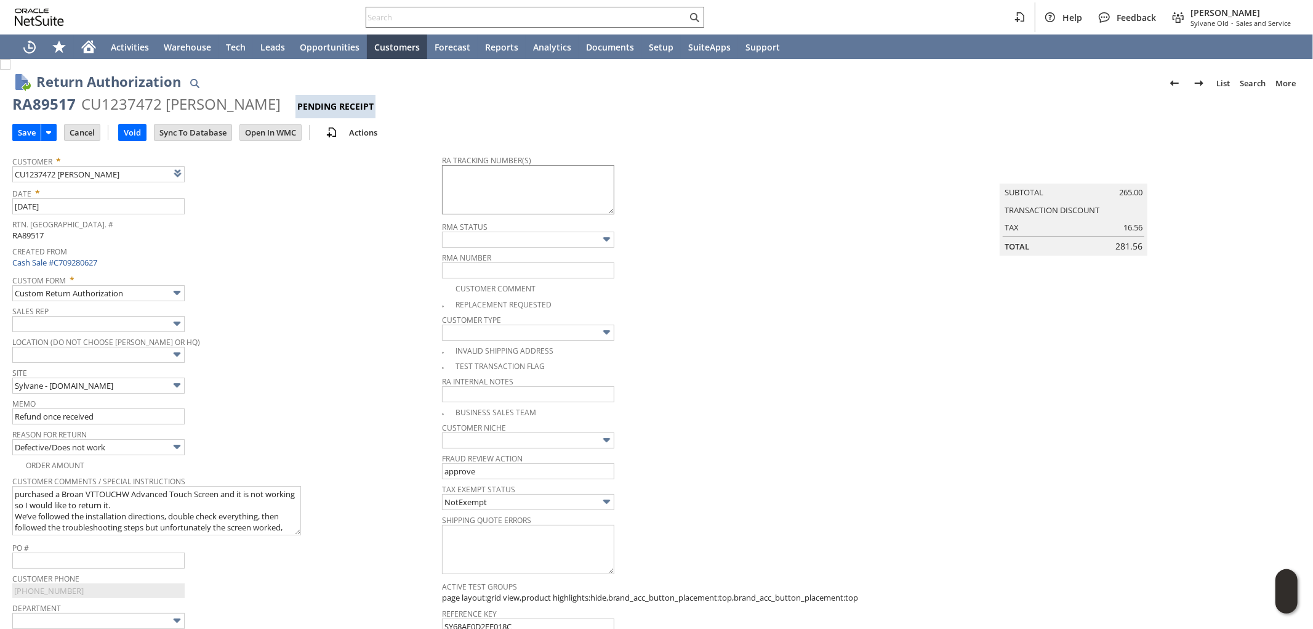
click at [534, 219] on span "RMA Status" at bounding box center [654, 225] width 424 height 14
type input "Add"
type input "Copy Previous"
click at [567, 190] on textarea at bounding box center [528, 189] width 172 height 49
paste textarea "791925386290"
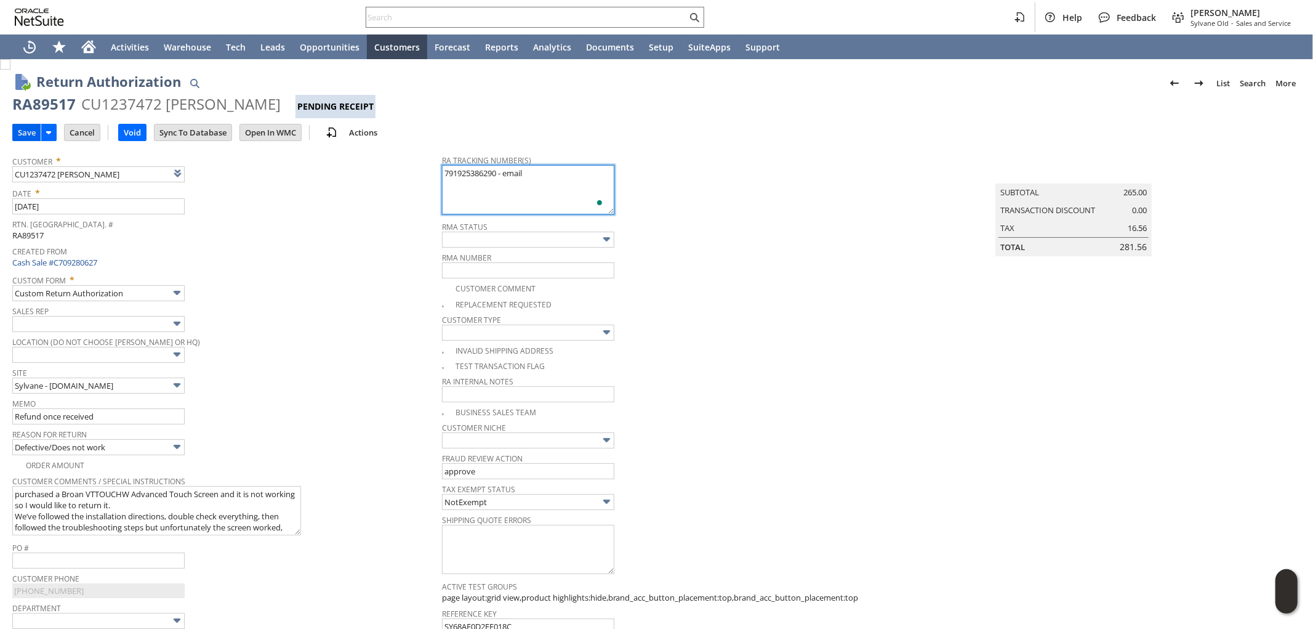
type textarea "791925386290 - email"
click at [20, 125] on input "Save" at bounding box center [27, 132] width 28 height 16
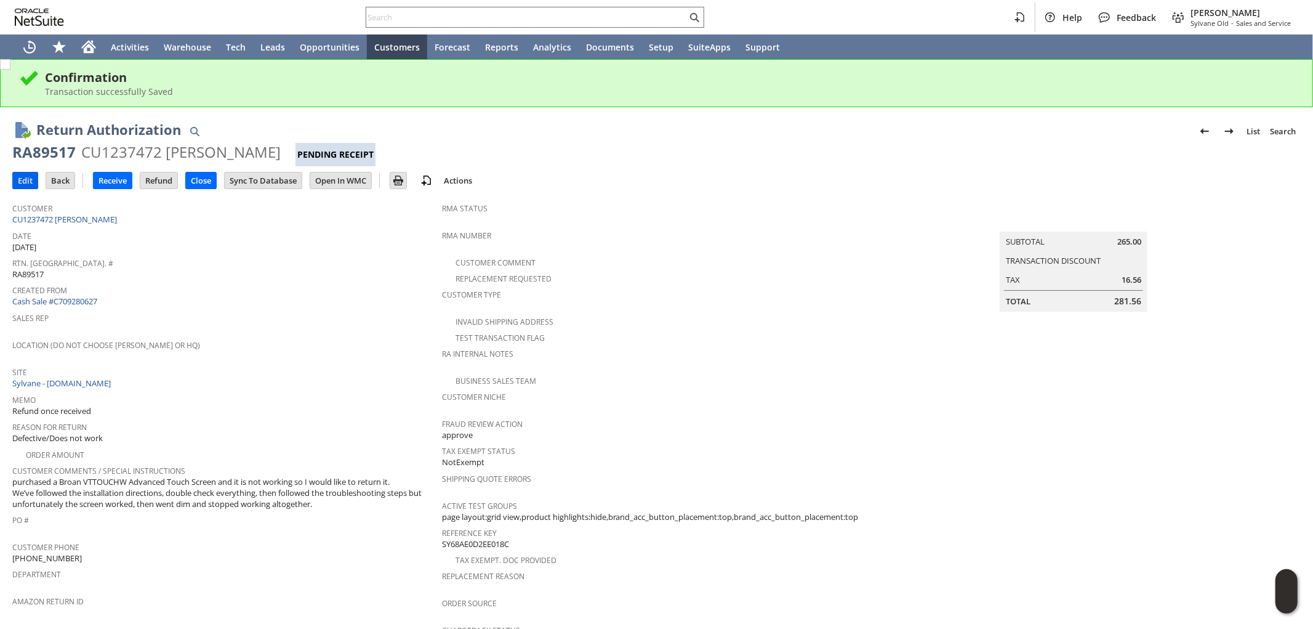
click at [27, 176] on input "Edit" at bounding box center [25, 180] width 25 height 16
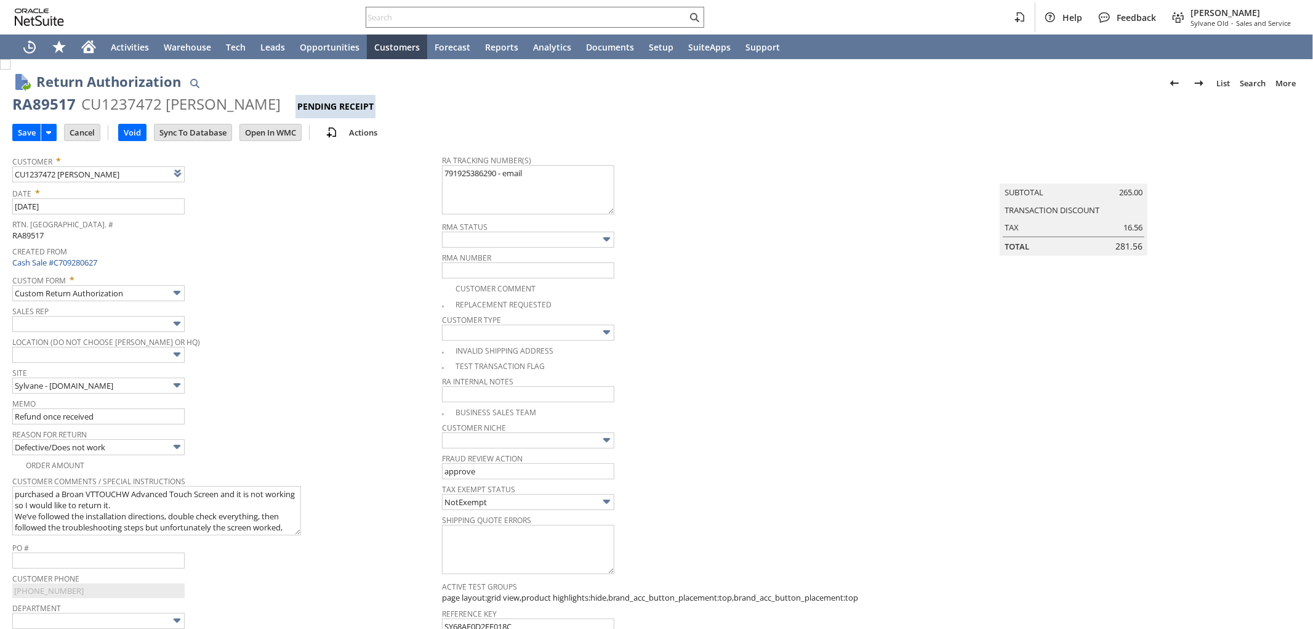
type input "Add"
type input "Copy Previous"
drag, startPoint x: 113, startPoint y: 414, endPoint x: 0, endPoint y: 419, distance: 112.8
click at [0, 419] on div "Return Authorization List Search More Add To Shortcuts RA89517 CU1237472 [PERSO…" at bounding box center [656, 633] width 1313 height 1149
type input "awaiting a confirmation from CX - refund or replacement / Lost claim filed"
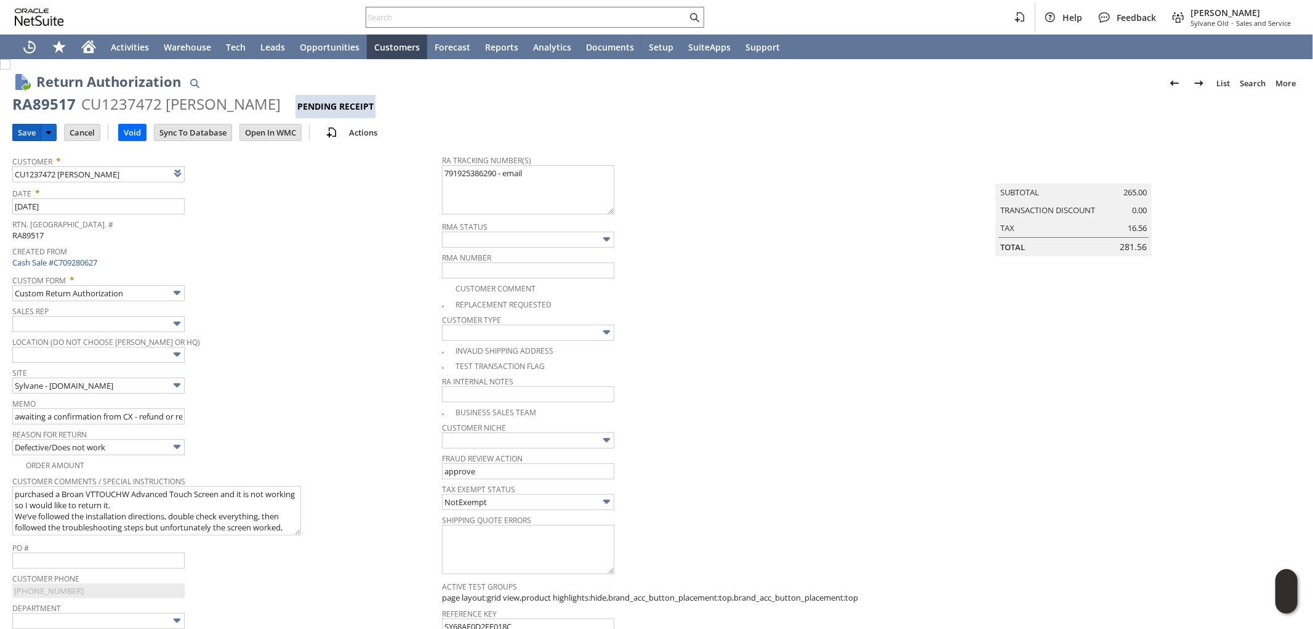
click at [32, 134] on input "Save" at bounding box center [27, 132] width 28 height 16
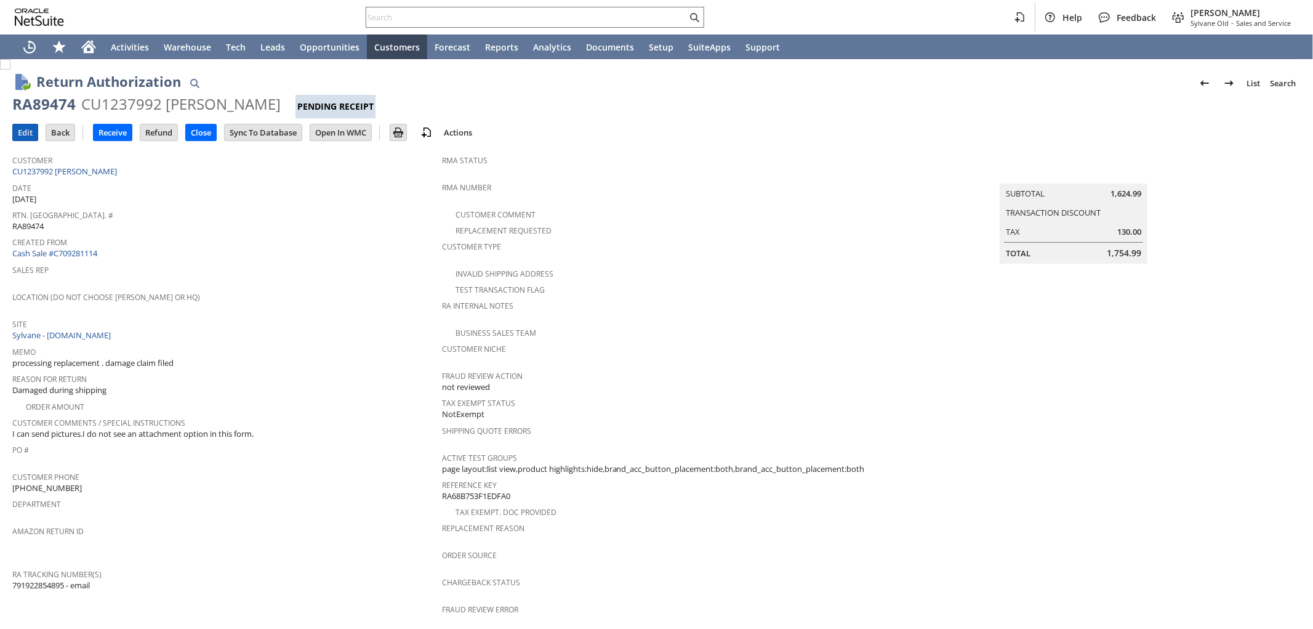
click at [22, 137] on input "Edit" at bounding box center [25, 132] width 25 height 16
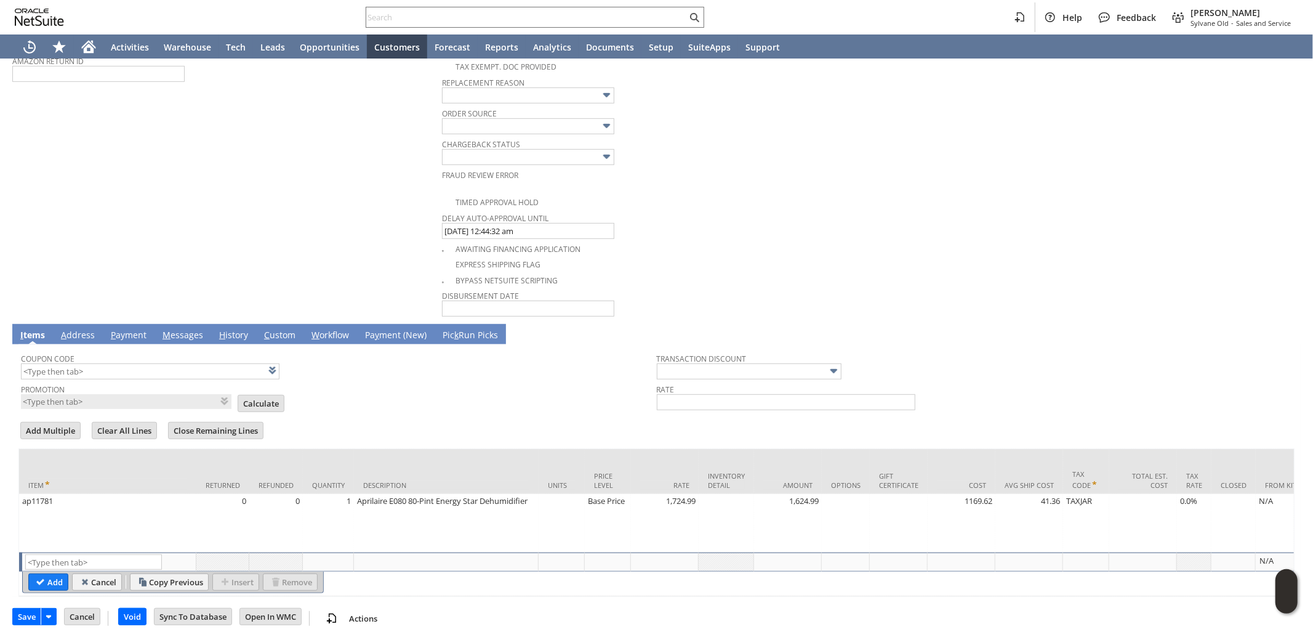
scroll to position [606, 0]
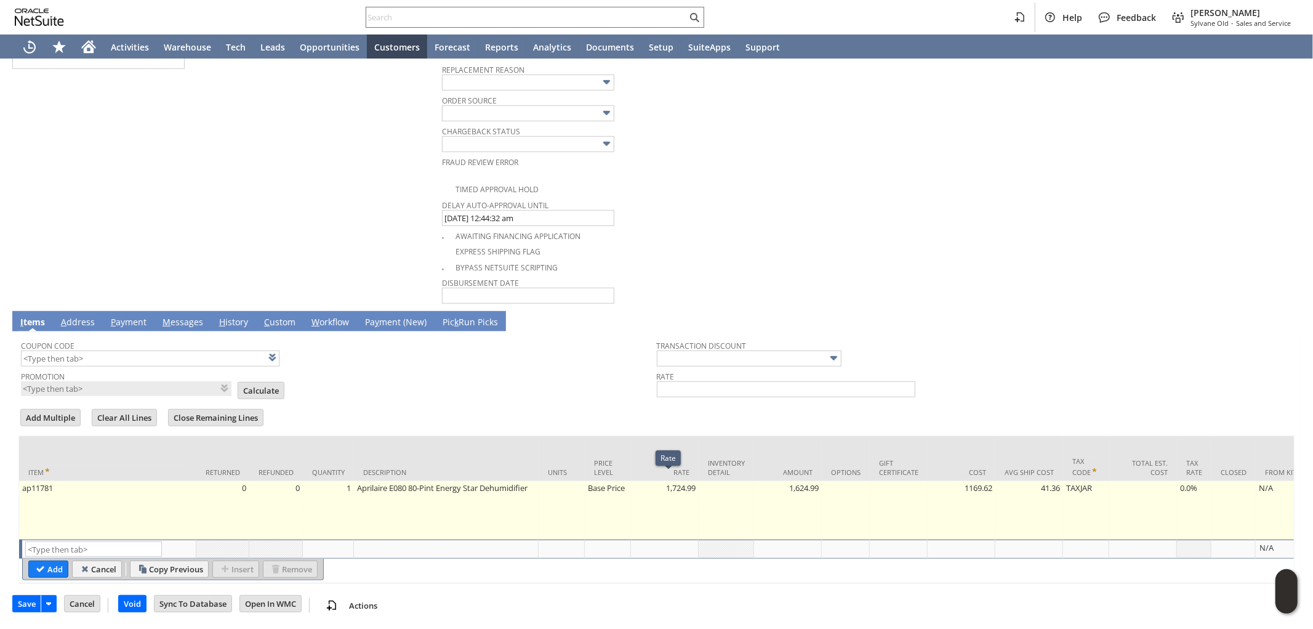
click at [616, 489] on td "Base Price" at bounding box center [608, 510] width 46 height 59
type input "Base Price"
type input "ap11781"
type input "OK"
type input "Make Copy"
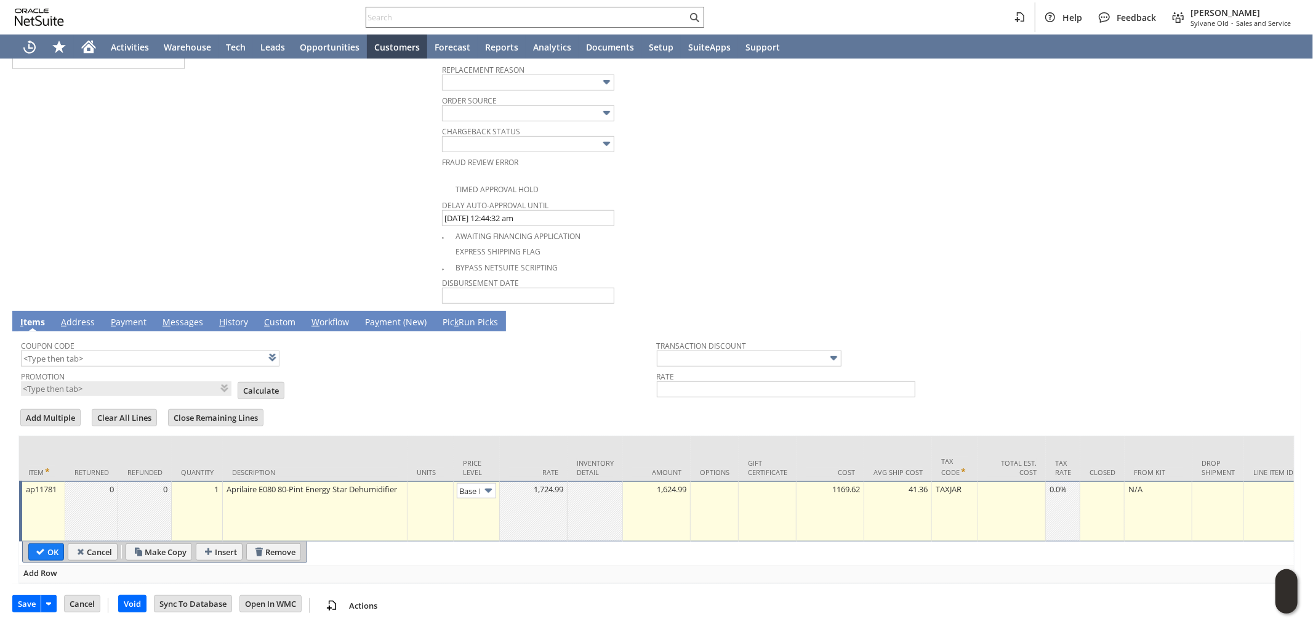
scroll to position [0, 18]
click at [480, 483] on input "Base Price" at bounding box center [476, 490] width 39 height 15
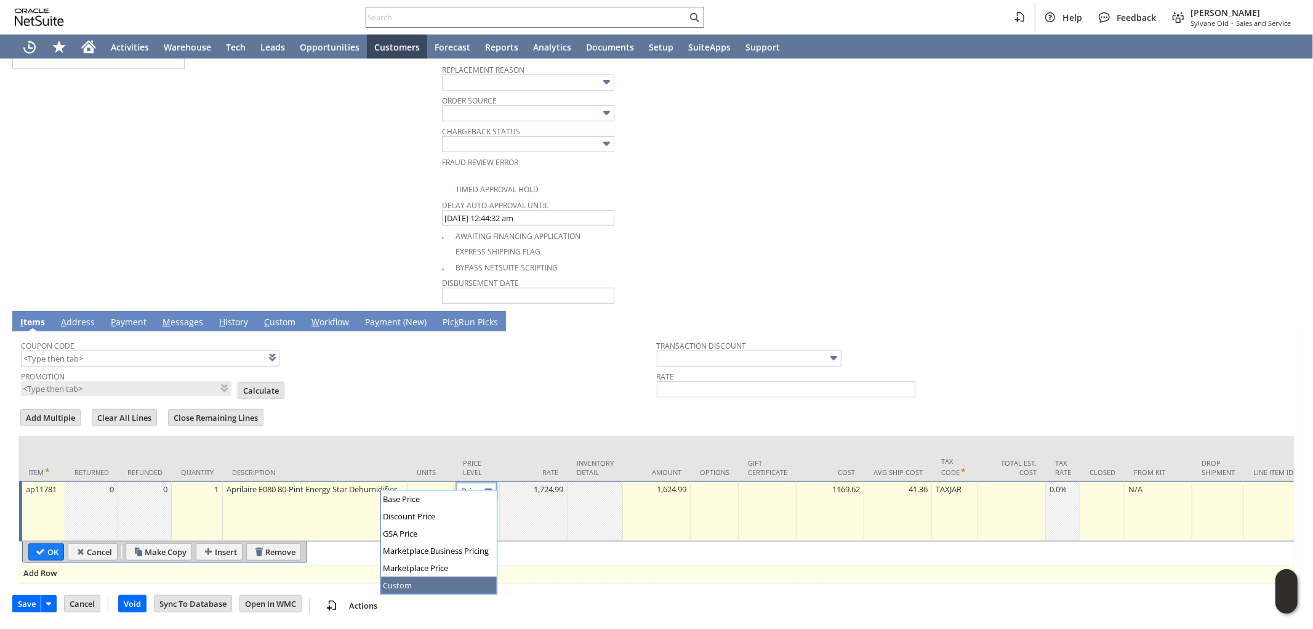
type input "Custom"
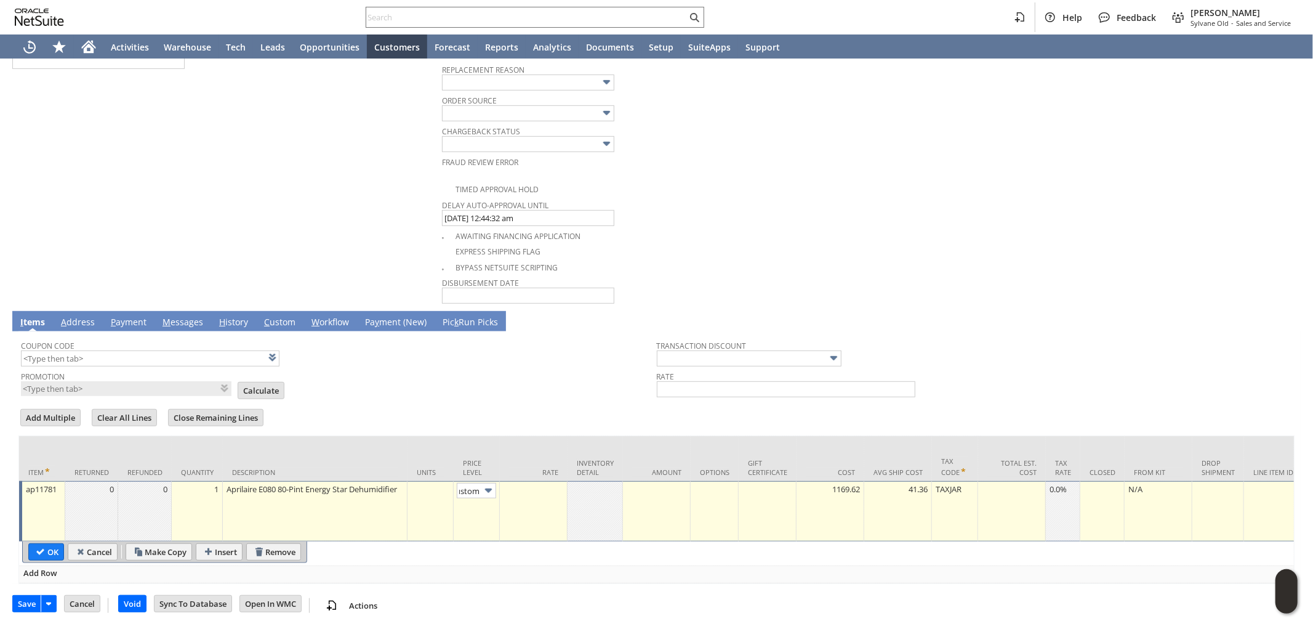
scroll to position [0, 0]
click at [547, 500] on td at bounding box center [534, 511] width 68 height 60
type input "0.00"
drag, startPoint x: 663, startPoint y: 493, endPoint x: 682, endPoint y: 494, distance: 19.7
click at [664, 493] on td "0.00" at bounding box center [657, 511] width 68 height 60
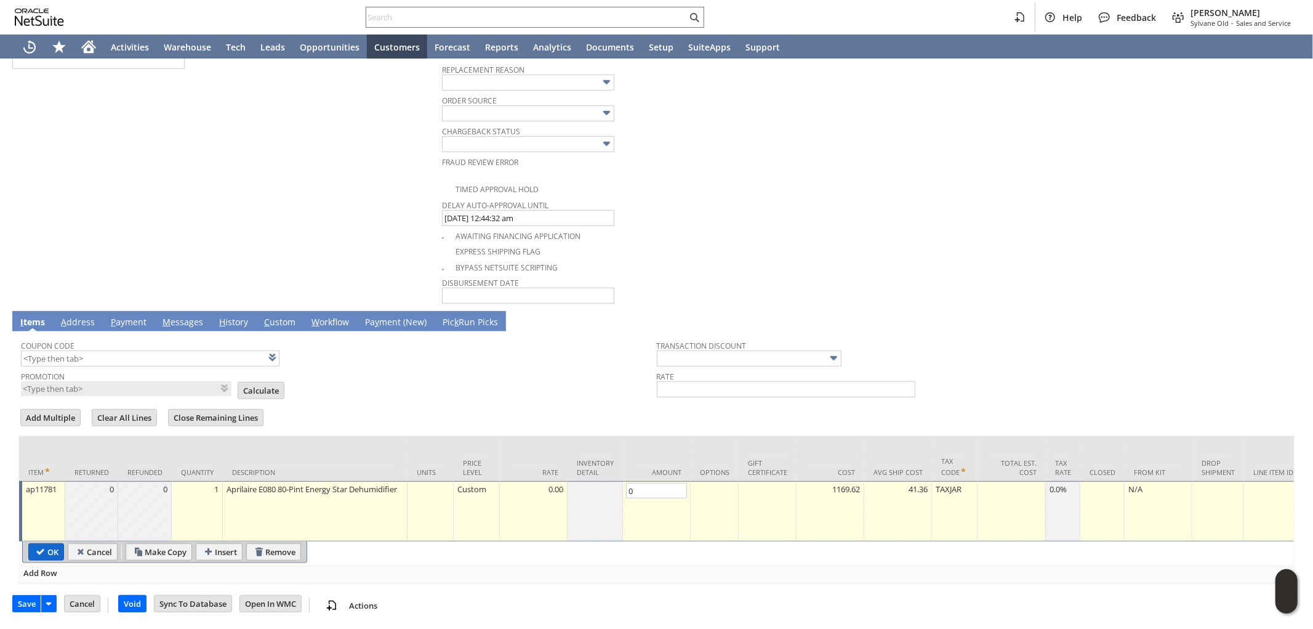
type input "0.00"
click at [60, 544] on input "OK" at bounding box center [46, 552] width 34 height 16
type input "Add"
type input "Copy Previous"
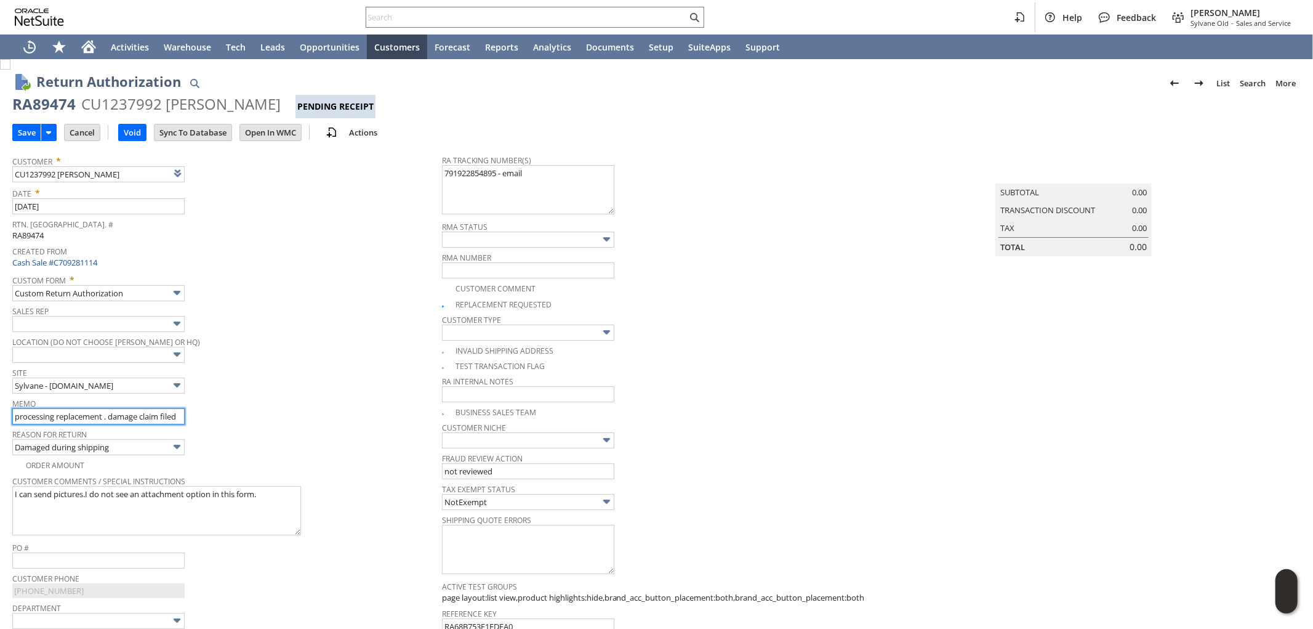
drag, startPoint x: 105, startPoint y: 414, endPoint x: 13, endPoint y: 399, distance: 93.0
click at [0, 406] on div "Return Authorization List Search More Add To Shortcuts RA89474 CU1237992 George…" at bounding box center [656, 639] width 1313 height 1160
click at [106, 408] on input "processing replacement . damage claim filed" at bounding box center [98, 416] width 172 height 16
drag, startPoint x: 57, startPoint y: 416, endPoint x: 0, endPoint y: 410, distance: 57.1
click at [0, 410] on div "Return Authorization List Search More Add To Shortcuts RA89474 CU1237992 George…" at bounding box center [656, 639] width 1313 height 1160
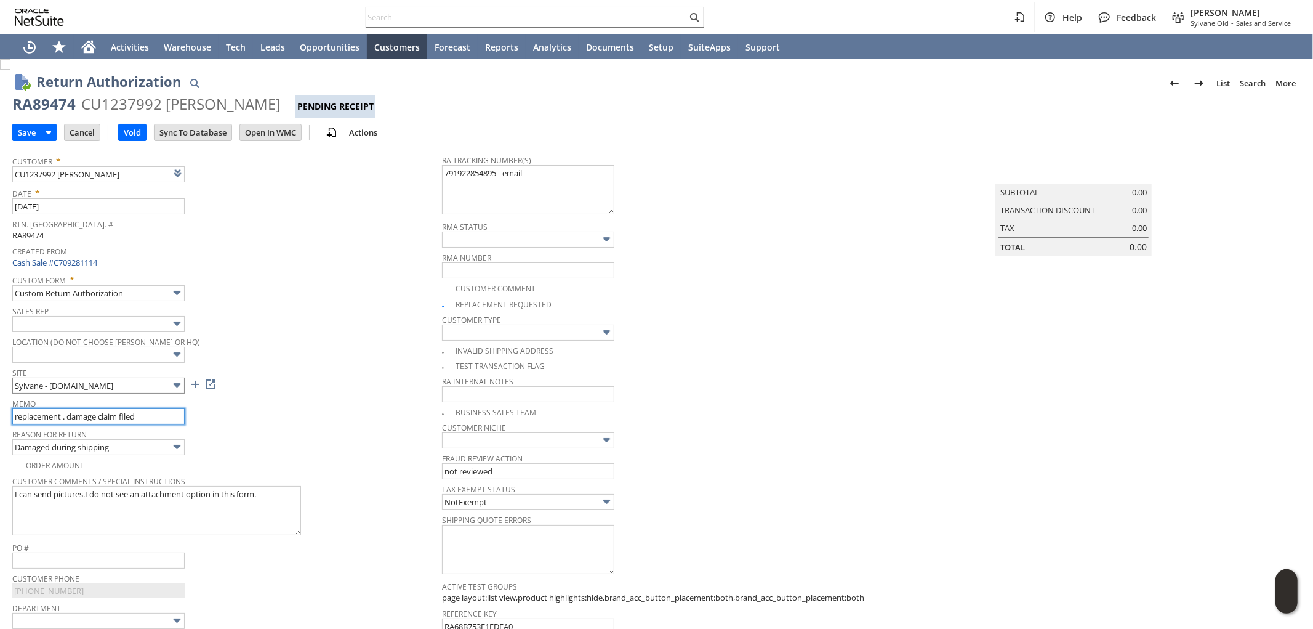
drag, startPoint x: 63, startPoint y: 419, endPoint x: 108, endPoint y: 384, distance: 57.5
click at [65, 419] on input "replacement . damage claim filed" at bounding box center [98, 416] width 172 height 16
type input "replacement processed - other unit intransit back to HQ. damage claim filed"
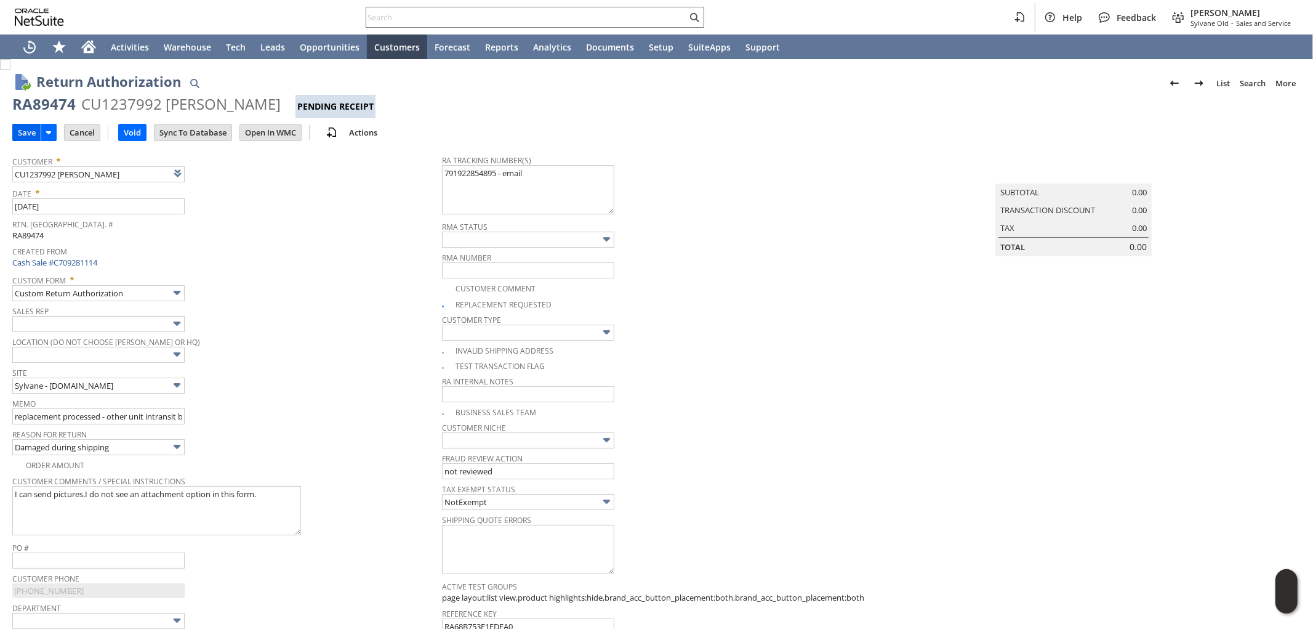
click at [23, 132] on input "Save" at bounding box center [27, 132] width 28 height 16
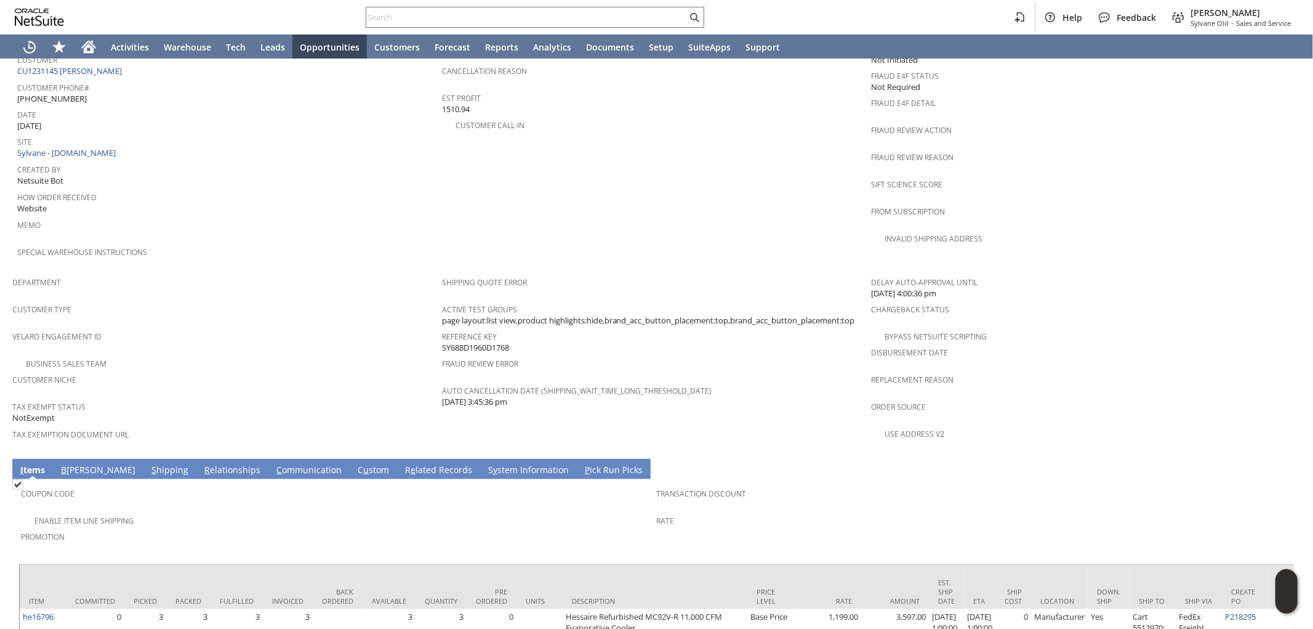
scroll to position [637, 0]
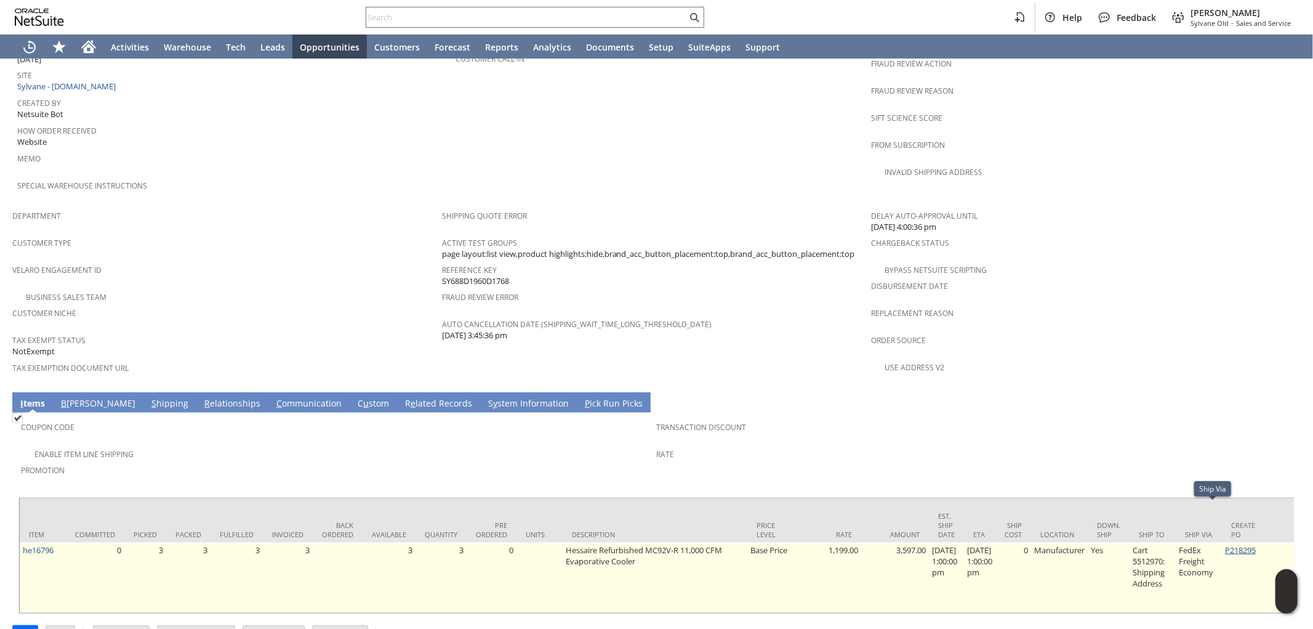
click at [1246, 544] on link "P218295" at bounding box center [1240, 549] width 31 height 11
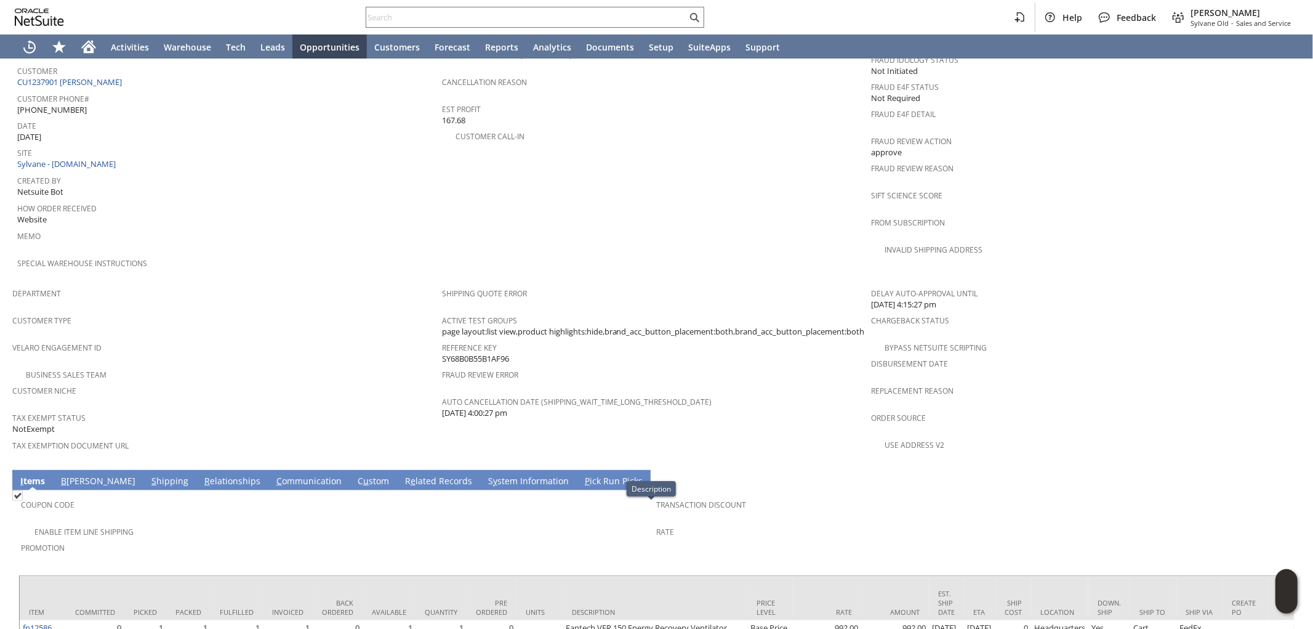
scroll to position [363, 0]
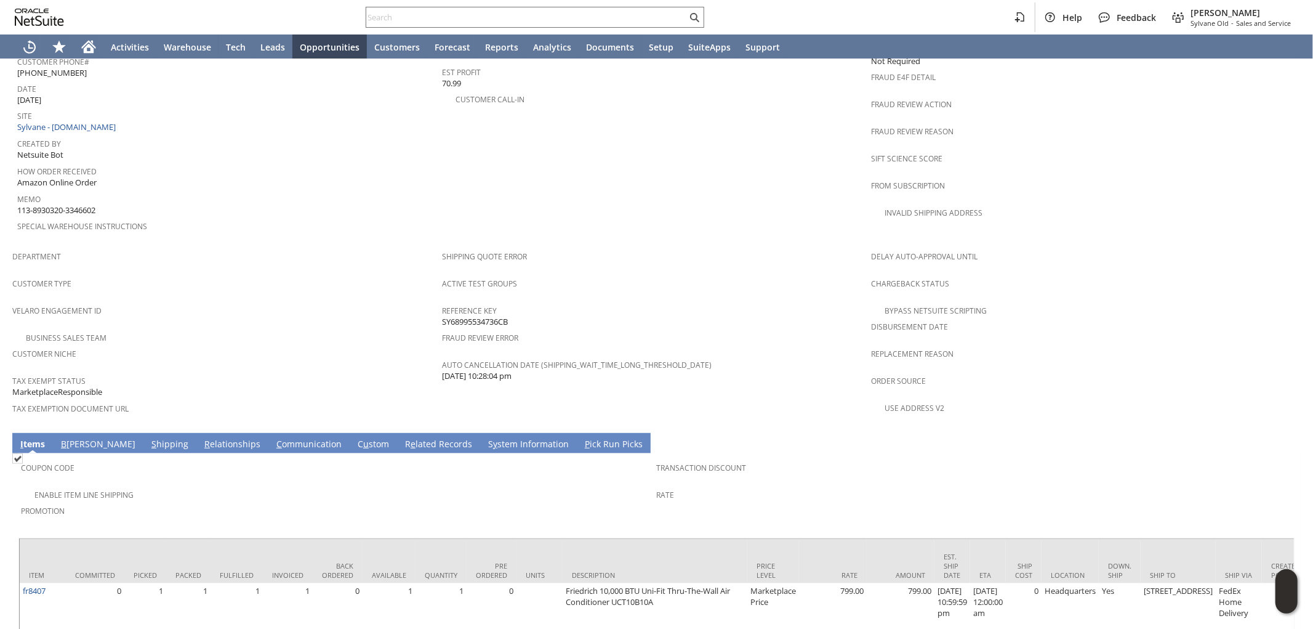
scroll to position [626, 0]
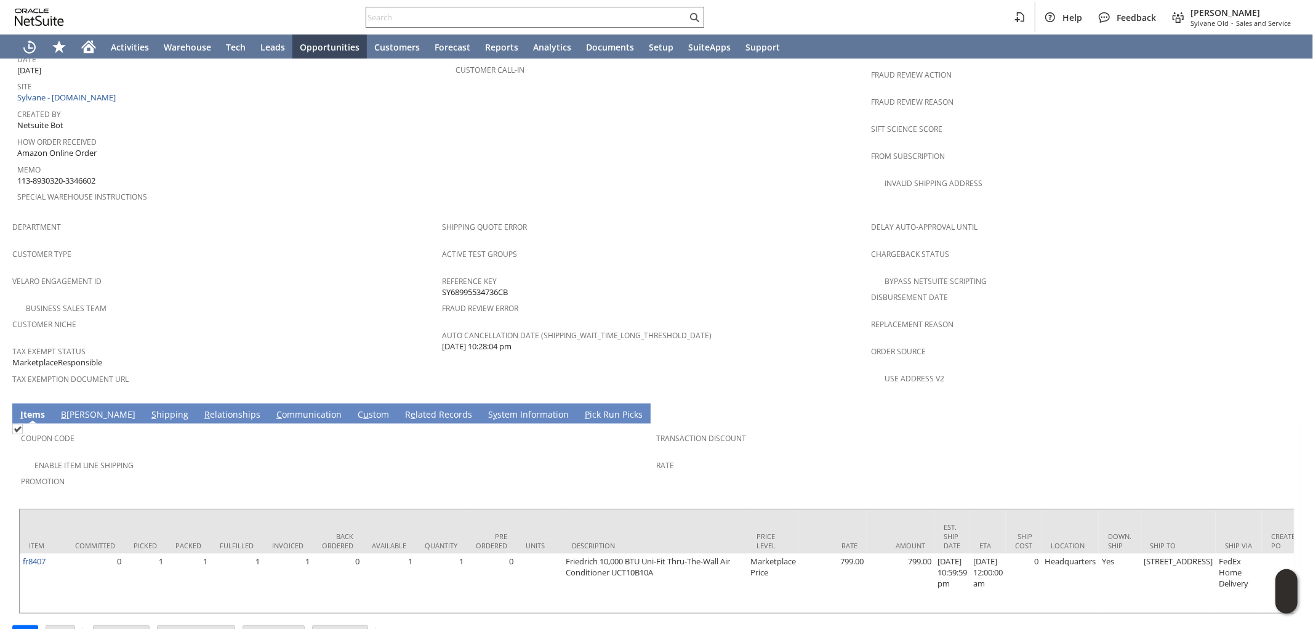
click at [148, 408] on link "S hipping" at bounding box center [169, 415] width 43 height 14
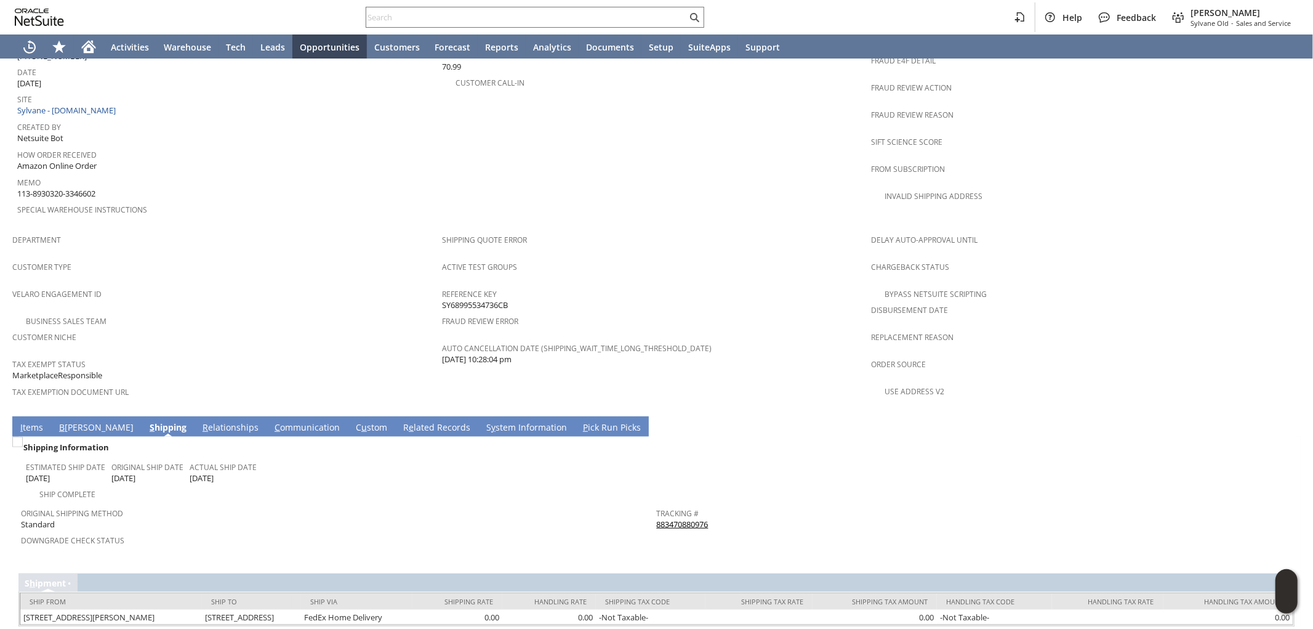
click at [674, 519] on link "883470880976" at bounding box center [683, 524] width 52 height 11
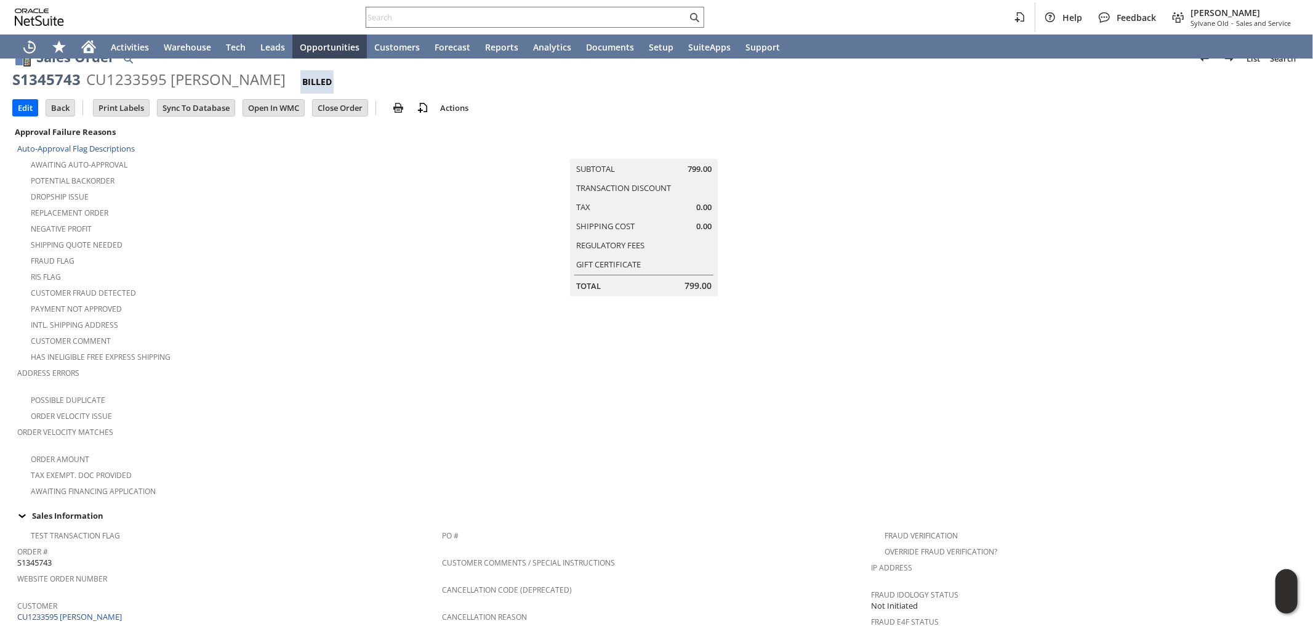
scroll to position [0, 0]
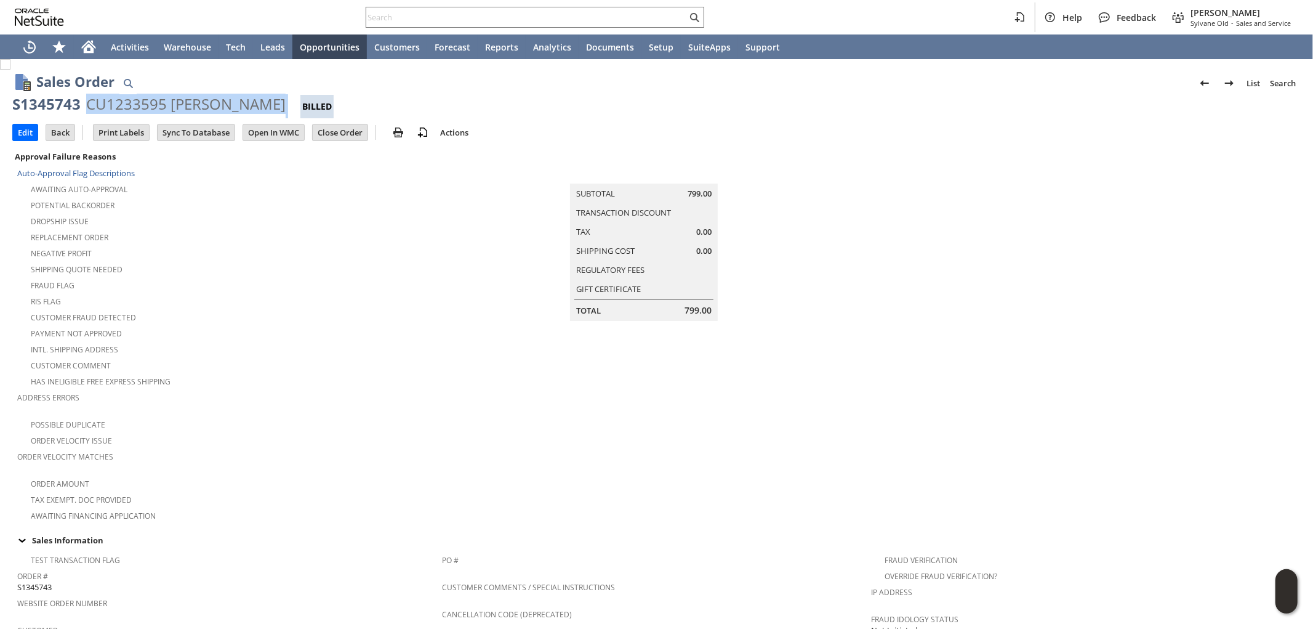
drag, startPoint x: 242, startPoint y: 103, endPoint x: 89, endPoint y: 106, distance: 153.4
click at [87, 108] on div "S1345743 CU1233595 [PERSON_NAME] Billed" at bounding box center [656, 106] width 1289 height 24
copy div "CU1233595 [PERSON_NAME]"
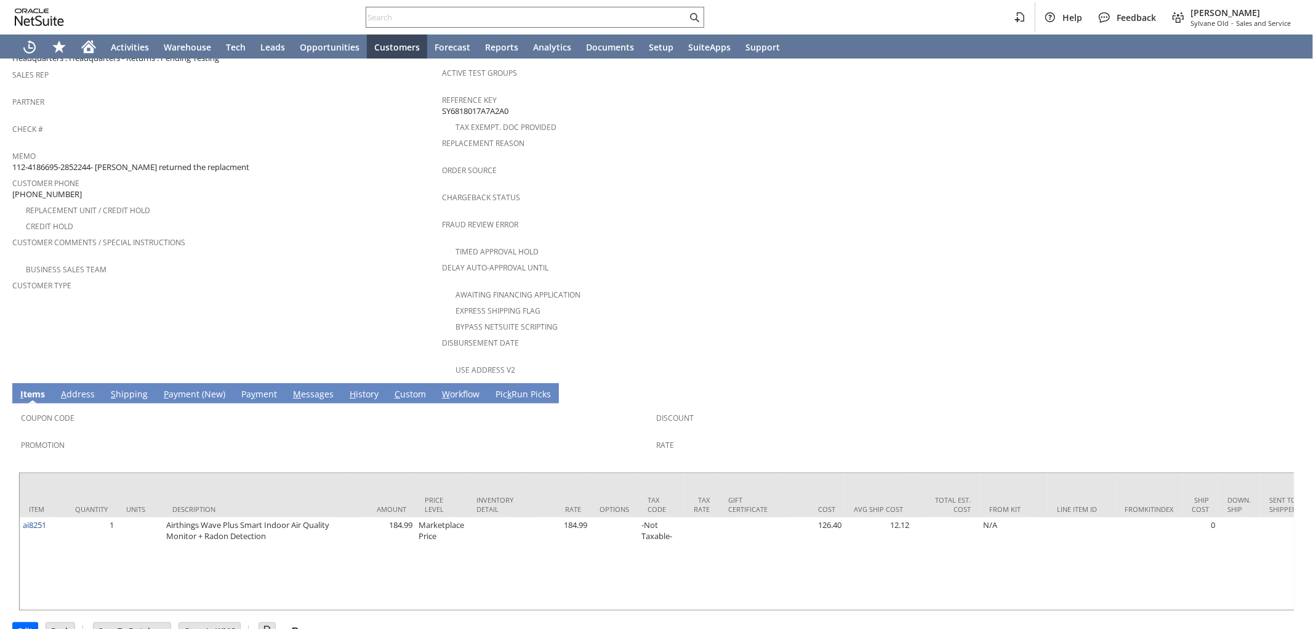
scroll to position [265, 0]
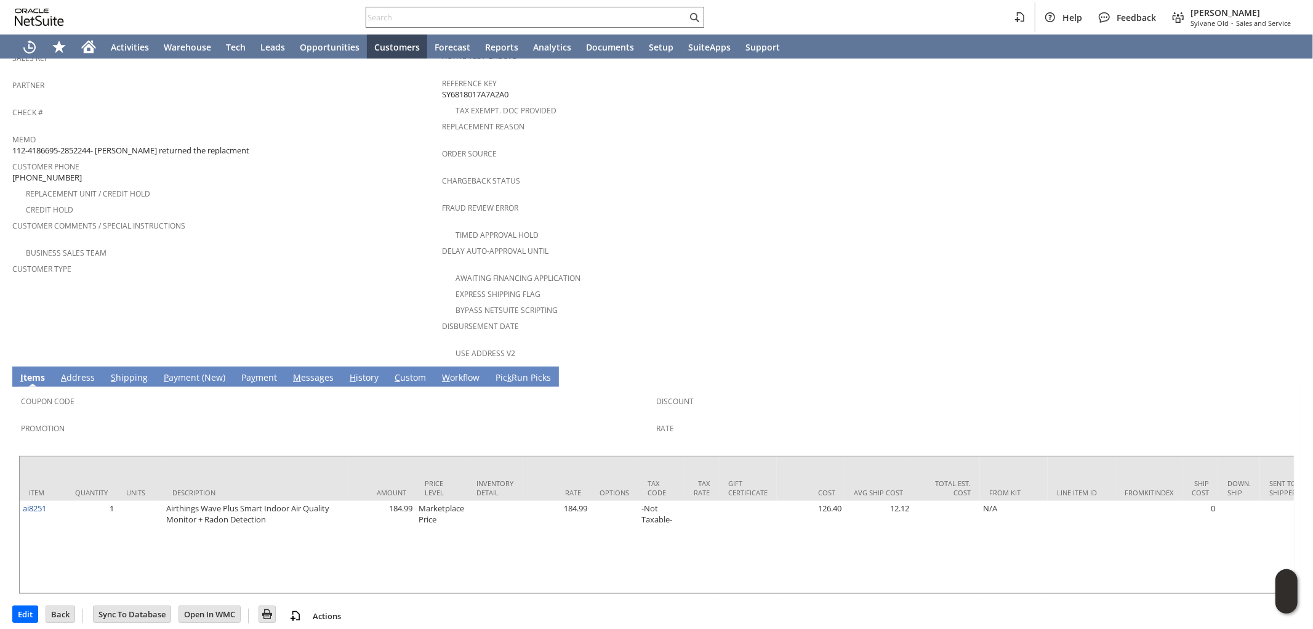
click at [310, 371] on link "M essages" at bounding box center [313, 378] width 47 height 14
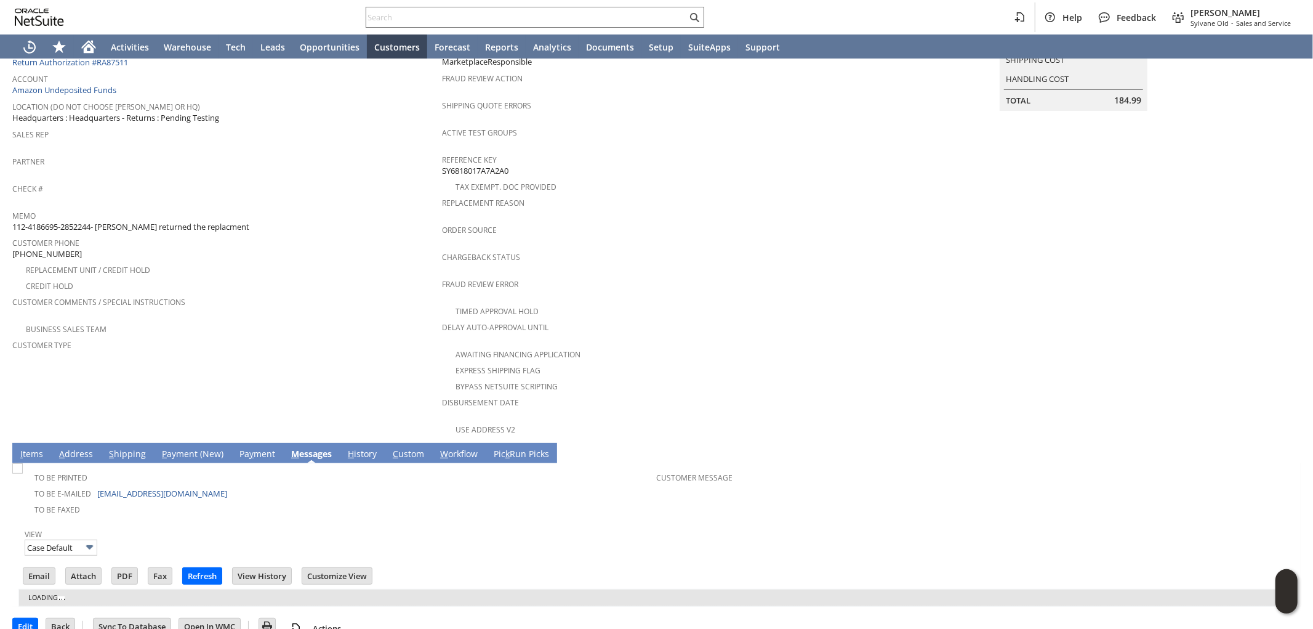
scroll to position [225, 0]
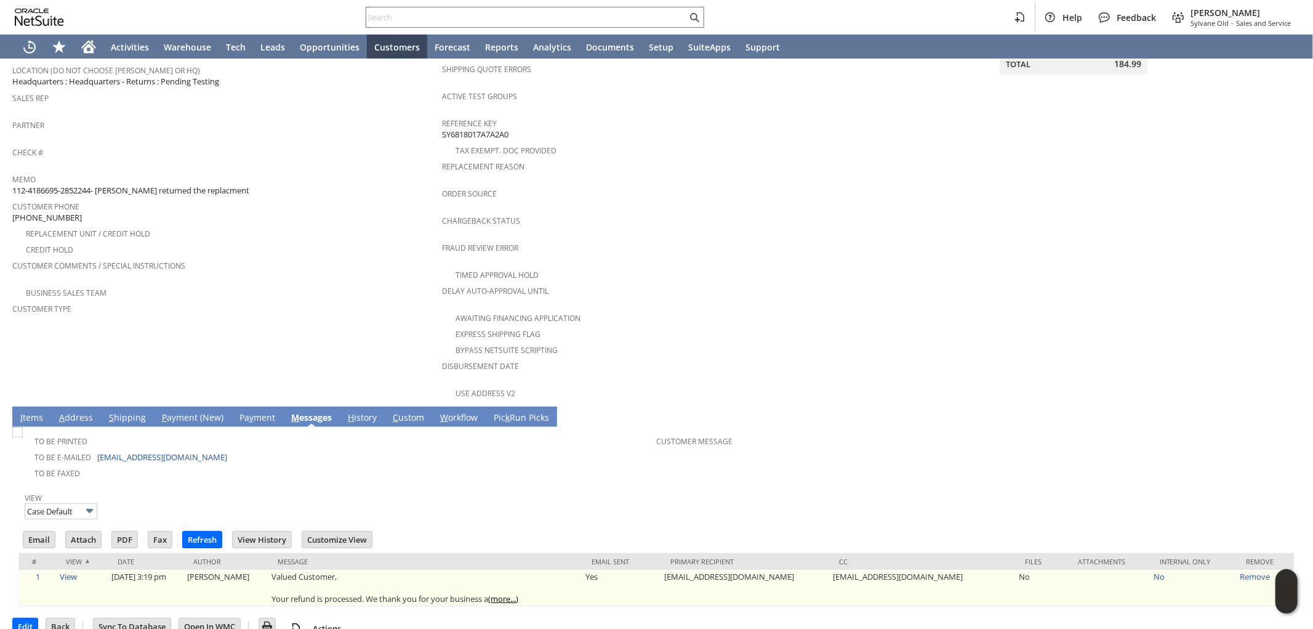
click at [519, 593] on link "(more...)" at bounding box center [504, 598] width 30 height 11
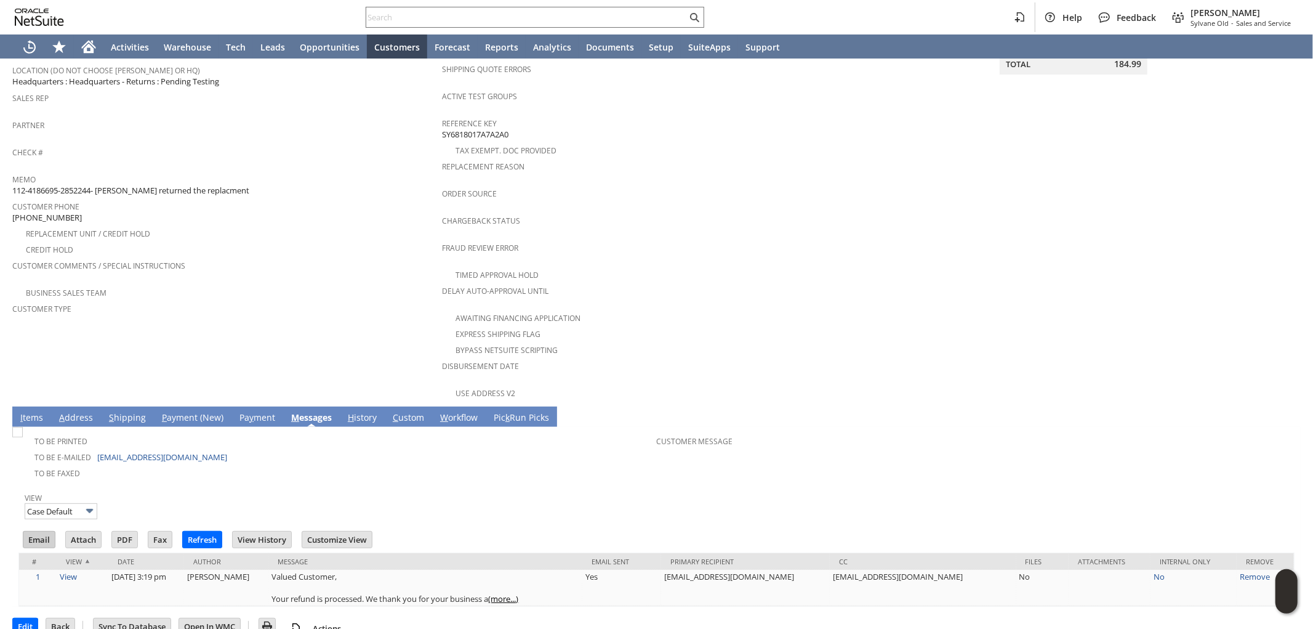
click at [40, 531] on input "Email" at bounding box center [38, 539] width 31 height 16
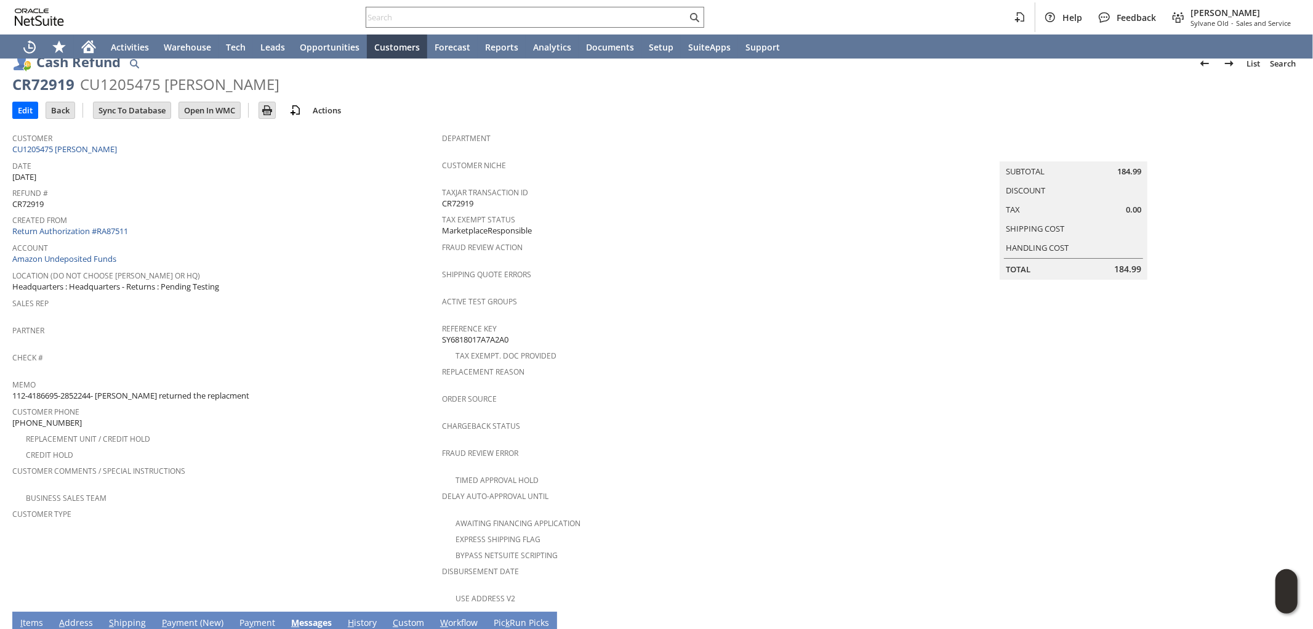
scroll to position [0, 0]
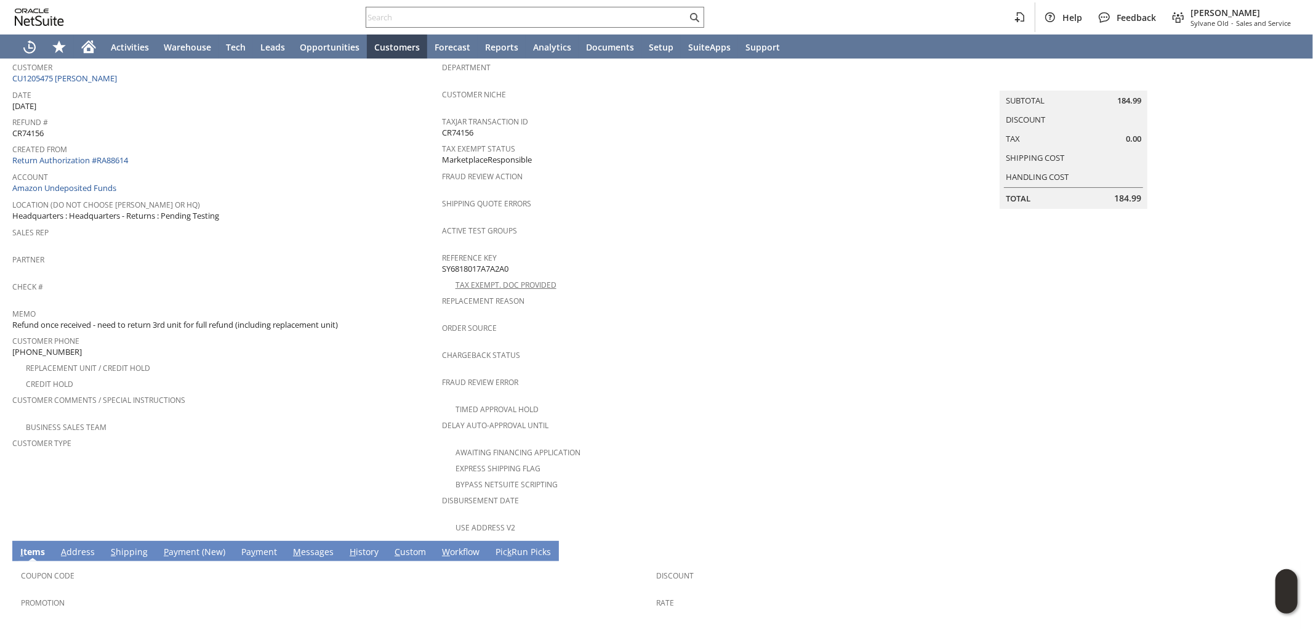
scroll to position [265, 0]
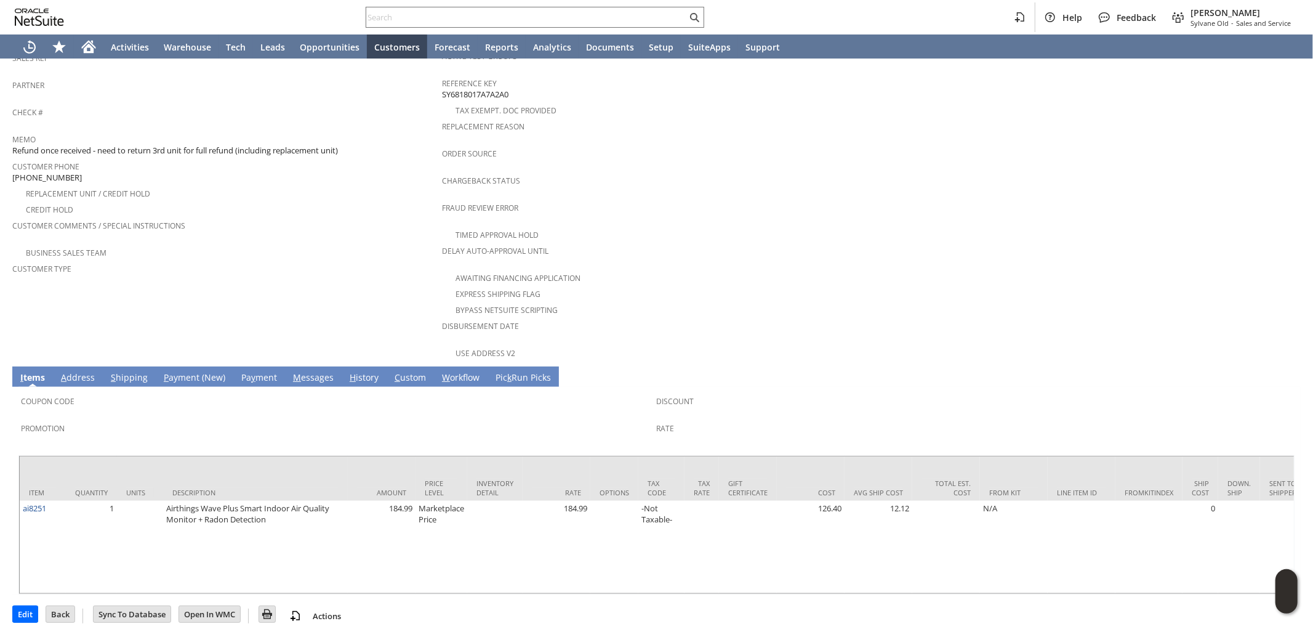
click at [315, 371] on link "M essages" at bounding box center [313, 378] width 47 height 14
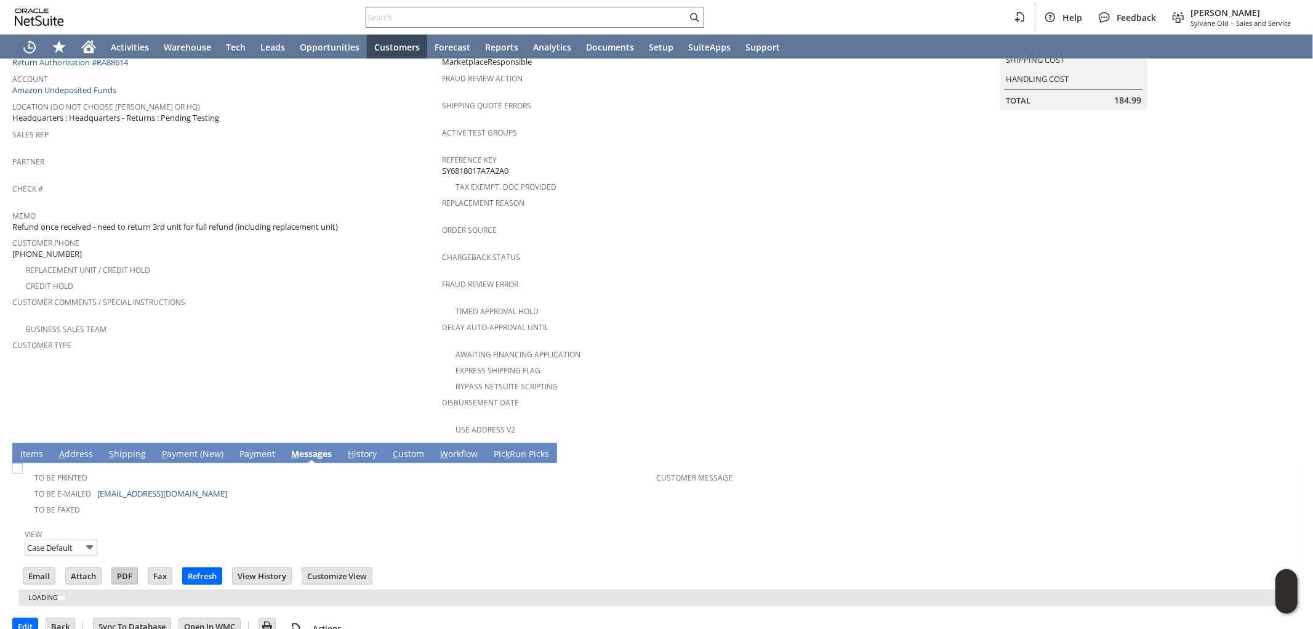
scroll to position [225, 0]
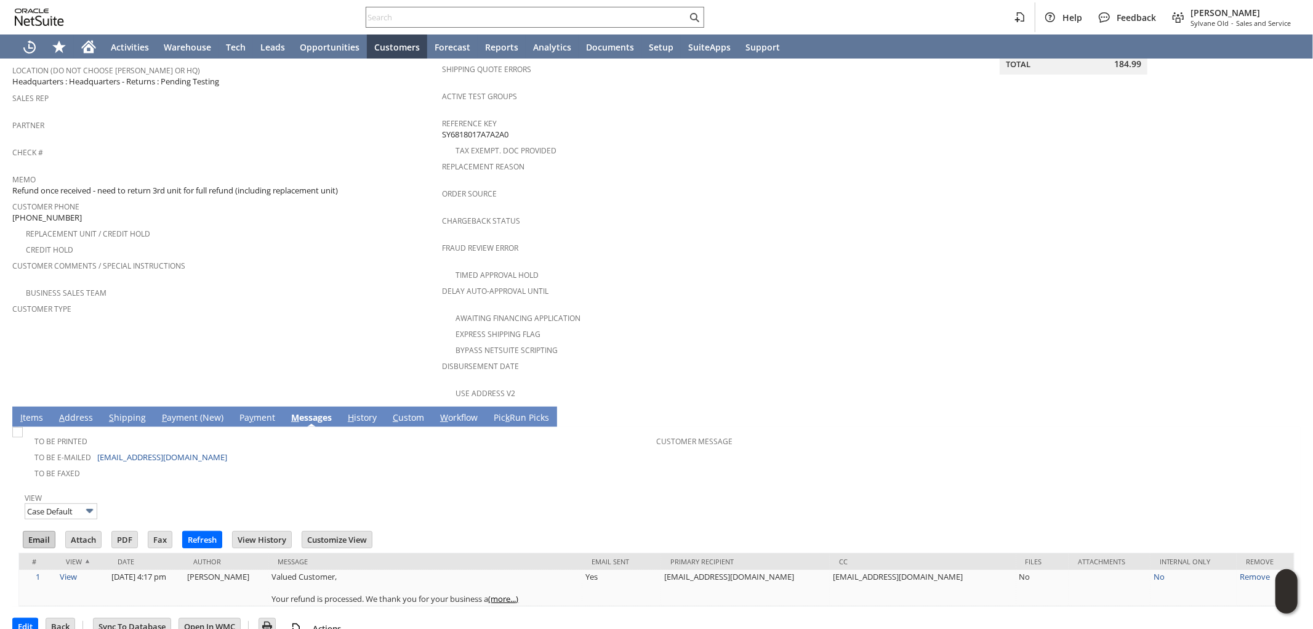
click at [46, 531] on input "Email" at bounding box center [38, 539] width 31 height 16
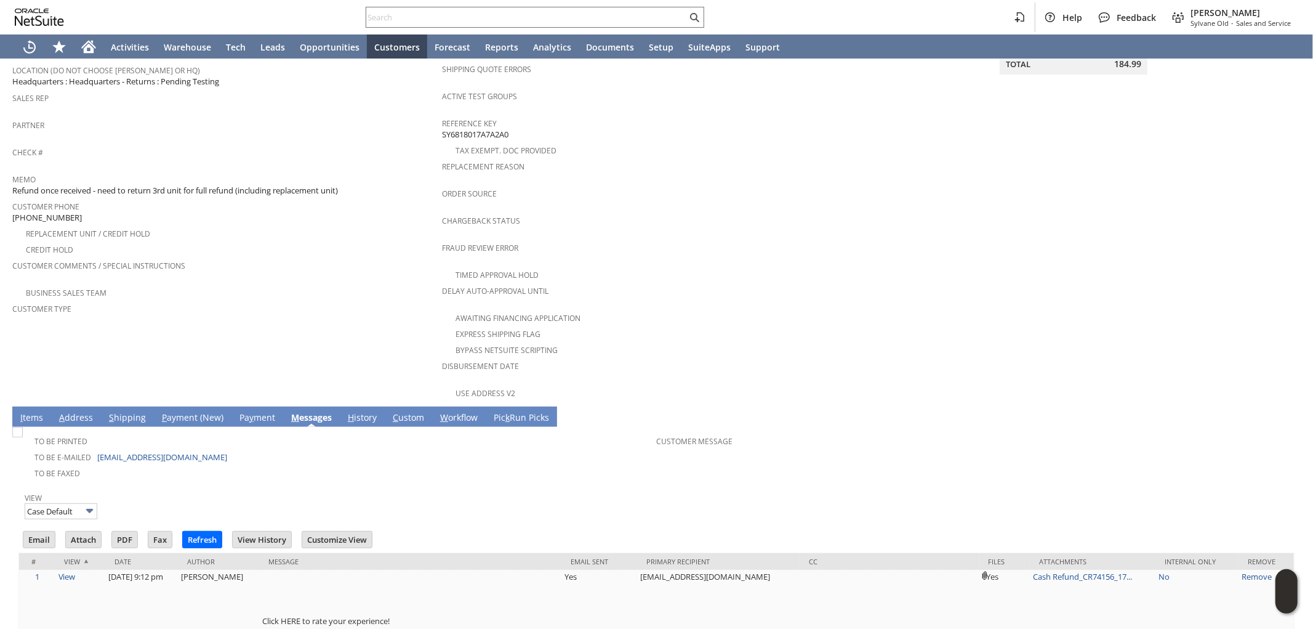
scroll to position [337, 0]
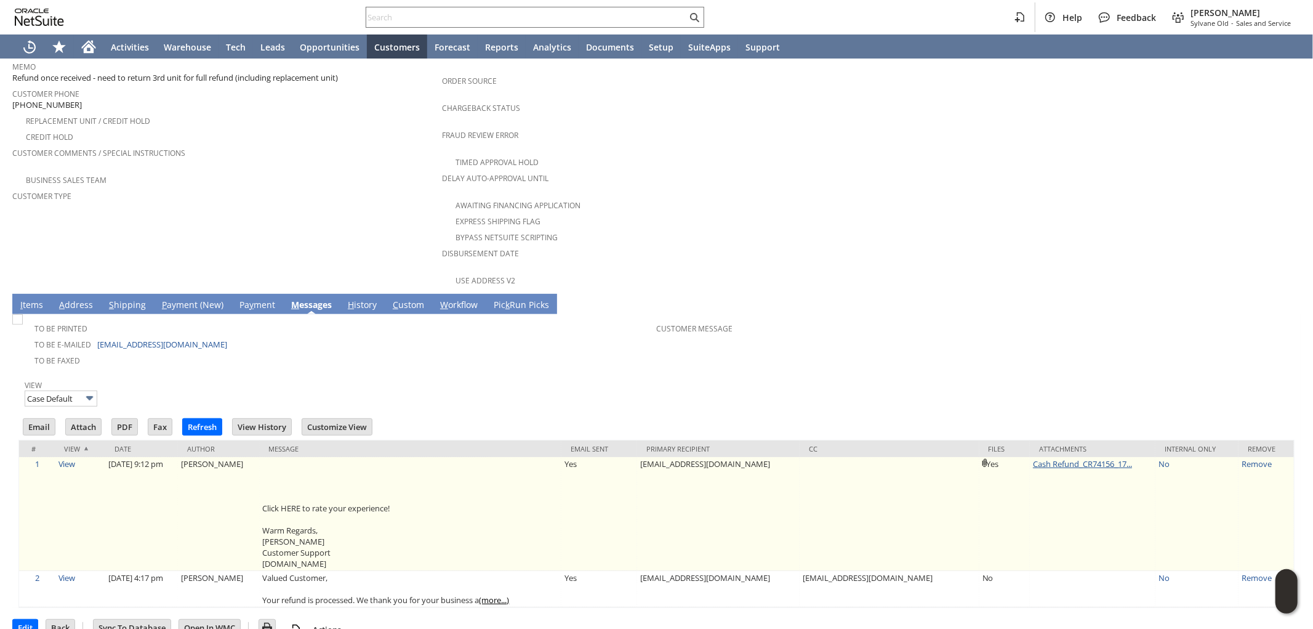
click at [1090, 458] on link "Cash Refund_CR74156_17..." at bounding box center [1082, 463] width 99 height 11
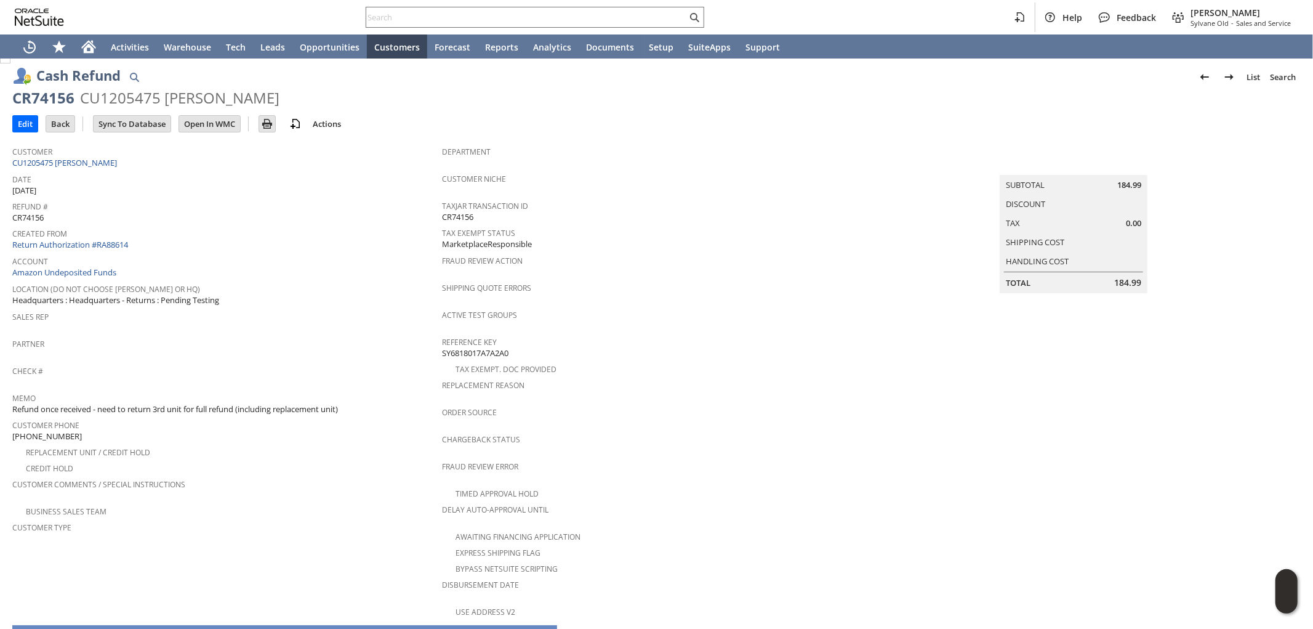
scroll to position [0, 0]
